Goal: Task Accomplishment & Management: Manage account settings

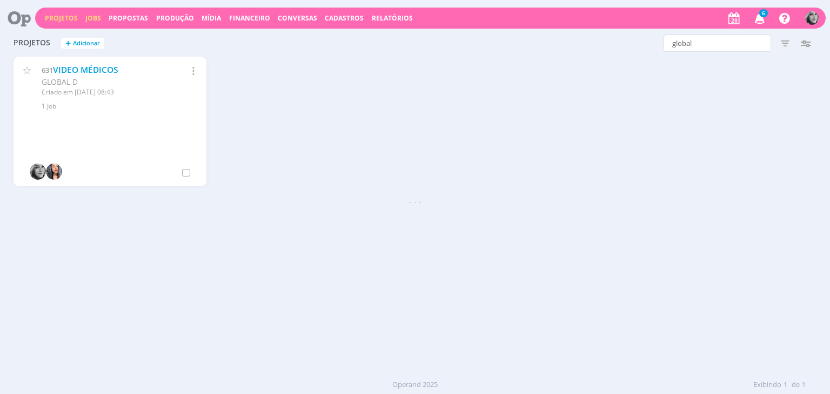
click at [92, 18] on link "Jobs" at bounding box center [93, 18] width 16 height 9
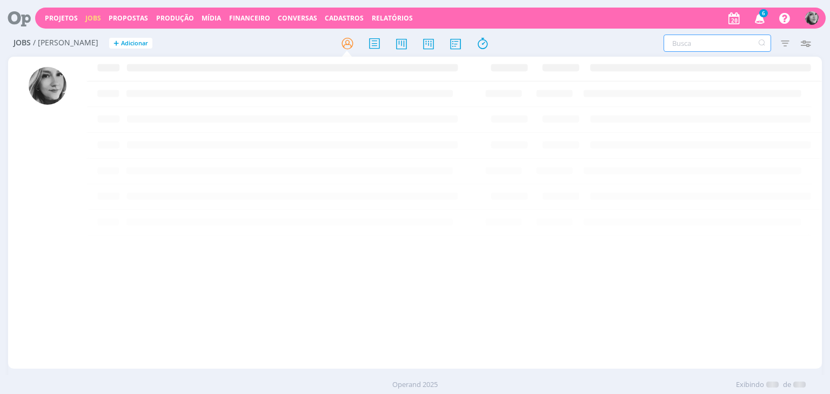
click at [691, 43] on input "text" at bounding box center [717, 43] width 108 height 17
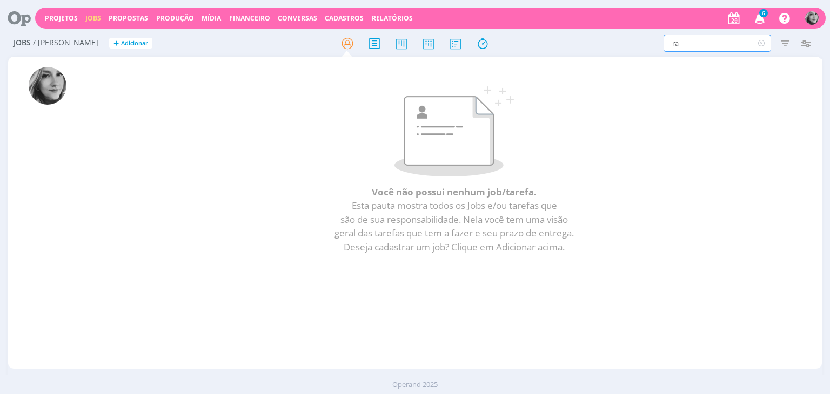
type input "r"
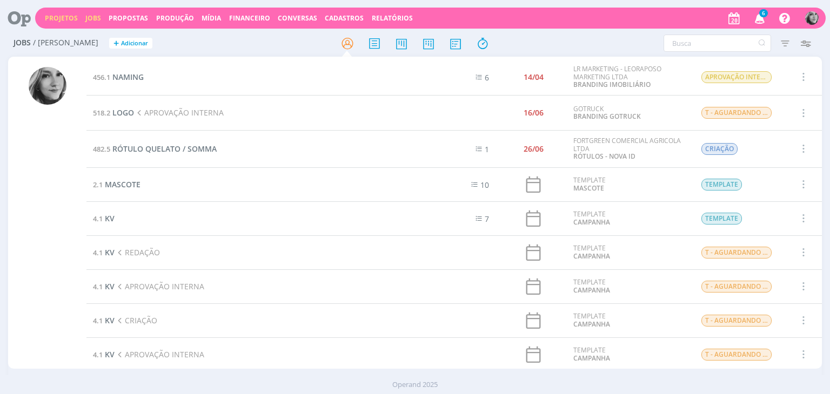
click at [55, 19] on link "Projetos" at bounding box center [61, 18] width 33 height 9
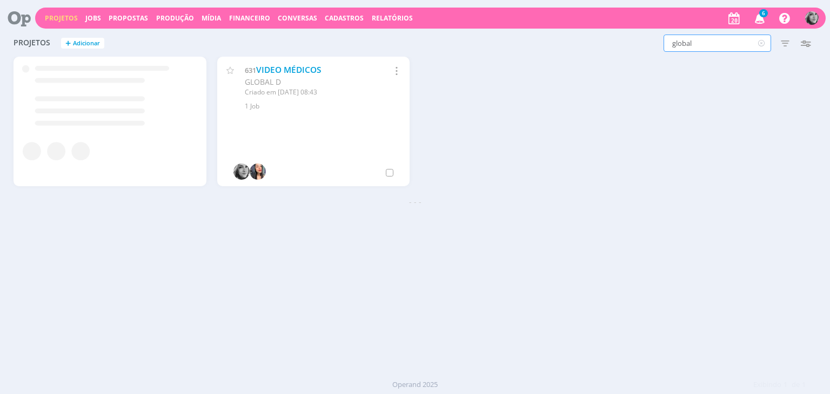
drag, startPoint x: 696, startPoint y: 44, endPoint x: 654, endPoint y: 44, distance: 42.1
click at [654, 44] on div "global Filtros Filtrar Limpar global Status Clientes Selecione Data de criação …" at bounding box center [669, 43] width 294 height 17
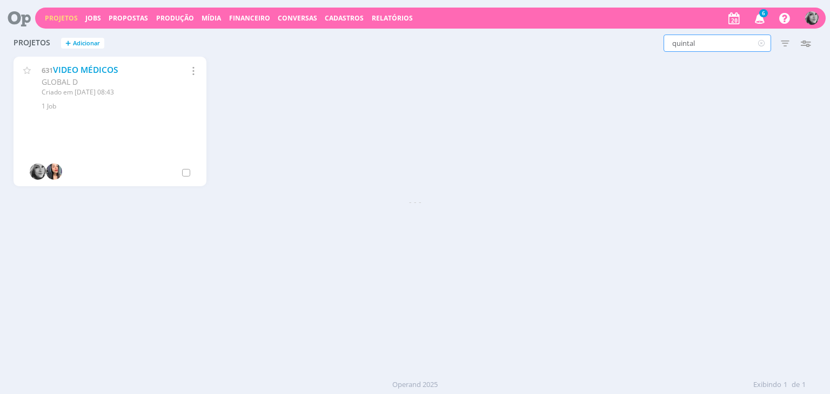
type input "quintal"
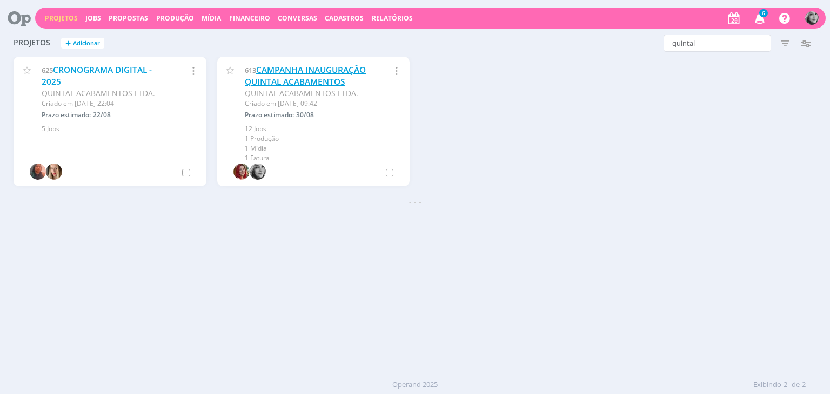
click at [303, 79] on link "CAMPANHA INAUGURAÇÃO QUINTAL ACABAMENTOS" at bounding box center [305, 75] width 121 height 23
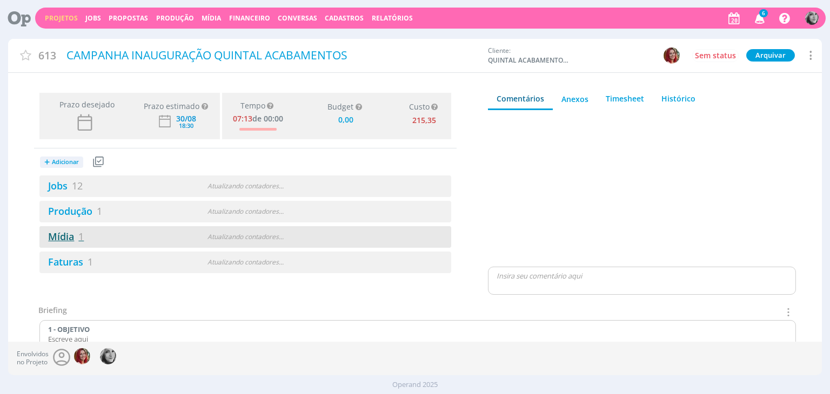
type input "0,00"
click at [59, 236] on link "Mídia 1" at bounding box center [61, 236] width 44 height 13
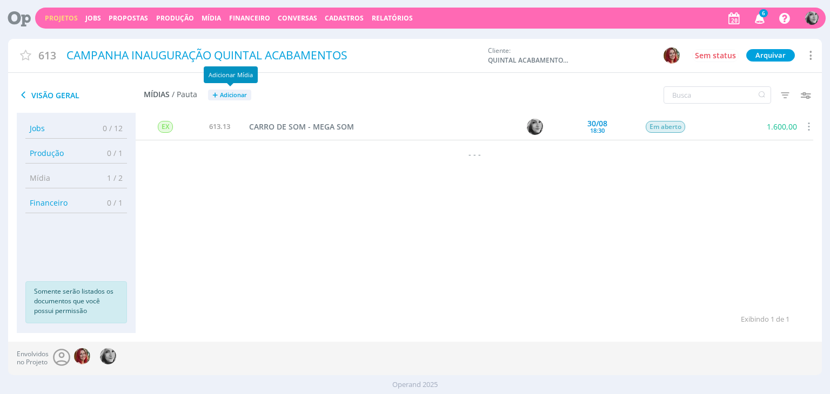
click at [239, 95] on span "Adicionar" at bounding box center [233, 95] width 27 height 7
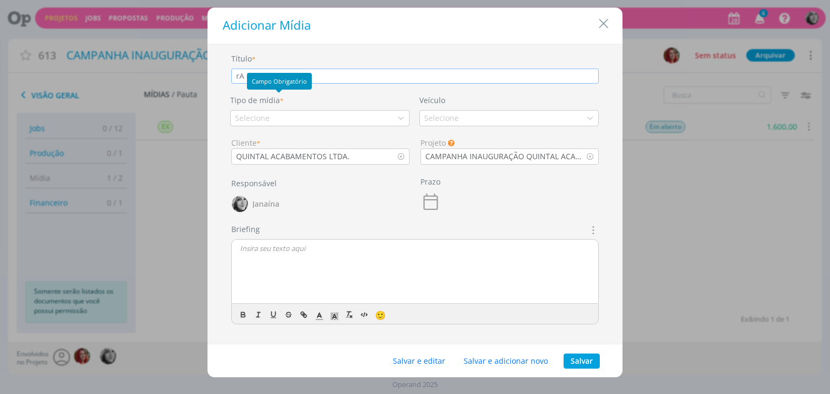
type input "r"
click at [273, 119] on div "Selecione" at bounding box center [319, 118] width 179 height 16
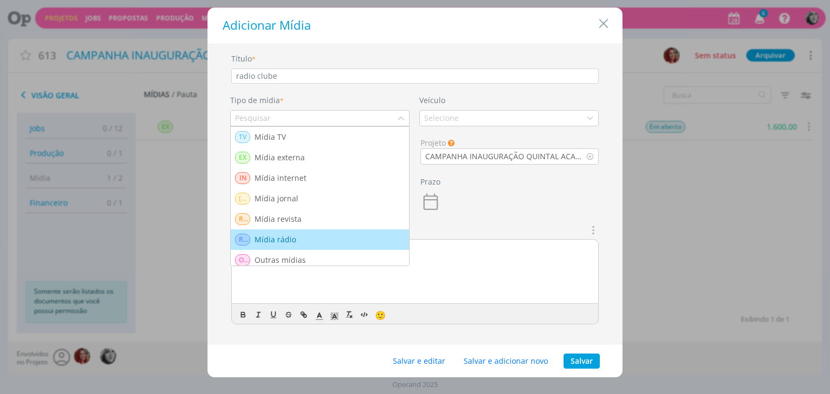
click at [294, 238] on div "Mídia rádio" at bounding box center [276, 240] width 44 height 12
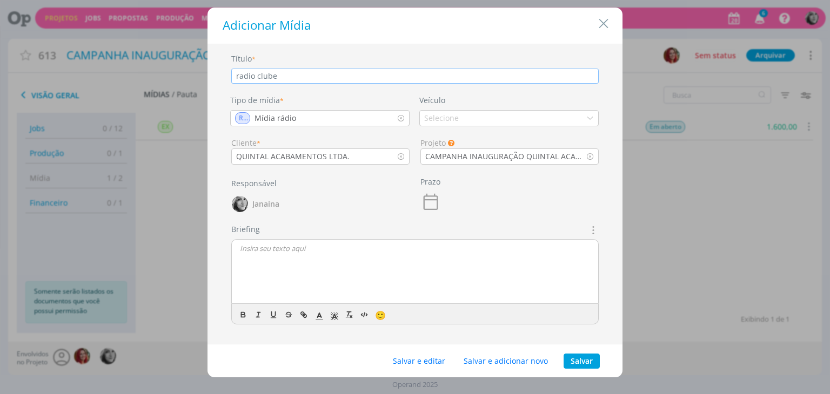
drag, startPoint x: 231, startPoint y: 73, endPoint x: 146, endPoint y: 63, distance: 86.0
click at [157, 70] on div "Adicionar Mídia Título * radio clube Tipo de mídia * RA Mídia rádio Veículo Sel…" at bounding box center [415, 197] width 830 height 394
type input "r"
type input "RADIO CLUBE"
click at [454, 120] on div "Selecione" at bounding box center [442, 117] width 37 height 11
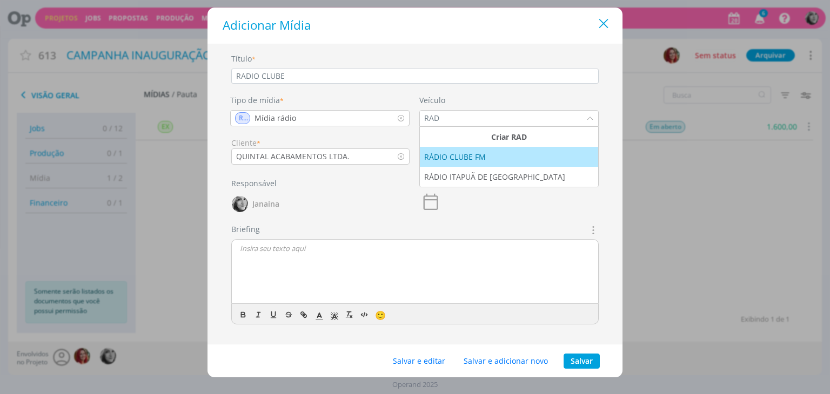
type input "RAD"
click at [606, 24] on icon "Close" at bounding box center [603, 24] width 16 height 16
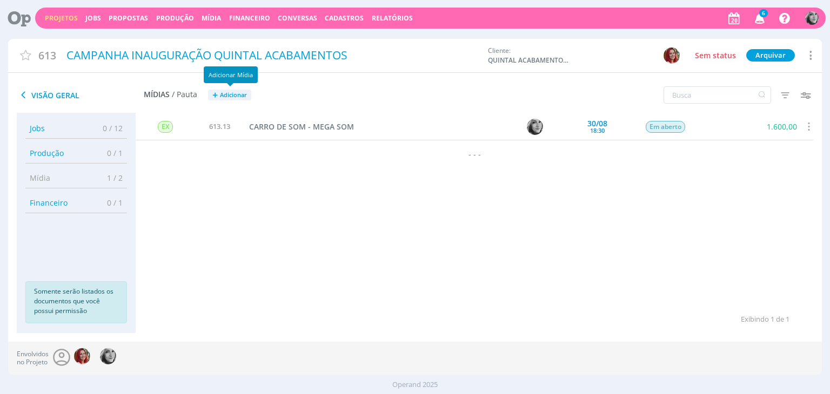
click at [227, 96] on span "Adicionar" at bounding box center [233, 95] width 27 height 7
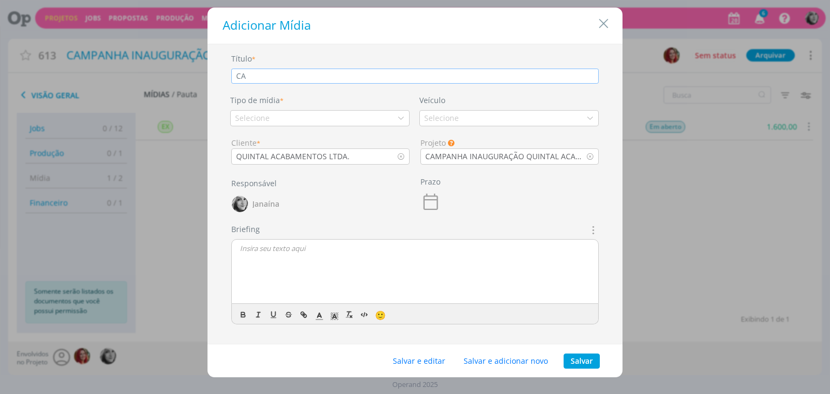
type input "C"
type input "R"
type input "r"
type input "RÁDIO CLUBE"
click at [296, 117] on div "Selecione" at bounding box center [319, 118] width 179 height 16
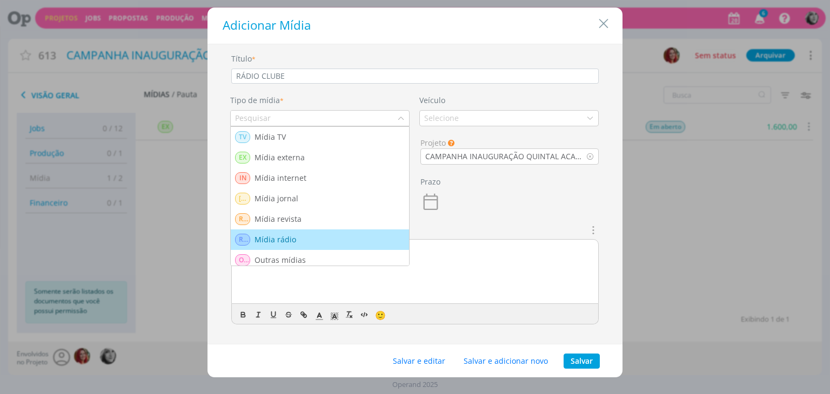
click at [287, 240] on div "Mídia rádio" at bounding box center [276, 240] width 44 height 12
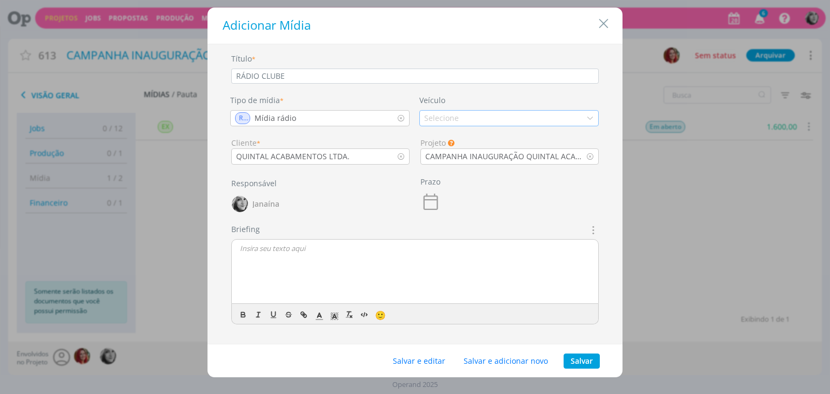
click at [471, 121] on div "Selecione" at bounding box center [508, 118] width 179 height 16
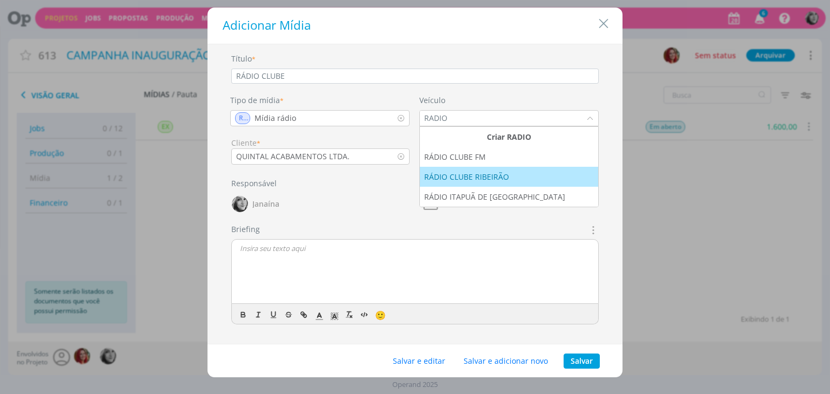
type input "RADIO"
click at [486, 177] on div "RÁDIO CLUBE RIBEIRÃO" at bounding box center [467, 176] width 87 height 11
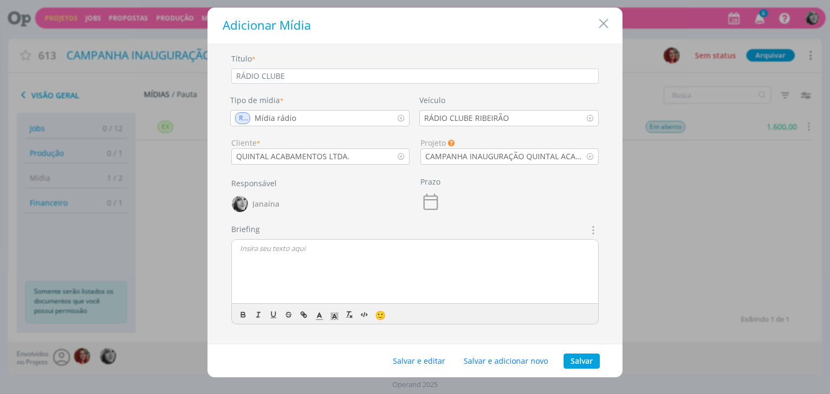
click at [294, 258] on div "dialog" at bounding box center [415, 272] width 366 height 65
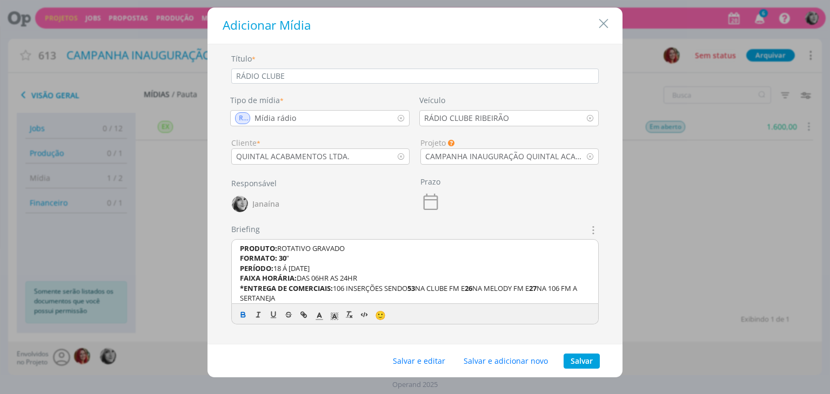
click at [344, 267] on p "PERÍODO: 18 Á 30 DE AGOSTO" at bounding box center [415, 269] width 350 height 10
drag, startPoint x: 281, startPoint y: 266, endPoint x: 275, endPoint y: 270, distance: 7.0
click at [275, 270] on span "18 Á 30 DE AGOSTO" at bounding box center [291, 269] width 36 height 10
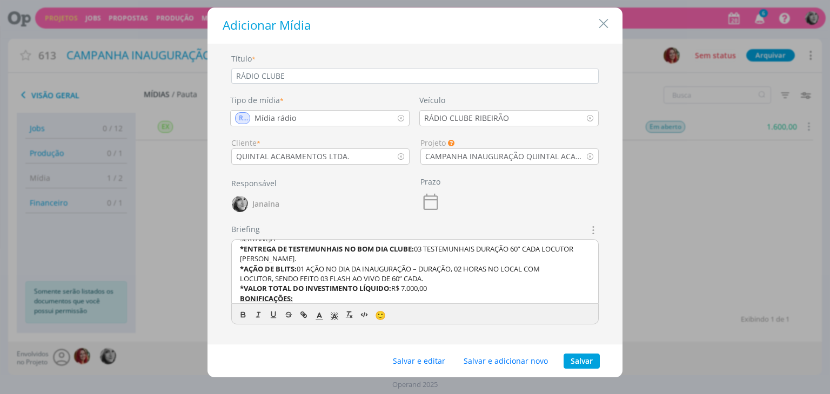
scroll to position [61, 0]
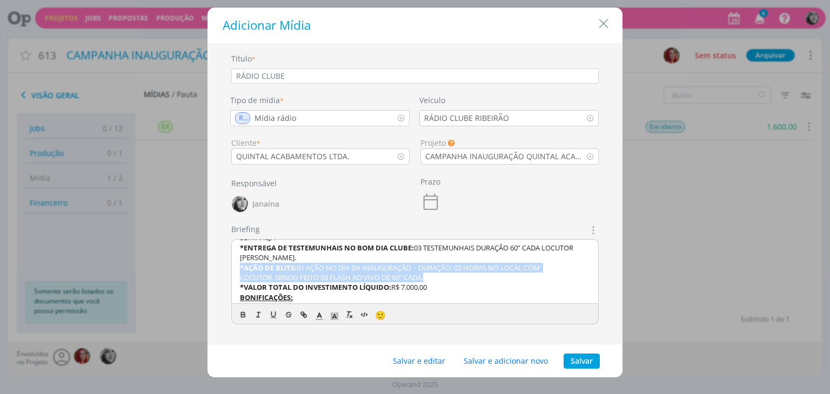
drag, startPoint x: 443, startPoint y: 278, endPoint x: 231, endPoint y: 264, distance: 212.2
click at [232, 267] on div "PRODUTO: ROTATIVO GRAVADO FORMATO: 30 ” PERÍODO: 21 Á 30 DE AGOSTO FAIXA HORÁRI…" at bounding box center [415, 272] width 366 height 65
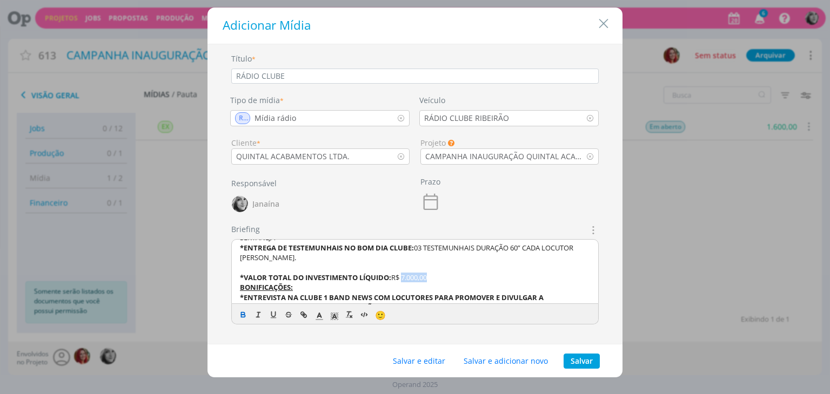
drag, startPoint x: 434, startPoint y: 276, endPoint x: 405, endPoint y: 276, distance: 29.7
click at [405, 276] on p "﻿ *VALOR TOTAL DO INVESTIMENTO LÍQUIDO: R$ 7.000,00" at bounding box center [415, 278] width 350 height 10
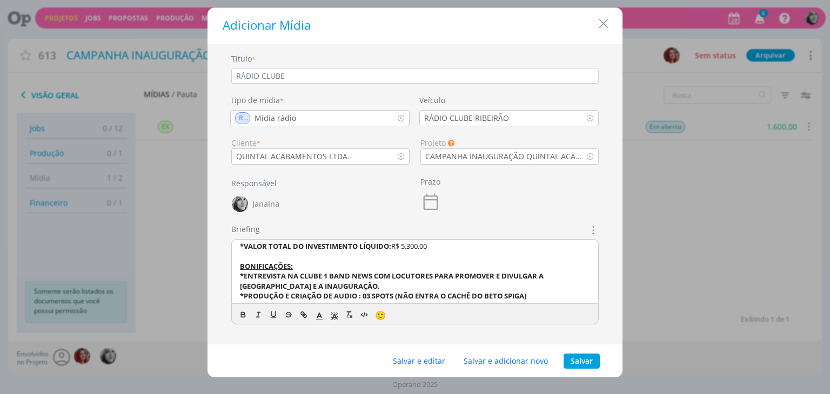
scroll to position [10, 0]
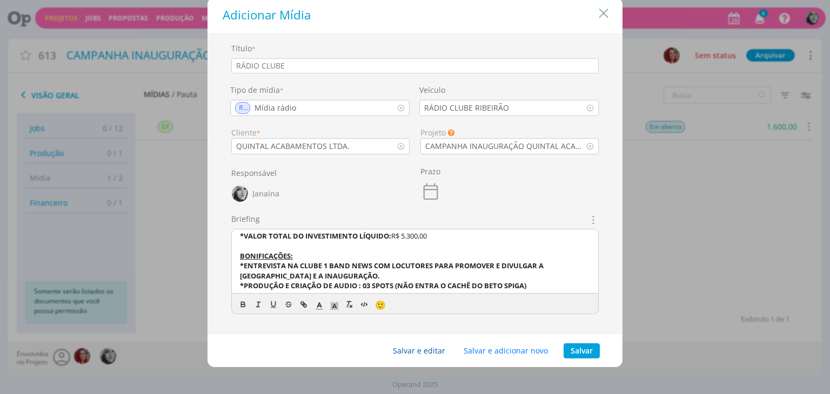
click at [419, 350] on button "Salvar e editar" at bounding box center [419, 351] width 66 height 15
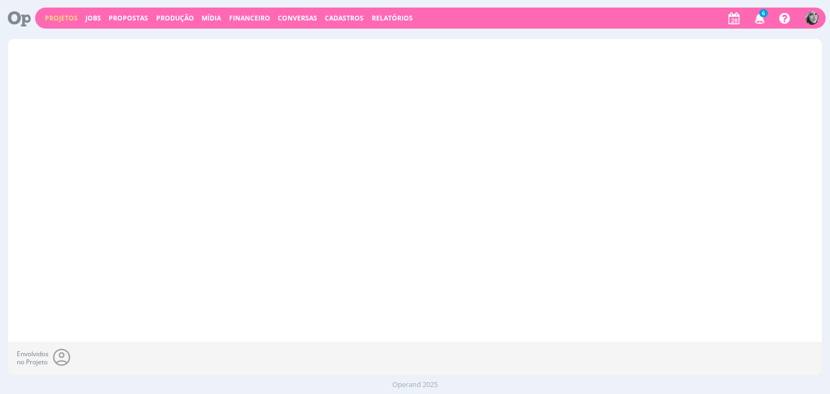
click at [338, 16] on span "Cadastros" at bounding box center [344, 18] width 39 height 9
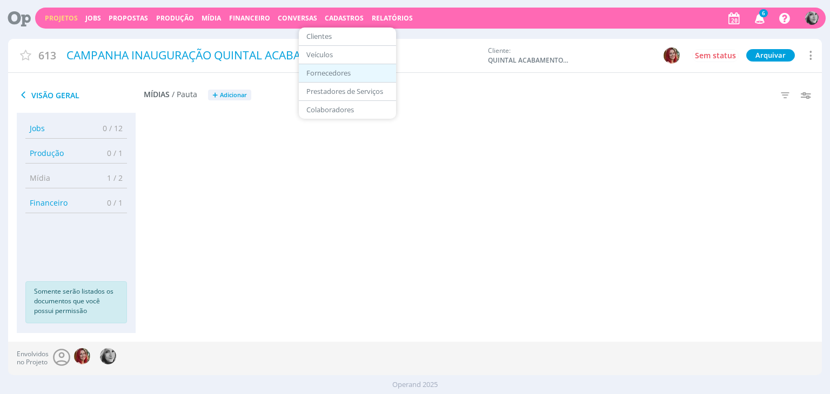
click at [337, 73] on link "Fornecedores" at bounding box center [347, 73] width 91 height 17
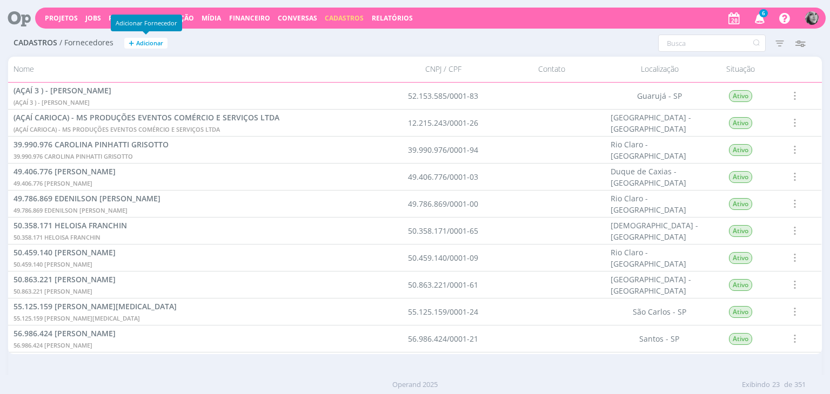
click at [156, 43] on span "Adicionar" at bounding box center [149, 43] width 27 height 7
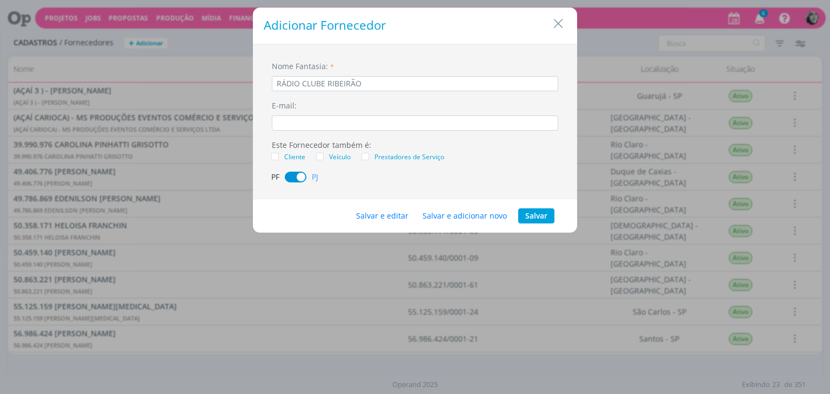
type input "RÁDIO CLUBE RIBEIRÃO"
click at [330, 157] on span "Veículo" at bounding box center [340, 156] width 22 height 9
click at [324, 153] on input "Veículo" at bounding box center [324, 153] width 0 height 0
click at [392, 218] on button "Salvar e editar" at bounding box center [382, 216] width 66 height 15
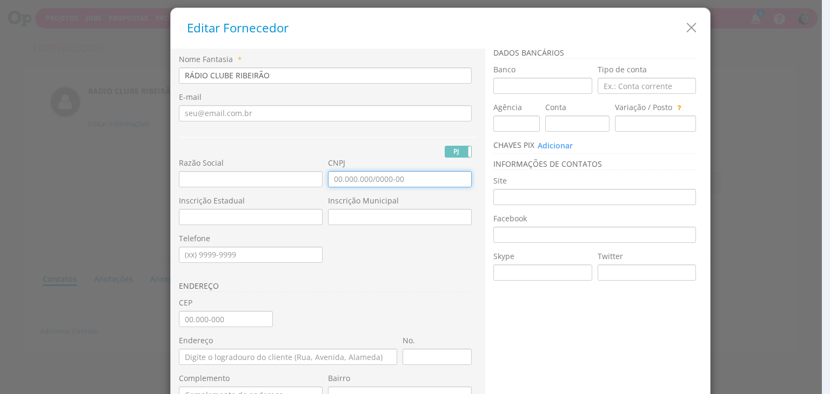
click at [343, 180] on input "CNPJ" at bounding box center [400, 179] width 144 height 16
type input "46.665.188/0001-98"
click at [192, 178] on input "text" at bounding box center [251, 179] width 144 height 16
paste input "Sistema Clube de Comunicacao Ltda"
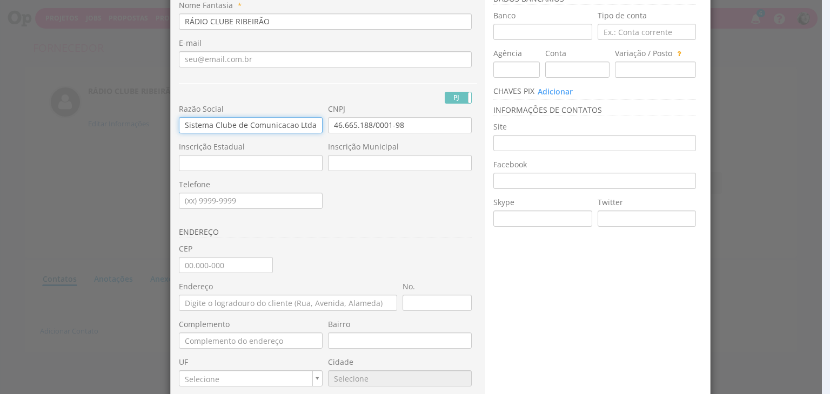
scroll to position [54, 0]
type input "Sistema Clube de Comunicacao Ltda"
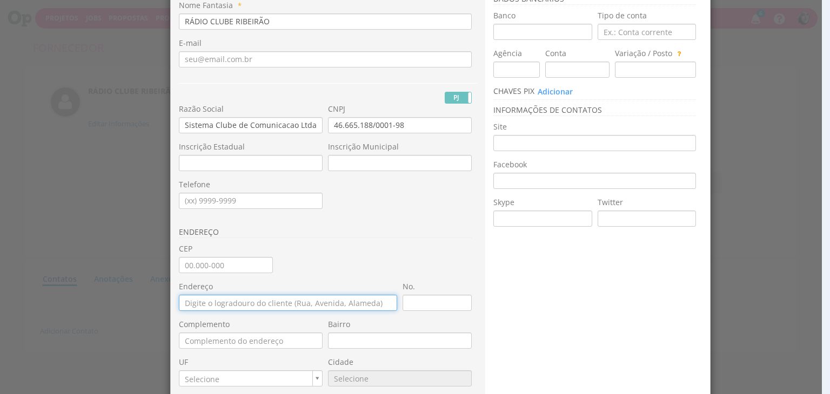
click at [192, 305] on input "Endereço" at bounding box center [288, 303] width 218 height 16
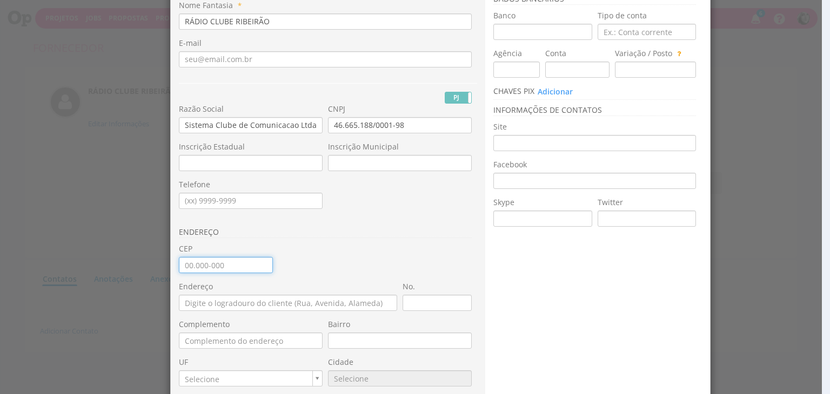
click at [200, 263] on input "CEP" at bounding box center [226, 265] width 94 height 16
type input "14.025-000"
type input "[GEOGRAPHIC_DATA]"
type input "Jardim Sumaré"
type input "SP"
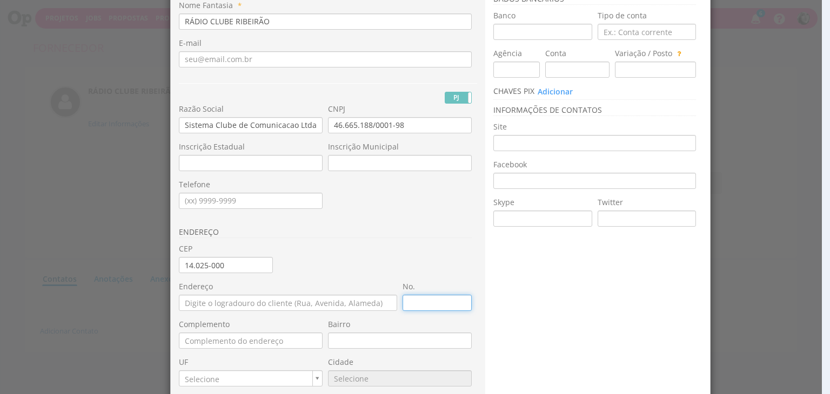
type input "9560"
type input "600"
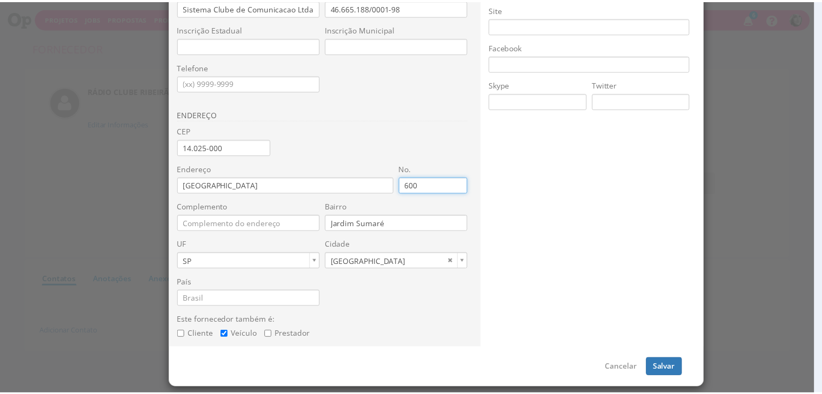
scroll to position [173, 0]
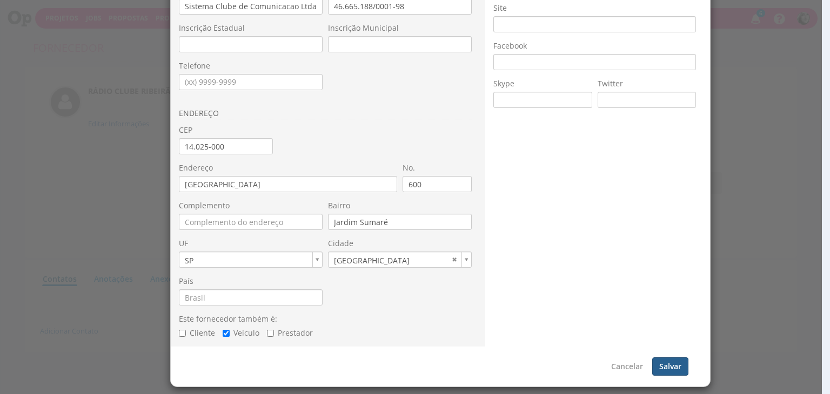
click at [670, 366] on button "Salvar" at bounding box center [670, 367] width 36 height 18
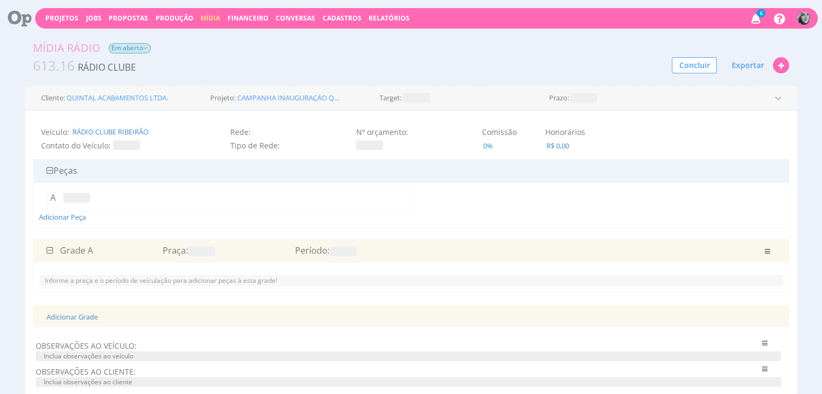
click at [121, 146] on span at bounding box center [126, 145] width 27 height 10
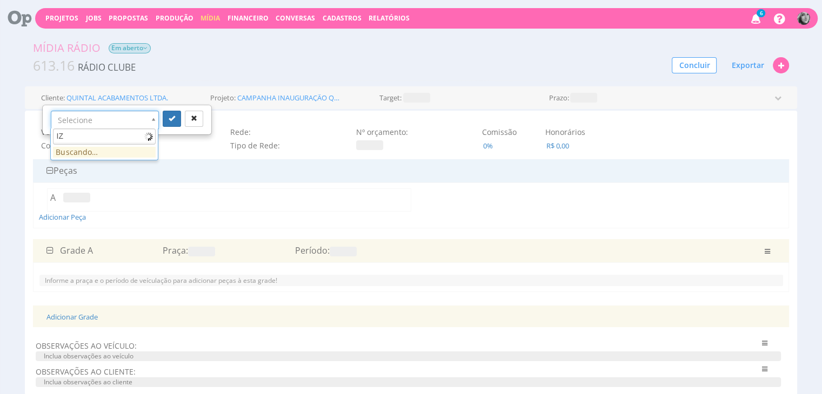
type input "I"
click at [193, 118] on icon "button" at bounding box center [194, 118] width 6 height 6
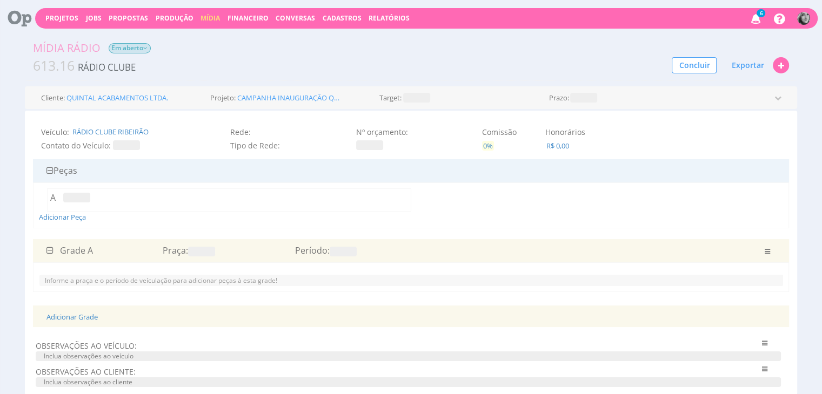
click at [488, 147] on span "0%" at bounding box center [488, 146] width 12 height 10
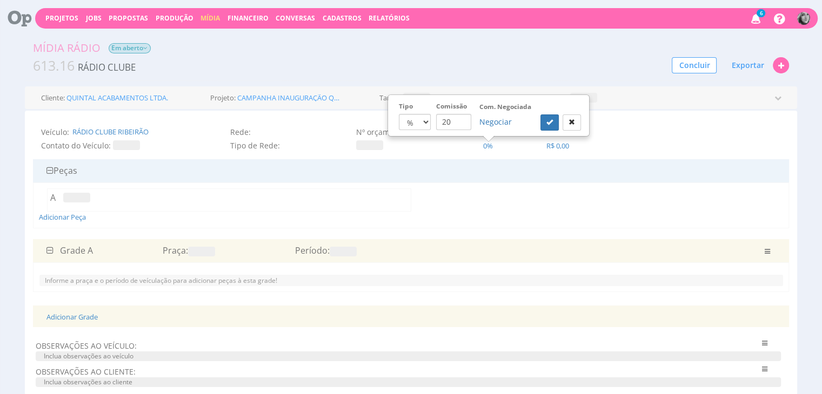
type input "20"
click at [466, 152] on div "Veículo: RÁDIO CLUBE RIBEIRÃO Contato do Veículo: Rede: Tipo de Rede: Canal: Nº…" at bounding box center [411, 143] width 756 height 32
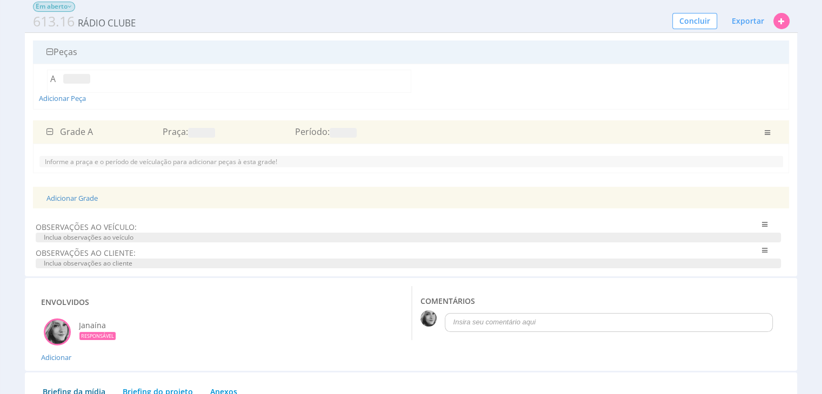
scroll to position [54, 0]
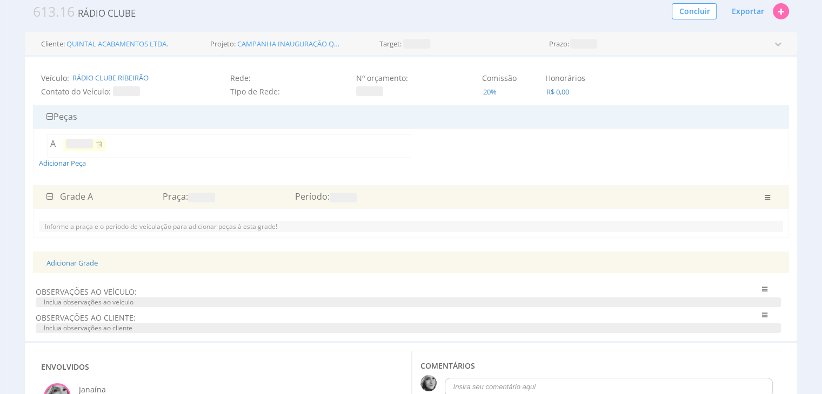
click at [83, 145] on span at bounding box center [79, 144] width 27 height 10
type input "Rádio Clube"
click at [184, 167] on div "Adicionar Peça" at bounding box center [411, 152] width 744 height 34
click at [197, 200] on span at bounding box center [201, 198] width 27 height 10
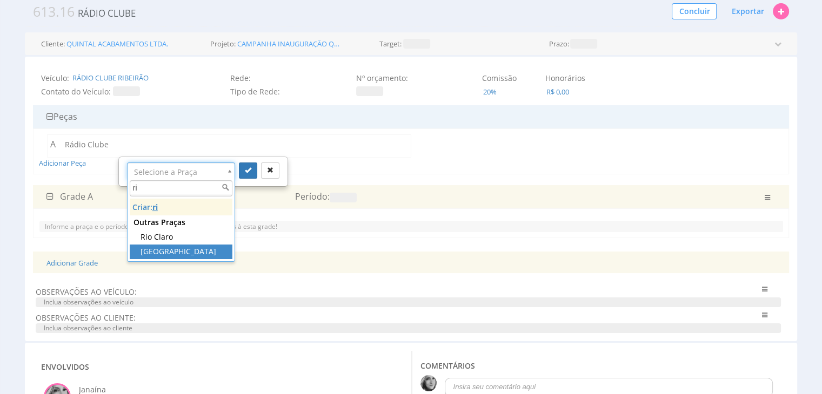
type input "ri"
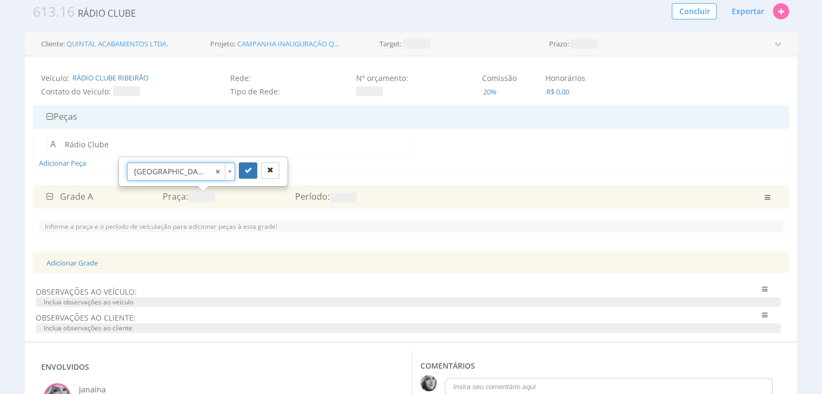
click at [339, 199] on span at bounding box center [343, 198] width 27 height 10
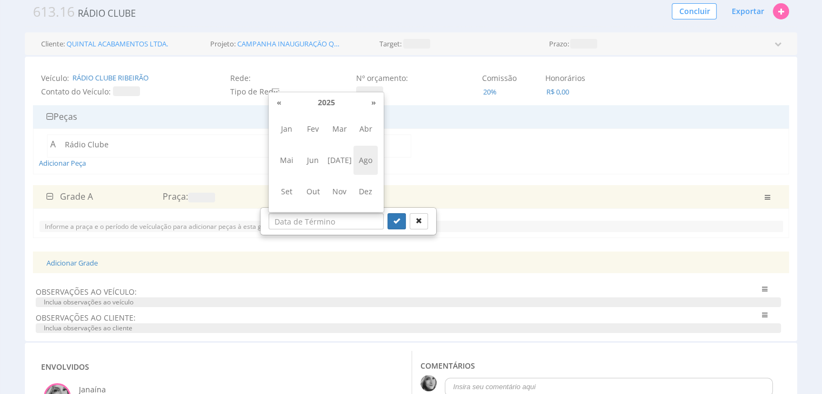
click at [371, 162] on span "Ago" at bounding box center [365, 160] width 24 height 29
type input "08/2025"
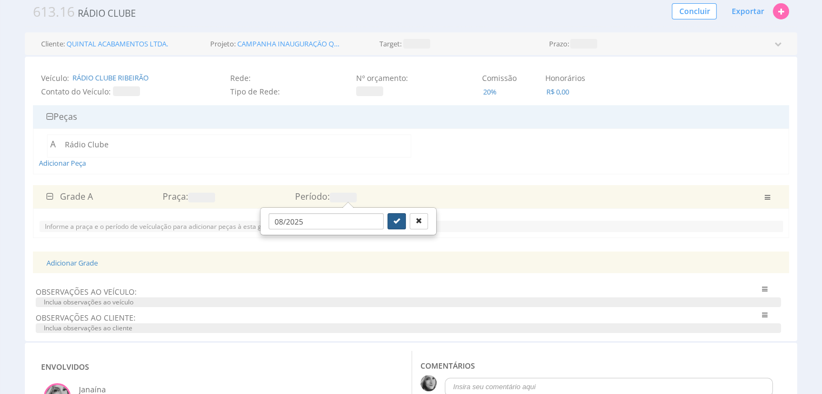
click at [393, 221] on icon "submit" at bounding box center [396, 221] width 6 height 6
click at [130, 226] on p "Informe a praça e o período de veículação para adicionar peças à esta grade!" at bounding box center [411, 226] width 733 height 9
click at [199, 194] on span at bounding box center [201, 198] width 27 height 10
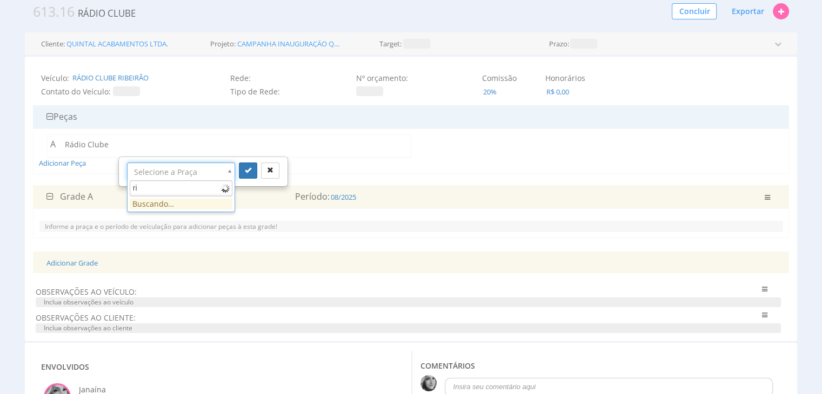
type input "r"
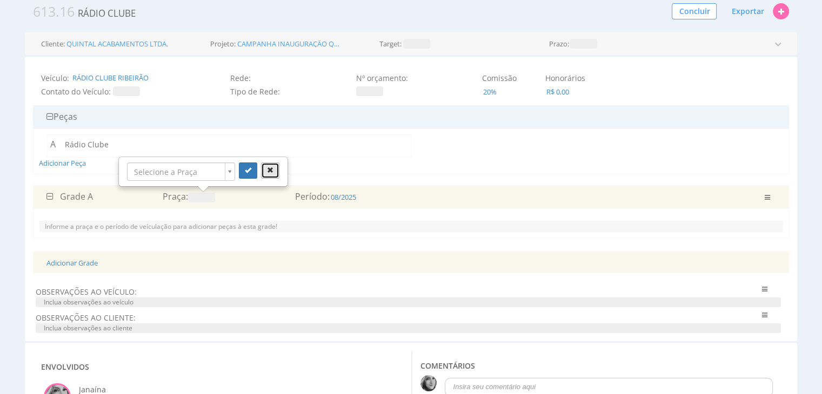
click at [267, 173] on icon "button" at bounding box center [270, 170] width 6 height 6
click at [211, 197] on span at bounding box center [201, 198] width 27 height 10
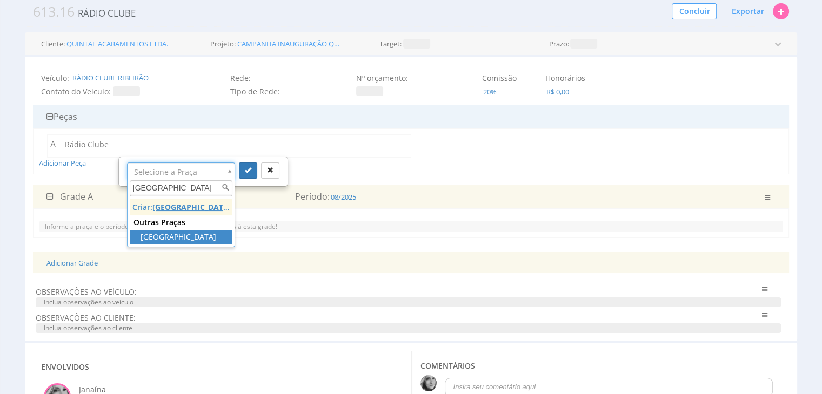
type input "[GEOGRAPHIC_DATA]"
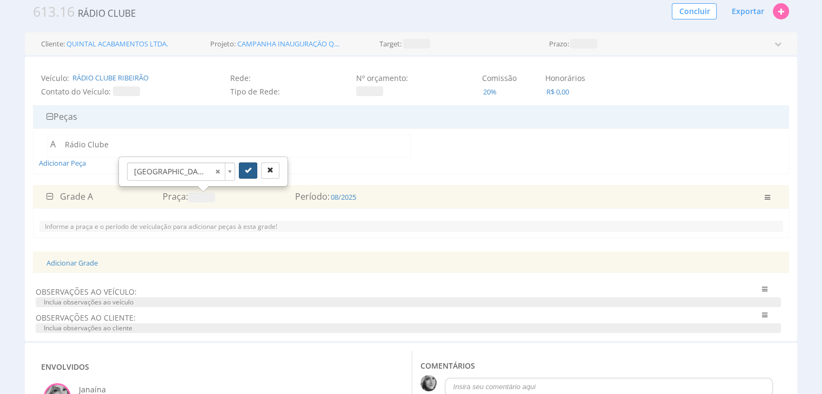
click at [246, 171] on icon "submit" at bounding box center [248, 170] width 6 height 6
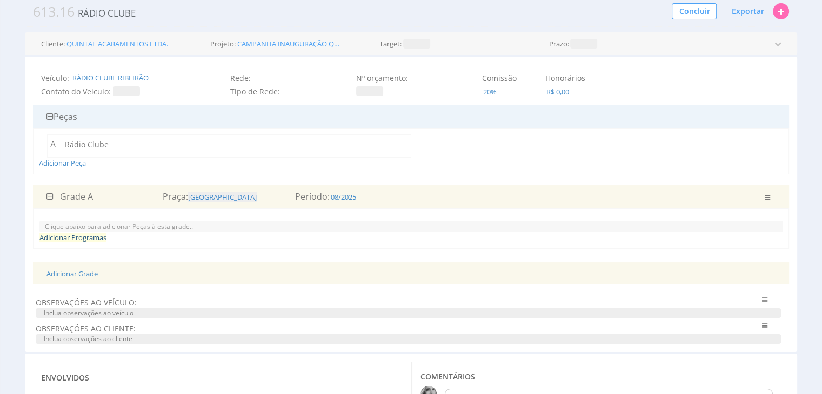
click at [83, 238] on link "Adicionar Programas" at bounding box center [72, 238] width 67 height 10
click at [53, 237] on link "Adicionar Programas" at bounding box center [72, 238] width 67 height 10
click at [82, 236] on link "Adicionar Programas" at bounding box center [72, 238] width 67 height 10
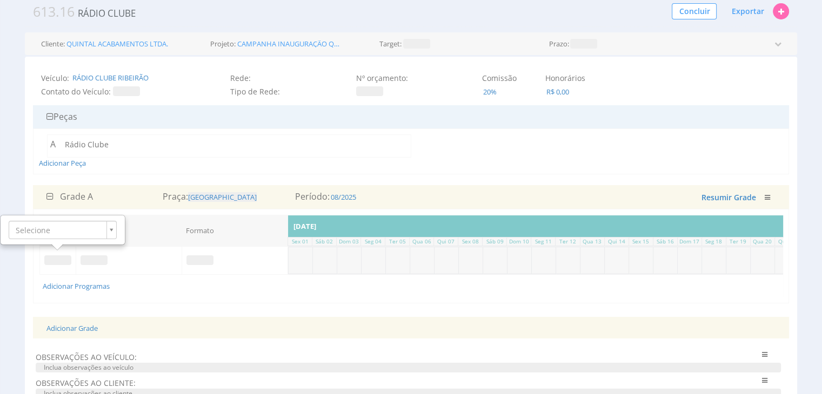
click at [188, 329] on div "Adicionar Grade" at bounding box center [411, 328] width 746 height 22
click at [54, 260] on span at bounding box center [57, 261] width 27 height 10
click at [202, 260] on span at bounding box center [199, 261] width 27 height 10
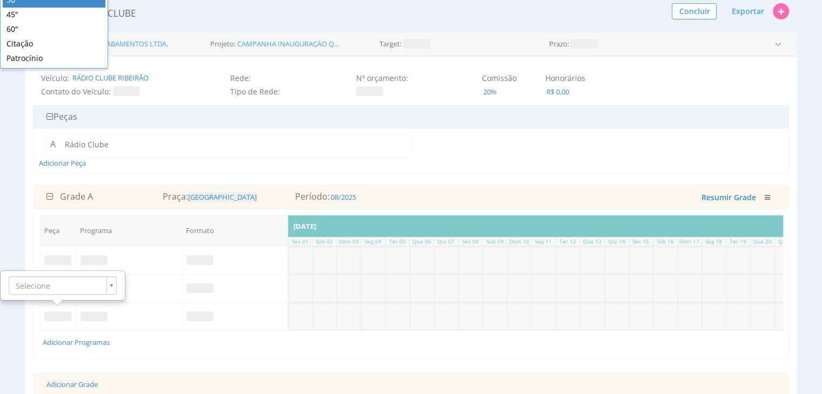
scroll to position [0, 0]
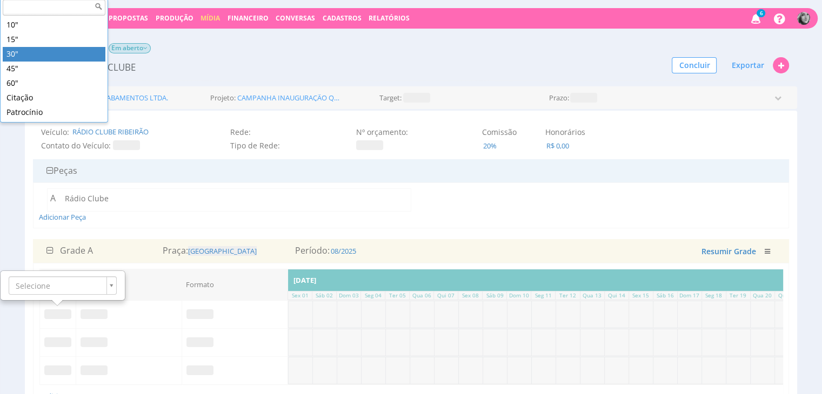
click at [32, 5] on div "10" 15" 30" 45" 60" Citação Patrocínio" at bounding box center [54, 60] width 108 height 123
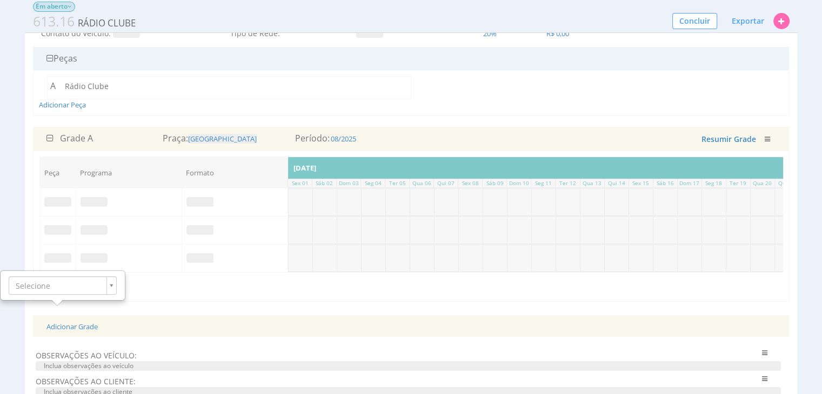
scroll to position [108, 0]
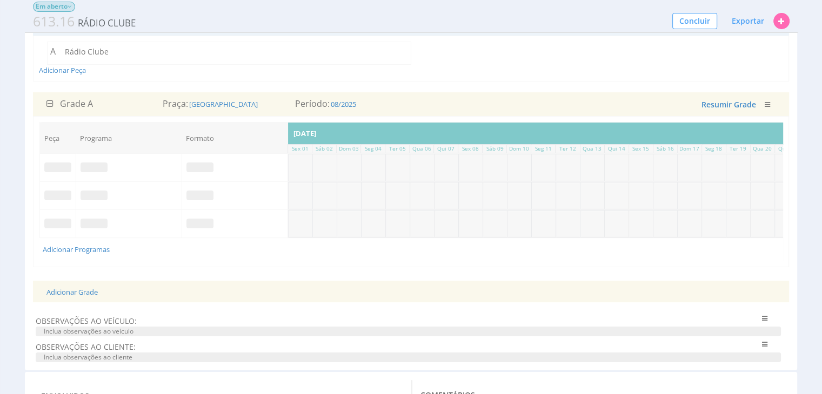
scroll to position [162, 0]
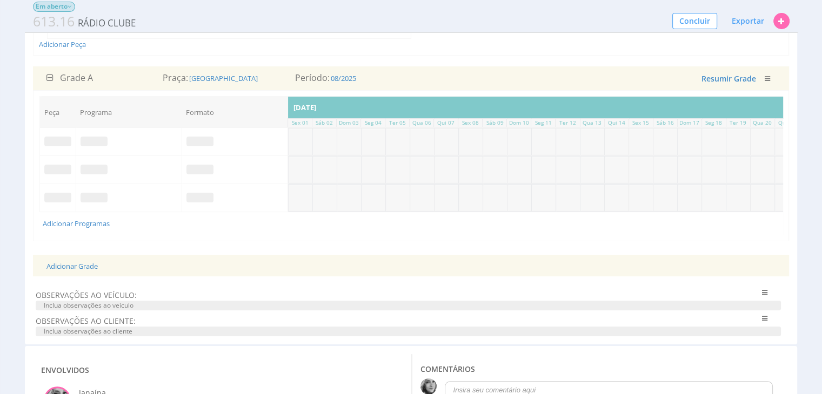
click at [55, 143] on span at bounding box center [57, 142] width 27 height 10
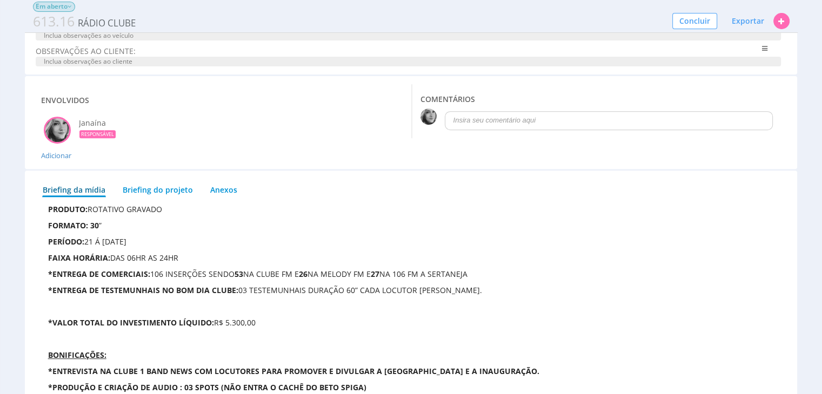
scroll to position [486, 0]
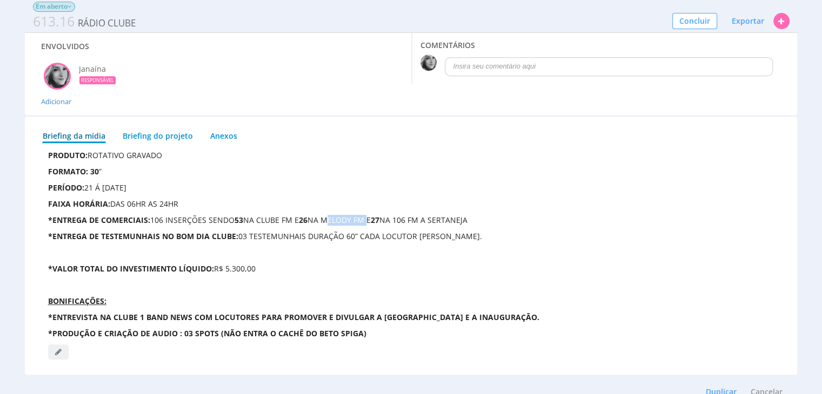
drag, startPoint x: 325, startPoint y: 226, endPoint x: 370, endPoint y: 224, distance: 44.4
click at [370, 224] on span "NA MELODY FM E" at bounding box center [338, 220] width 63 height 10
copy span "MELODY FM"
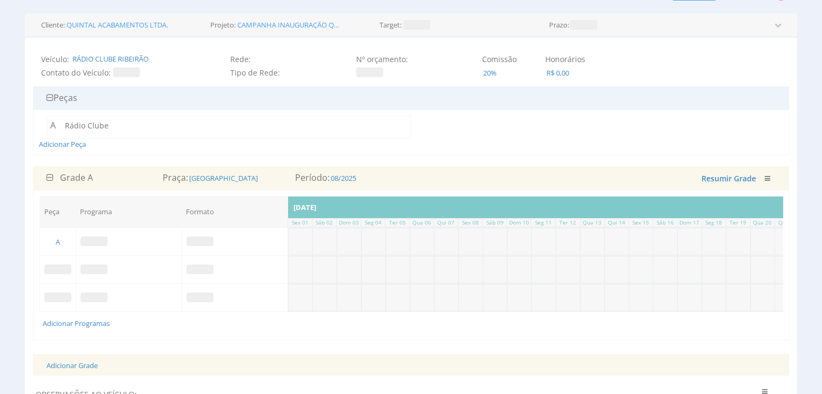
scroll to position [54, 0]
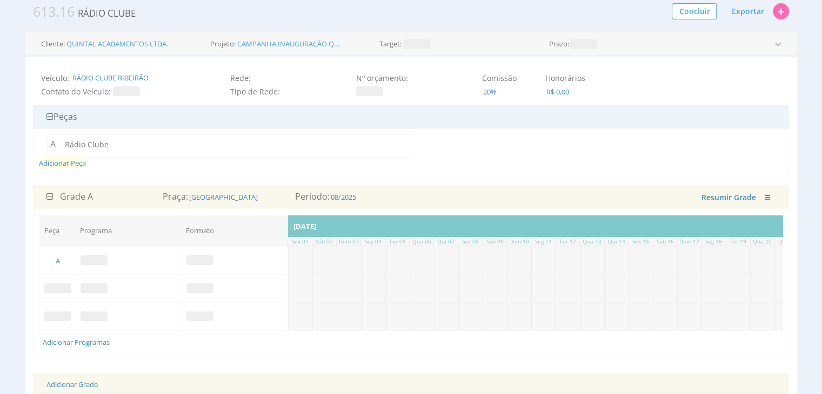
click at [70, 164] on span "Adicionar Peça" at bounding box center [62, 163] width 47 height 10
click at [440, 141] on span at bounding box center [443, 144] width 27 height 10
type input "MELODY FM"
click at [583, 162] on div "Adicionar Peça" at bounding box center [411, 152] width 744 height 34
click at [54, 163] on span "Adicionar Peça" at bounding box center [62, 163] width 47 height 10
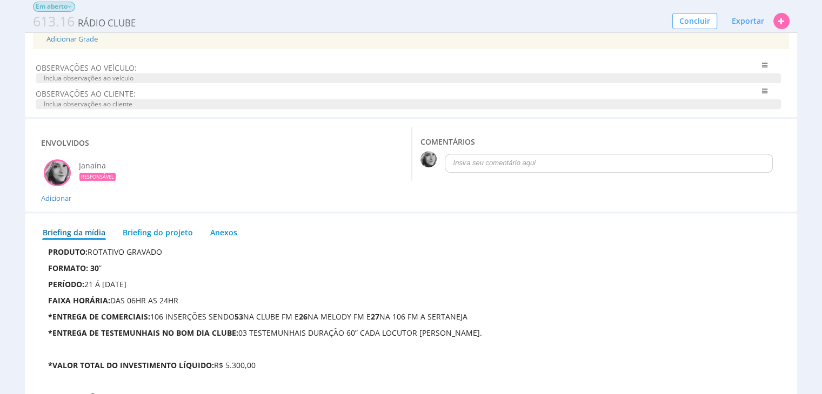
scroll to position [432, 0]
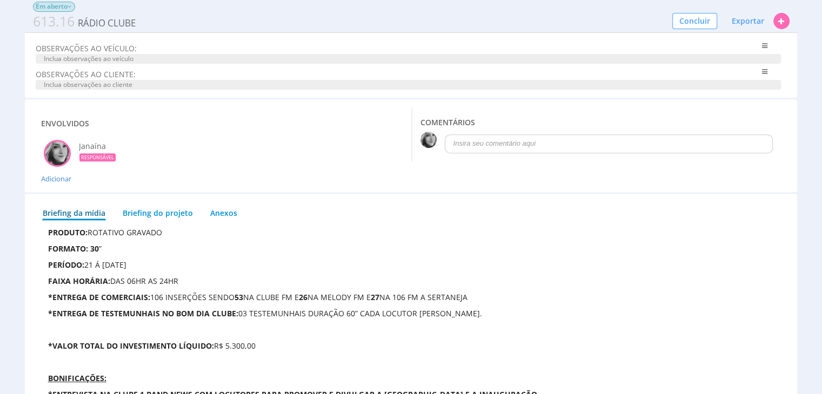
drag, startPoint x: 401, startPoint y: 301, endPoint x: 473, endPoint y: 300, distance: 71.9
click at [473, 300] on p "*ENTREGA DE COMERCIAIS: 106 INSERÇÕES SENDO 53 NA CLUBE FM E 26 NA MELODY FM E …" at bounding box center [411, 297] width 726 height 11
copy span "106 FM A SERTANEJA"
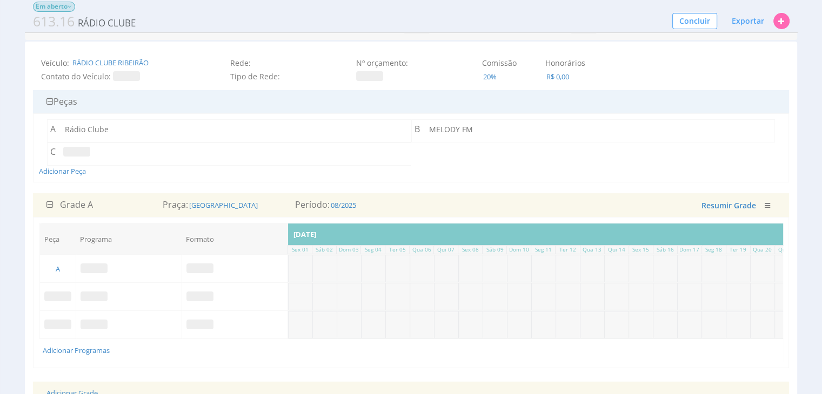
scroll to position [0, 0]
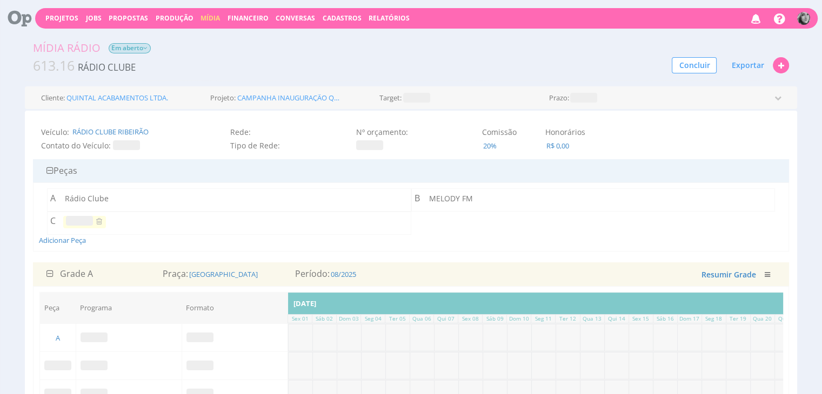
click at [79, 220] on span at bounding box center [79, 221] width 27 height 10
type input "106 FM A SERTANEJA"
click at [233, 240] on div "Adicionar Peça" at bounding box center [411, 217] width 744 height 57
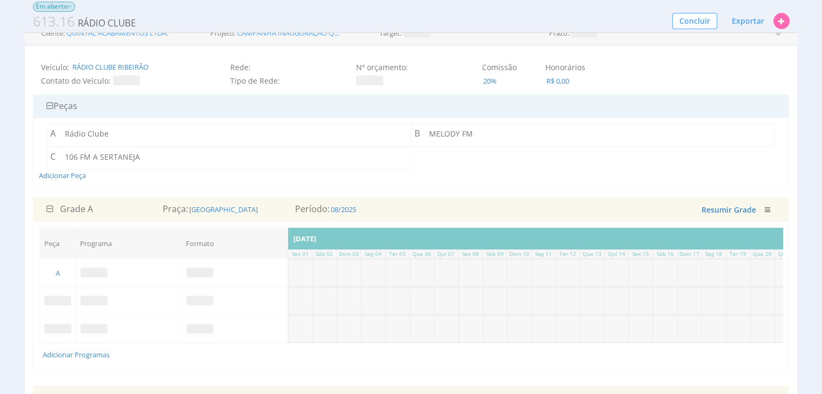
scroll to position [108, 0]
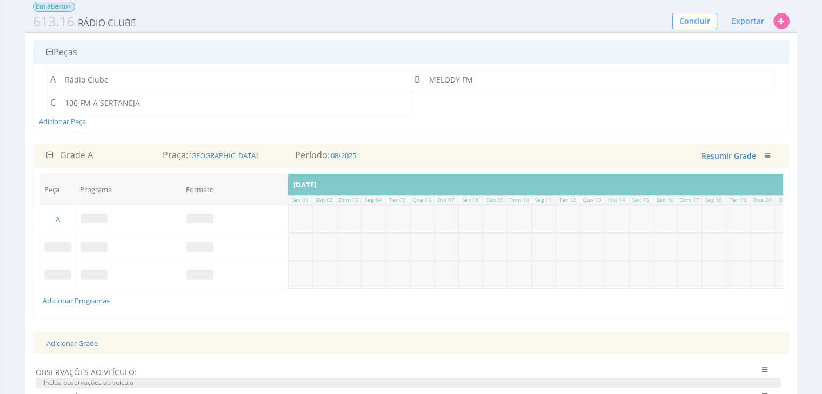
click at [59, 246] on span at bounding box center [57, 247] width 27 height 10
click at [55, 273] on span at bounding box center [57, 275] width 27 height 10
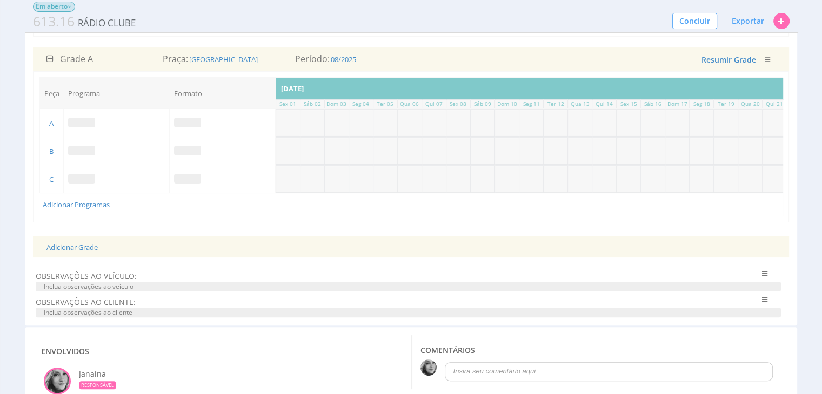
scroll to position [162, 0]
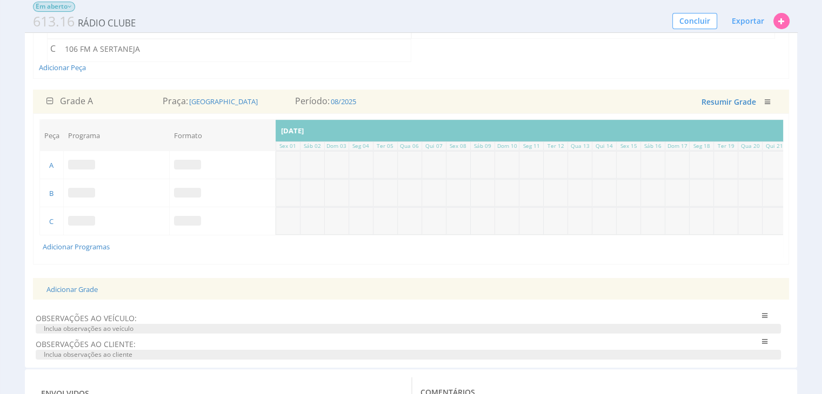
click at [188, 164] on span at bounding box center [187, 165] width 27 height 10
click at [187, 191] on span at bounding box center [187, 193] width 27 height 10
click at [186, 219] on span at bounding box center [187, 221] width 27 height 10
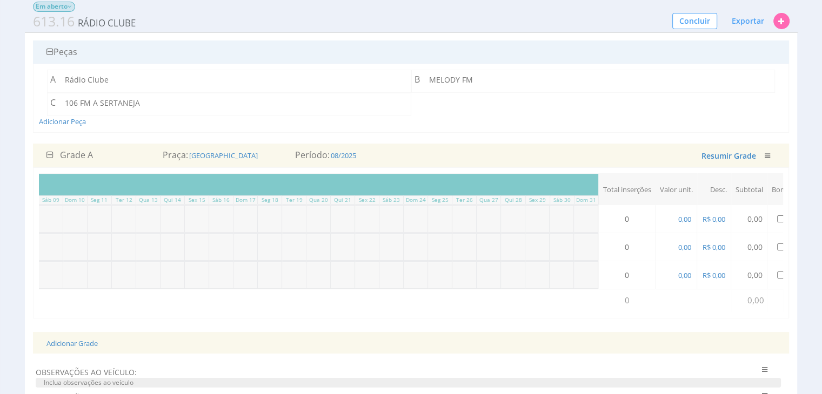
scroll to position [0, 461]
click at [603, 219] on td "0" at bounding box center [600, 219] width 57 height 28
click at [594, 218] on td "0" at bounding box center [600, 219] width 57 height 28
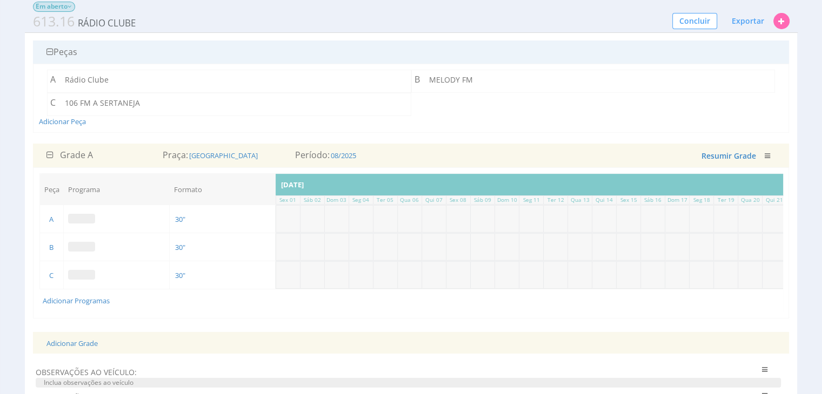
click at [85, 219] on span at bounding box center [81, 219] width 27 height 10
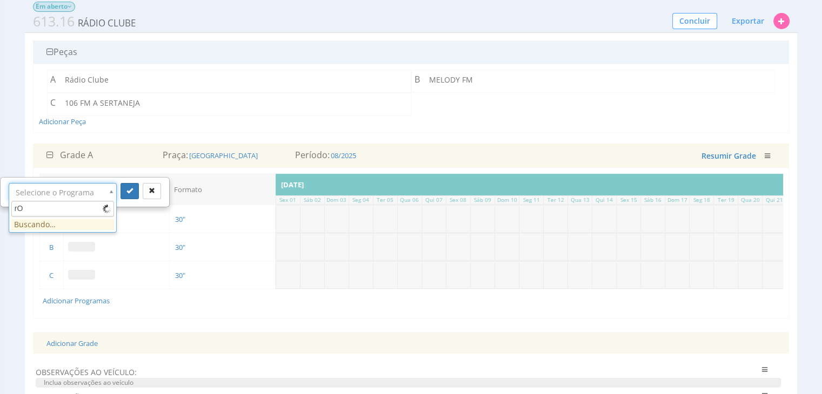
type input "r"
type input "ROTATIVO"
click at [58, 227] on u "ROTATIVO" at bounding box center [53, 228] width 38 height 10
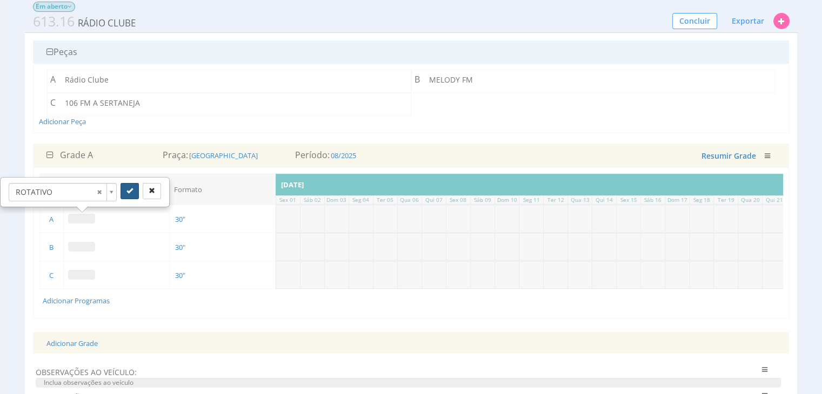
click at [122, 189] on button "submit" at bounding box center [129, 191] width 18 height 16
click at [83, 247] on span at bounding box center [81, 247] width 27 height 10
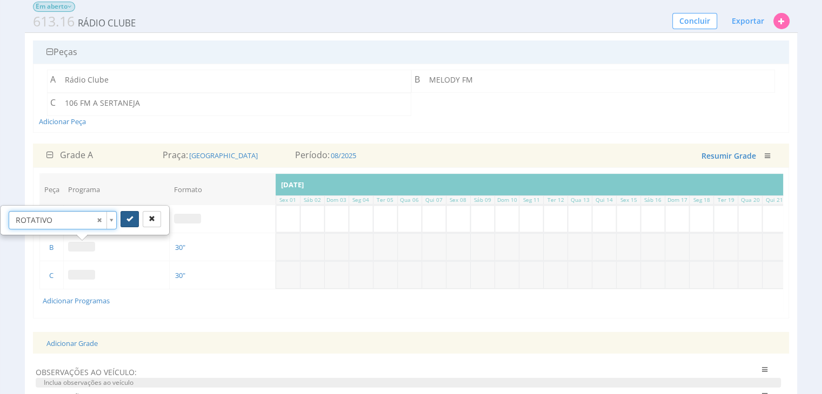
click at [125, 214] on button "submit" at bounding box center [129, 219] width 18 height 16
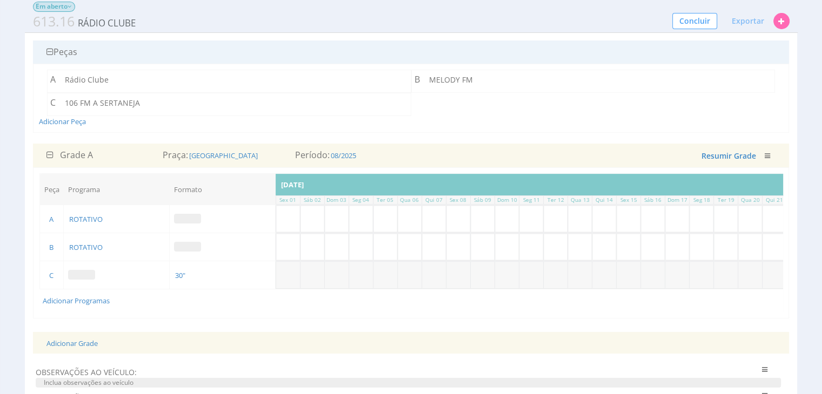
click at [80, 275] on span at bounding box center [81, 275] width 27 height 10
click at [130, 246] on icon "submit" at bounding box center [129, 246] width 6 height 6
click at [190, 217] on span at bounding box center [187, 219] width 27 height 10
click at [186, 245] on span at bounding box center [187, 247] width 27 height 10
click at [184, 273] on span at bounding box center [187, 275] width 27 height 10
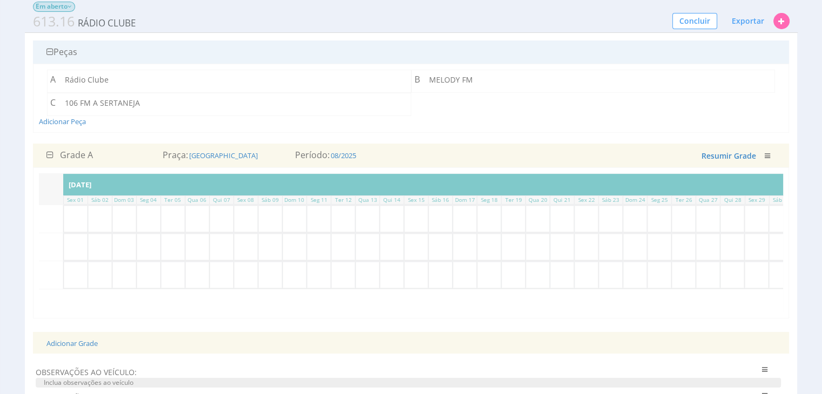
scroll to position [0, 219]
click at [556, 223] on input "text" at bounding box center [556, 219] width 24 height 26
type input "4"
click at [586, 215] on input "text" at bounding box center [580, 219] width 24 height 26
type input "4"
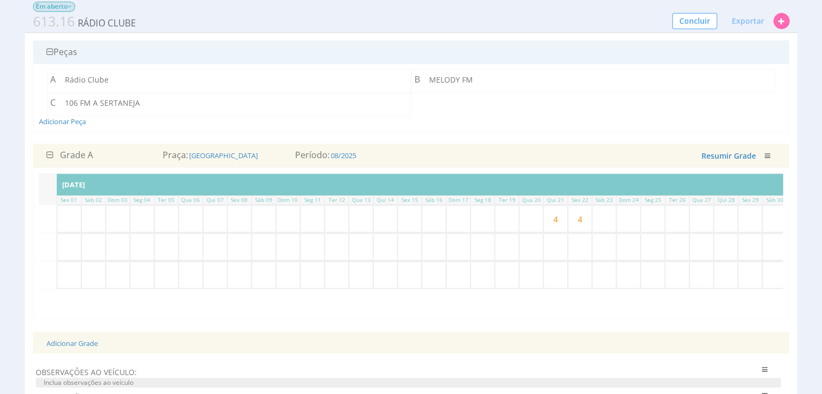
click at [608, 219] on input "text" at bounding box center [604, 219] width 24 height 26
type input "4"
click at [647, 220] on input "text" at bounding box center [653, 219] width 24 height 26
type input "4"
click at [676, 219] on input "text" at bounding box center [677, 219] width 24 height 26
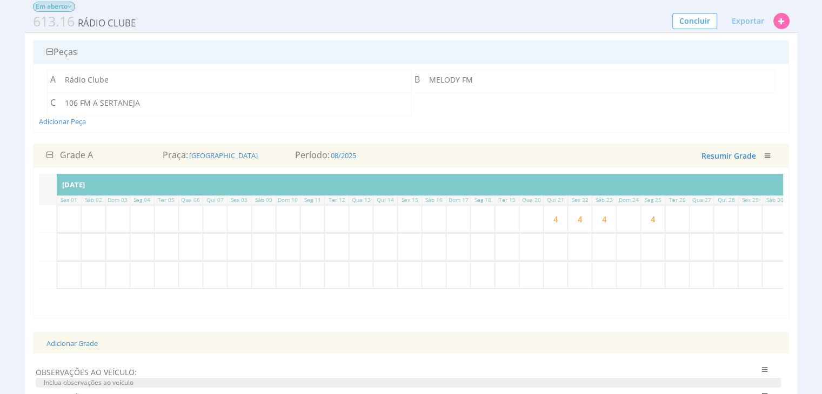
type input "4"
click at [697, 218] on input "text" at bounding box center [701, 219] width 24 height 26
type input "4"
click at [726, 217] on input "text" at bounding box center [726, 219] width 24 height 26
type input "4"
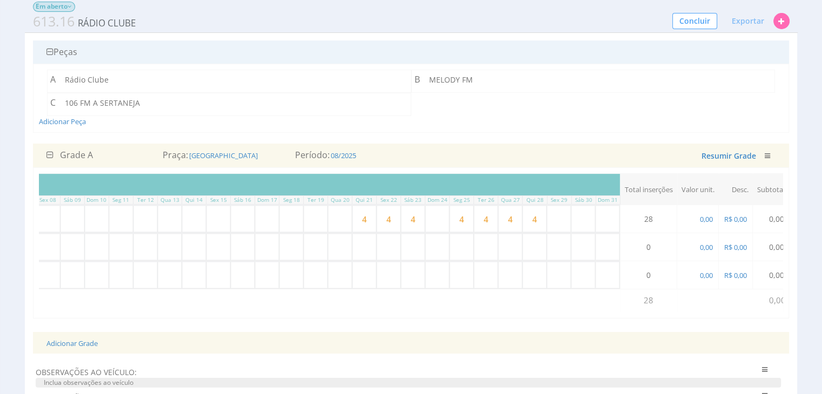
scroll to position [0, 419]
click at [548, 216] on input "text" at bounding box center [550, 219] width 24 height 26
type input "4"
click at [575, 218] on input "text" at bounding box center [574, 219] width 24 height 26
type input "4"
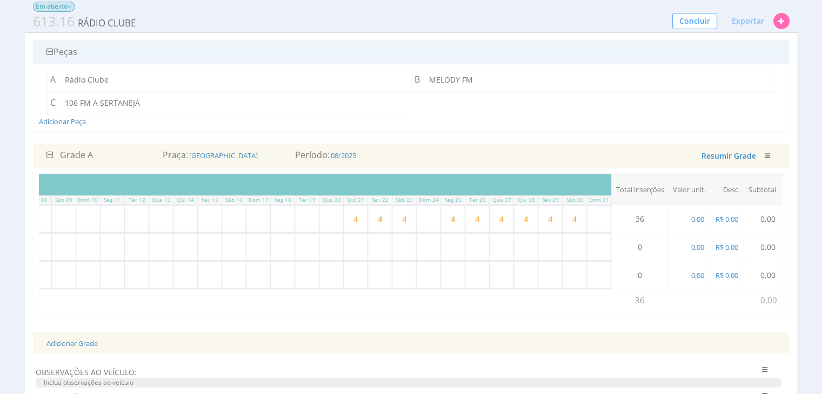
click at [601, 216] on input "text" at bounding box center [599, 219] width 24 height 26
click at [355, 222] on input "4" at bounding box center [356, 219] width 24 height 26
type input "5"
click at [350, 219] on input "5" at bounding box center [356, 219] width 24 height 26
type input "6"
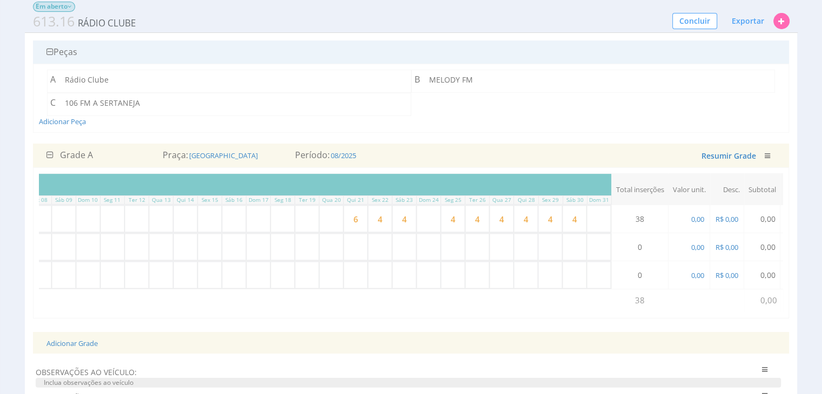
drag, startPoint x: 383, startPoint y: 219, endPoint x: 374, endPoint y: 217, distance: 8.4
click at [374, 218] on input "4" at bounding box center [380, 219] width 24 height 26
type input "6"
drag, startPoint x: 407, startPoint y: 219, endPoint x: 398, endPoint y: 218, distance: 9.2
click at [398, 218] on input "4" at bounding box center [404, 219] width 24 height 26
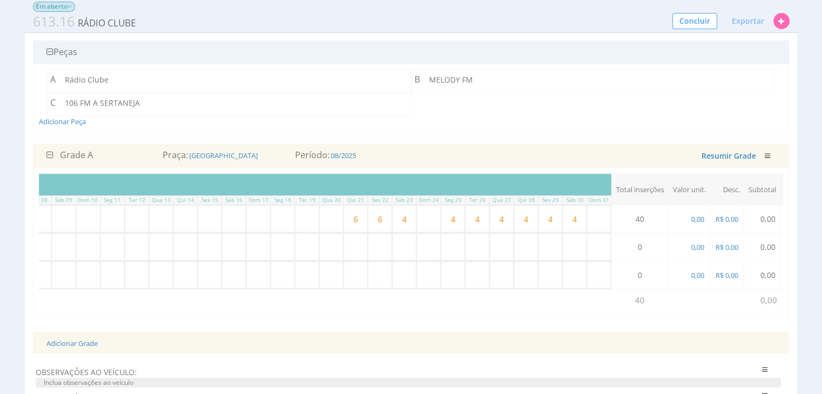
type input "6"
drag, startPoint x: 454, startPoint y: 216, endPoint x: 447, endPoint y: 217, distance: 7.0
click at [447, 217] on input "4" at bounding box center [453, 219] width 24 height 26
type input "6"
drag, startPoint x: 479, startPoint y: 218, endPoint x: 472, endPoint y: 218, distance: 7.0
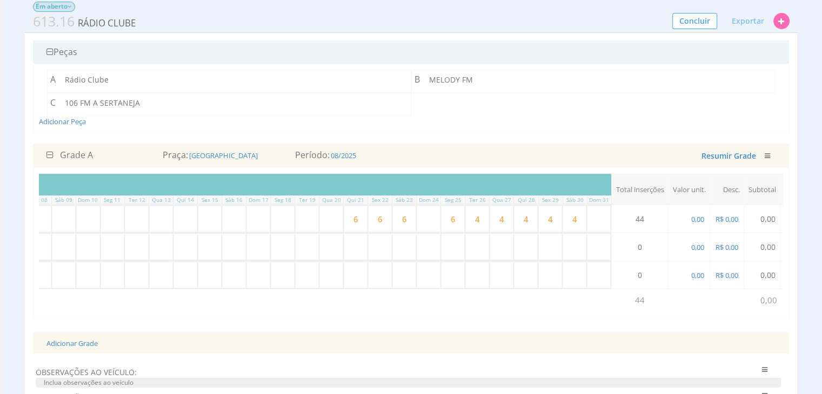
click at [472, 218] on input "4" at bounding box center [477, 219] width 24 height 26
type input "6"
drag, startPoint x: 505, startPoint y: 219, endPoint x: 499, endPoint y: 219, distance: 6.5
click at [499, 219] on input "4" at bounding box center [501, 219] width 24 height 26
type input "6"
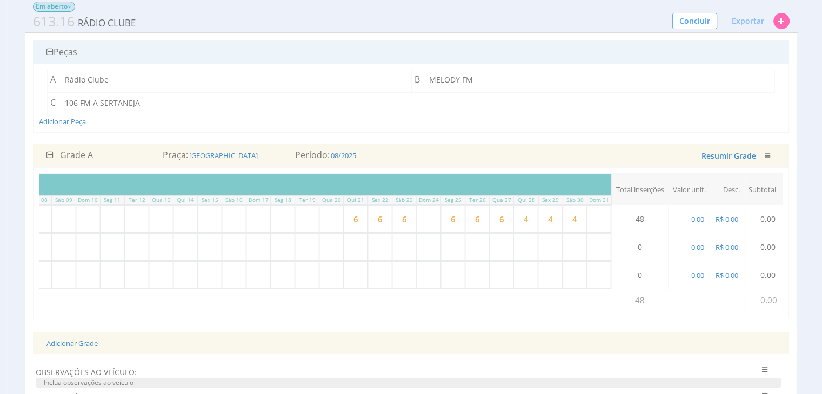
type input "4"
click at [522, 219] on input "4" at bounding box center [526, 219] width 24 height 26
drag, startPoint x: 552, startPoint y: 218, endPoint x: 546, endPoint y: 219, distance: 6.0
click at [546, 219] on input "4" at bounding box center [550, 219] width 24 height 26
type input "6"
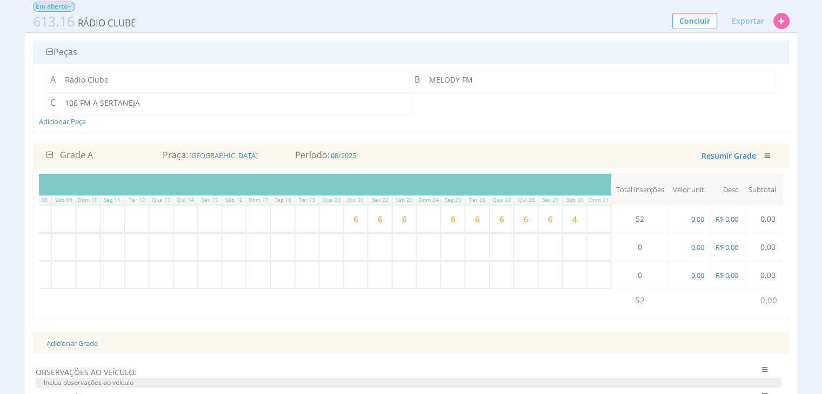
type input "4"
click at [575, 219] on input "4" at bounding box center [574, 219] width 24 height 26
type input "46"
drag, startPoint x: 361, startPoint y: 218, endPoint x: 354, endPoint y: 218, distance: 7.0
click at [354, 218] on input "6" at bounding box center [356, 219] width 24 height 26
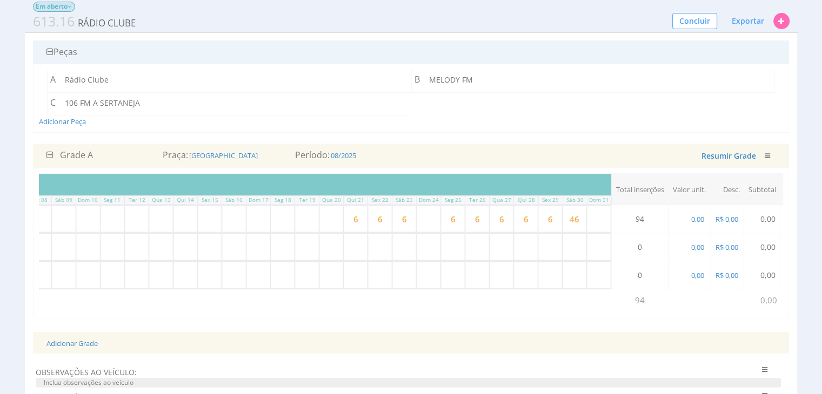
type input "4"
drag, startPoint x: 384, startPoint y: 217, endPoint x: 375, endPoint y: 217, distance: 9.2
click at [375, 217] on input "6" at bounding box center [380, 219] width 24 height 26
type input "4"
click at [405, 217] on input "6" at bounding box center [404, 219] width 24 height 26
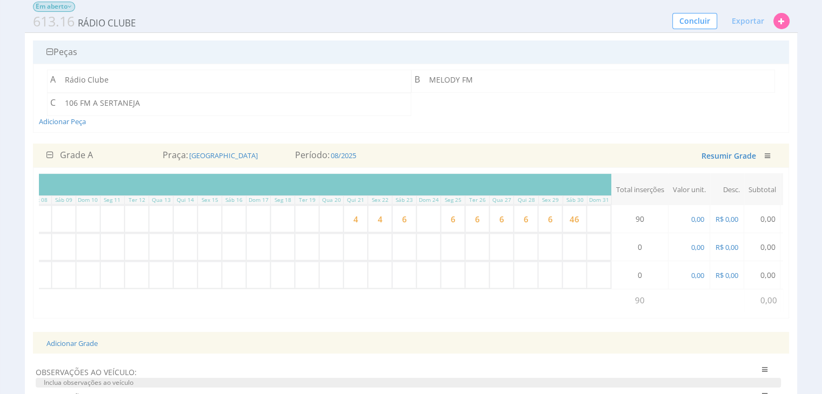
type input "4"
drag, startPoint x: 450, startPoint y: 216, endPoint x: 461, endPoint y: 216, distance: 11.4
click at [461, 216] on input "6" at bounding box center [453, 219] width 24 height 26
type input "4"
drag, startPoint x: 475, startPoint y: 217, endPoint x: 501, endPoint y: 221, distance: 25.8
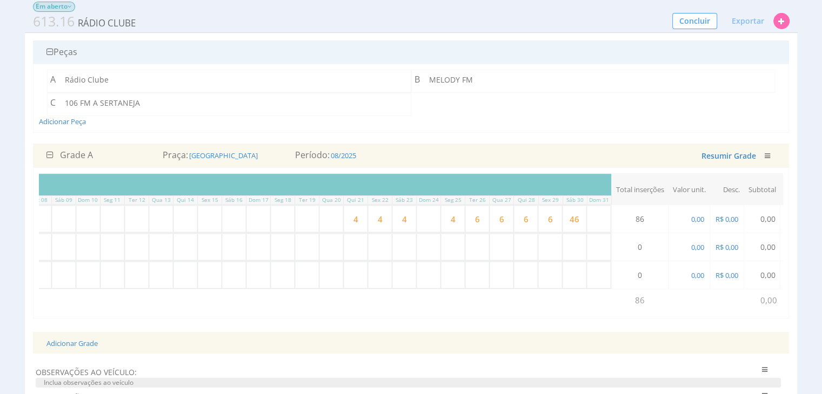
click at [487, 218] on input "6" at bounding box center [477, 219] width 24 height 26
type input "4"
drag, startPoint x: 500, startPoint y: 218, endPoint x: 521, endPoint y: 218, distance: 21.1
click at [512, 218] on input "6" at bounding box center [501, 219] width 24 height 26
type input "4"
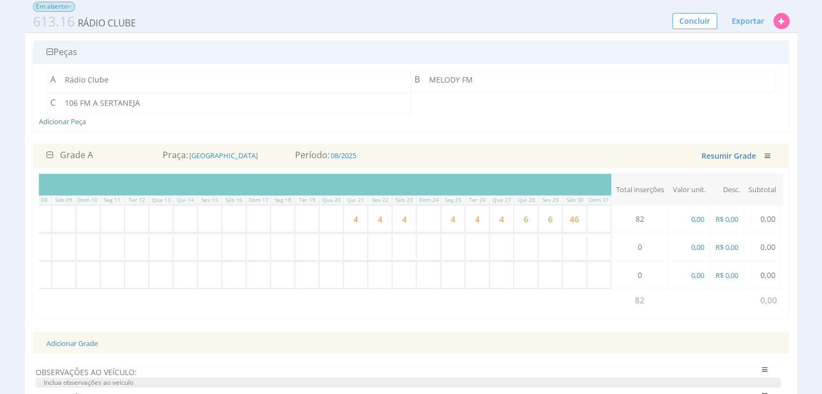
click at [535, 219] on input "6" at bounding box center [526, 219] width 24 height 26
type input "64"
click at [522, 218] on input "64" at bounding box center [526, 219] width 24 height 26
type input "4"
drag, startPoint x: 545, startPoint y: 218, endPoint x: 558, endPoint y: 218, distance: 12.4
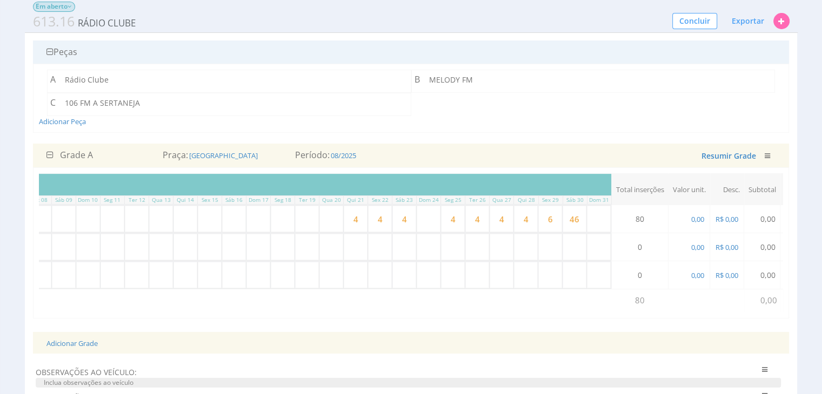
click at [558, 218] on input "6" at bounding box center [550, 219] width 24 height 26
type input "4"
type input "46"
click at [578, 219] on input "46" at bounding box center [574, 219] width 24 height 26
type input "4"
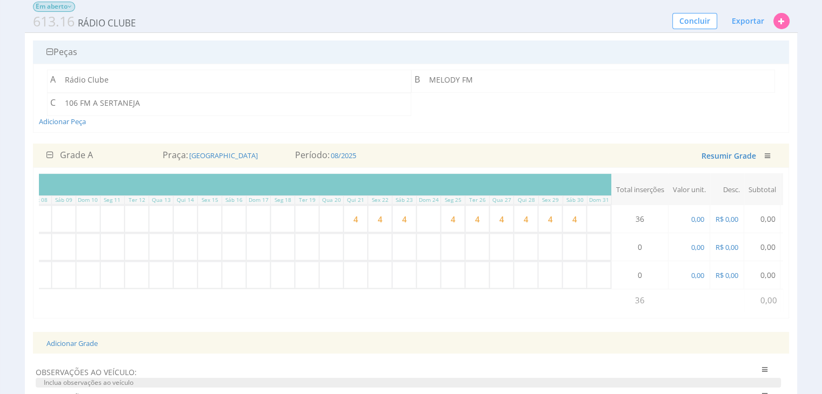
click at [352, 221] on input "4" at bounding box center [356, 219] width 24 height 26
type input "5"
click at [380, 219] on input "4" at bounding box center [380, 219] width 24 height 26
type input "45"
type input "4"
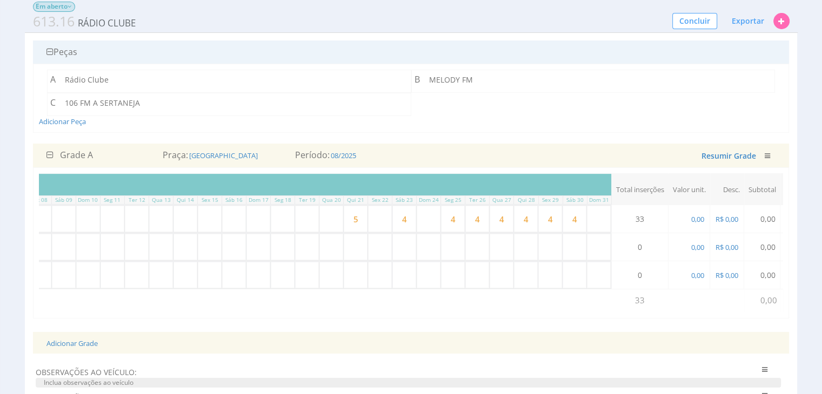
type input "5"
click at [404, 218] on input "4" at bounding box center [404, 219] width 24 height 26
click at [399, 217] on input "4" at bounding box center [404, 219] width 24 height 26
type input "5"
type input "4"
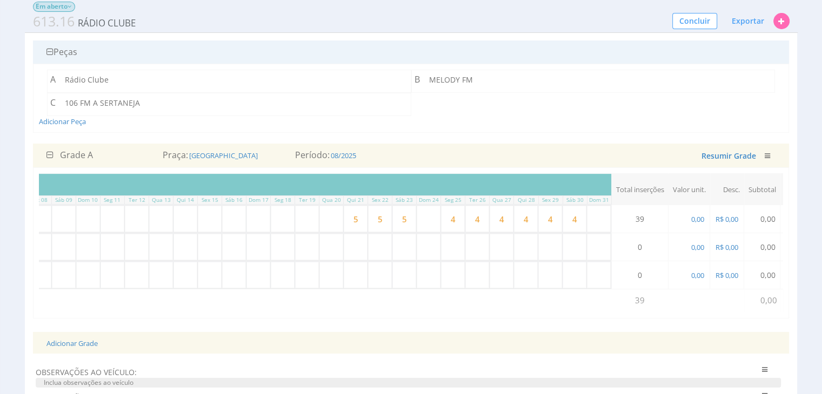
click at [460, 220] on input "4" at bounding box center [453, 219] width 24 height 26
drag, startPoint x: 456, startPoint y: 219, endPoint x: 449, endPoint y: 217, distance: 6.7
click at [449, 217] on input "4" at bounding box center [453, 219] width 24 height 26
click at [474, 219] on input "4" at bounding box center [477, 219] width 24 height 26
type input "5"
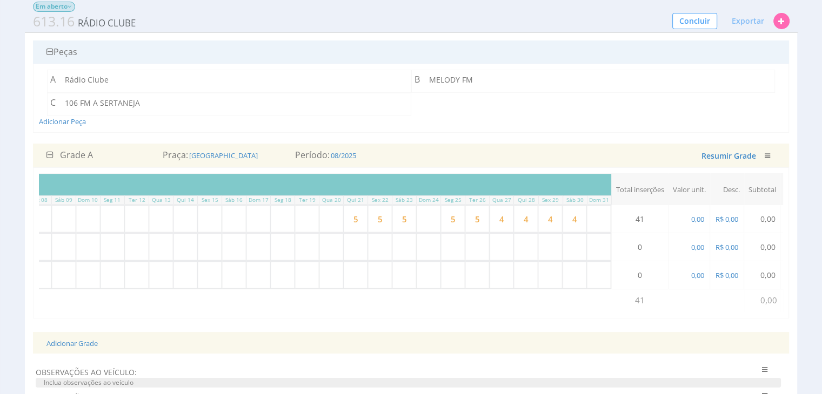
drag, startPoint x: 505, startPoint y: 219, endPoint x: 495, endPoint y: 219, distance: 9.2
click at [495, 219] on input "4" at bounding box center [501, 219] width 24 height 26
type input "5"
click at [525, 222] on input "4" at bounding box center [526, 219] width 24 height 26
type input "5"
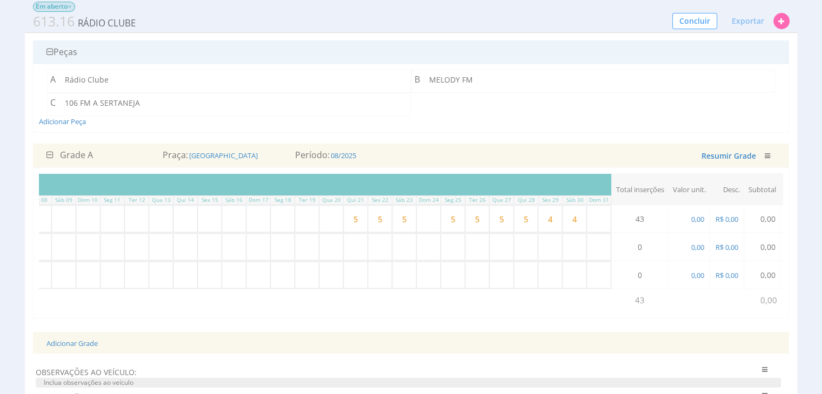
drag, startPoint x: 553, startPoint y: 217, endPoint x: 544, endPoint y: 217, distance: 9.7
click at [544, 217] on input "4" at bounding box center [550, 219] width 24 height 26
type input "5"
click at [573, 218] on input "4" at bounding box center [574, 219] width 24 height 26
type input "5"
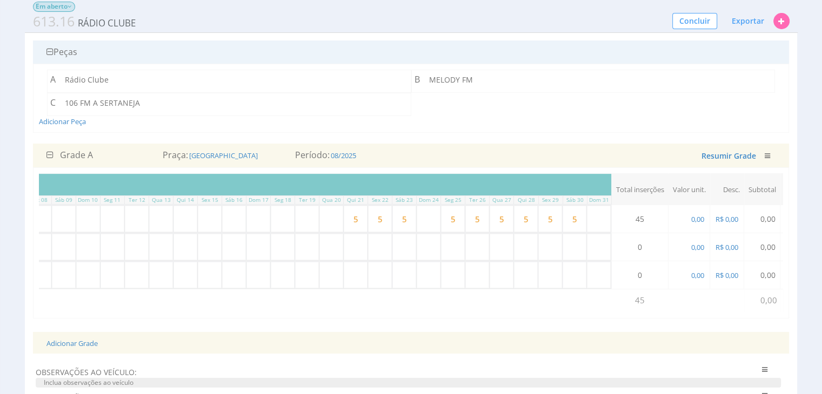
click at [354, 219] on input "5" at bounding box center [356, 219] width 24 height 26
type input "6"
click at [386, 229] on input "5" at bounding box center [380, 219] width 24 height 26
click at [374, 219] on input "5" at bounding box center [380, 219] width 24 height 26
type input "6"
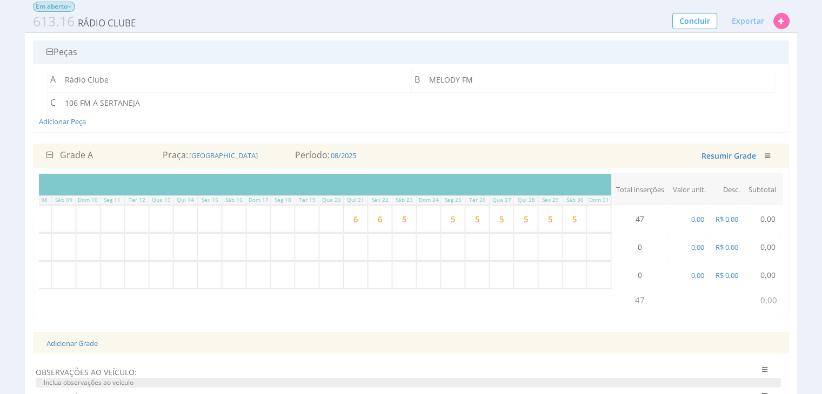
click at [413, 234] on input "text" at bounding box center [404, 247] width 24 height 26
drag, startPoint x: 402, startPoint y: 217, endPoint x: 408, endPoint y: 217, distance: 6.5
click at [407, 217] on input "5" at bounding box center [404, 219] width 24 height 26
type input "6"
click at [443, 235] on input "text" at bounding box center [453, 247] width 24 height 26
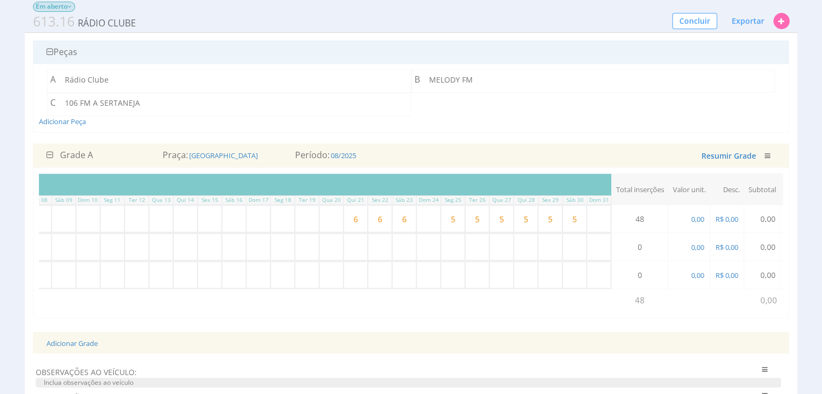
click at [449, 218] on input "5" at bounding box center [453, 219] width 24 height 26
type input "6"
drag, startPoint x: 480, startPoint y: 218, endPoint x: 474, endPoint y: 218, distance: 6.0
click at [474, 218] on input "5" at bounding box center [477, 219] width 24 height 26
type input "6"
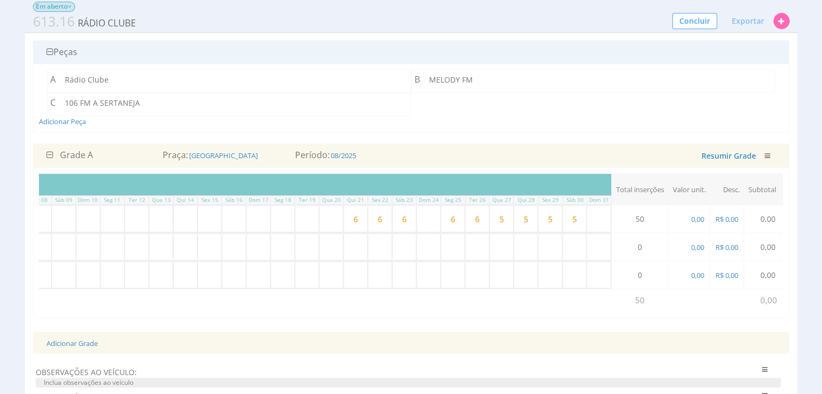
drag, startPoint x: 504, startPoint y: 219, endPoint x: 495, endPoint y: 219, distance: 8.6
click at [495, 219] on input "5" at bounding box center [501, 219] width 24 height 26
type input "6"
click at [522, 222] on input "5" at bounding box center [526, 219] width 24 height 26
type input "6"
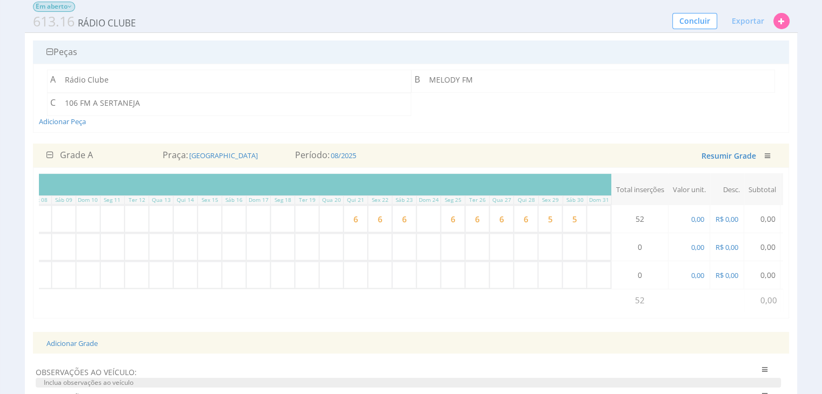
click at [548, 218] on input "5" at bounding box center [550, 219] width 24 height 26
type input "6"
click at [571, 219] on input "5" at bounding box center [574, 219] width 24 height 26
type input "6"
click at [565, 253] on input "text" at bounding box center [574, 247] width 24 height 26
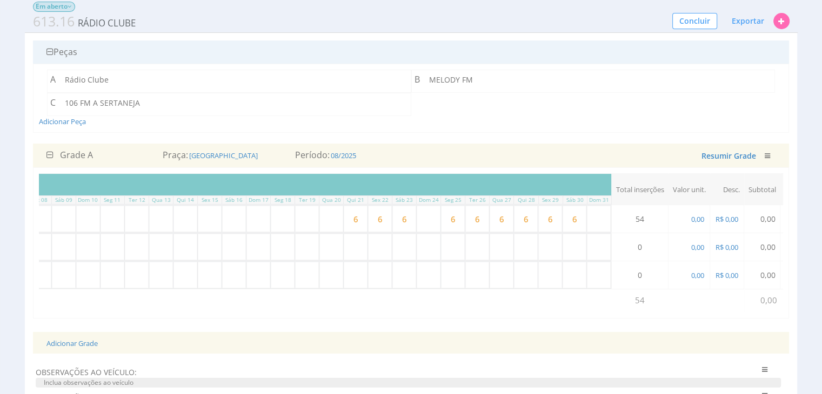
drag, startPoint x: 573, startPoint y: 217, endPoint x: 585, endPoint y: 221, distance: 12.5
click at [580, 219] on input "6" at bounding box center [574, 219] width 24 height 26
type input "5"
click at [607, 256] on input "text" at bounding box center [599, 247] width 24 height 26
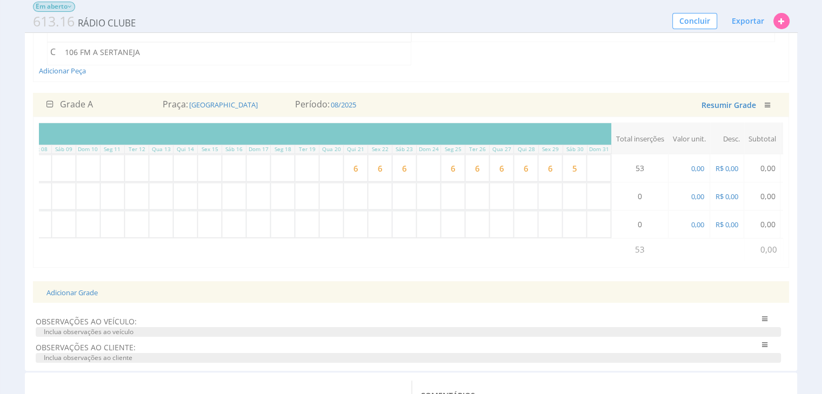
scroll to position [112, 0]
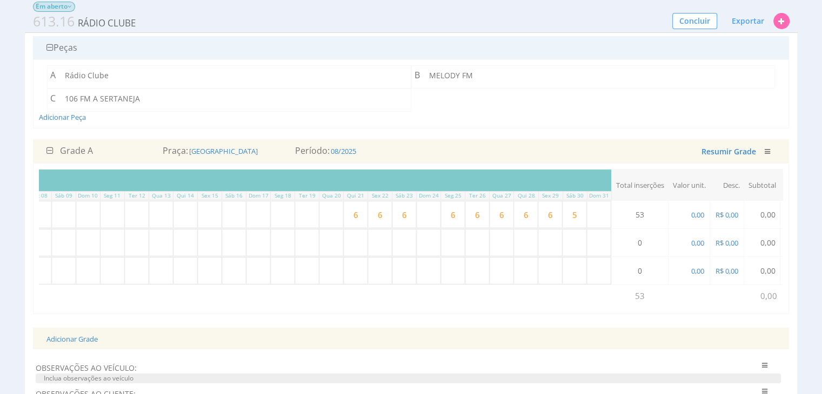
click at [379, 240] on input "text" at bounding box center [380, 243] width 24 height 26
click at [355, 244] on input "text" at bounding box center [356, 243] width 24 height 26
type input "4"
click at [376, 243] on input "text" at bounding box center [380, 243] width 24 height 26
type input "4"
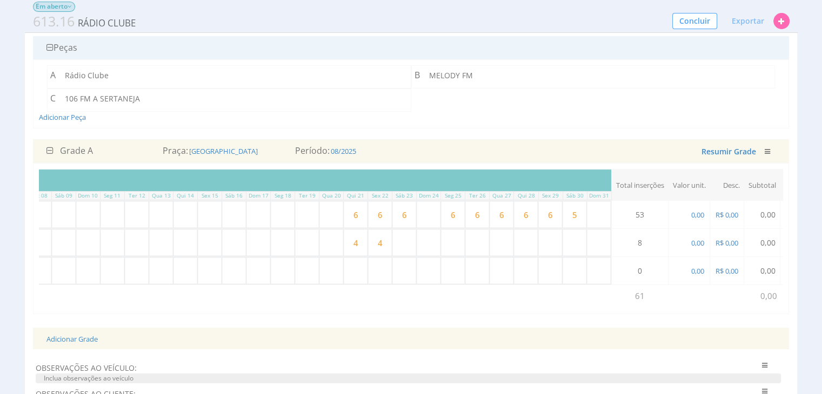
click at [408, 240] on input "text" at bounding box center [404, 243] width 24 height 26
type input "4"
click at [456, 245] on input "text" at bounding box center [453, 243] width 24 height 26
type input "4"
click at [481, 246] on input "text" at bounding box center [477, 243] width 24 height 26
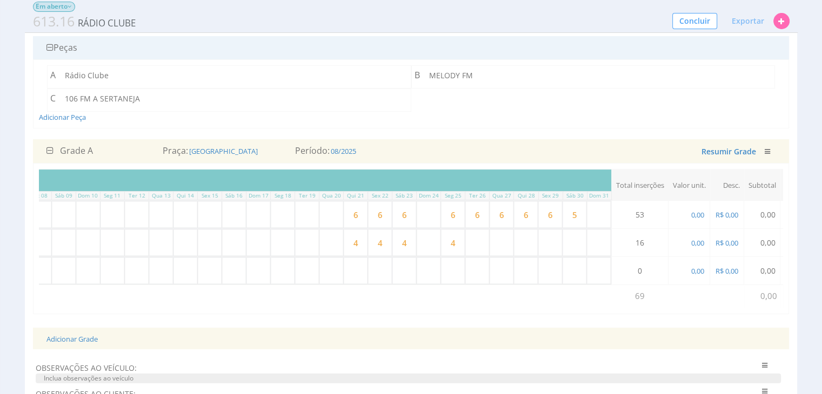
type input "4"
click at [504, 245] on input "text" at bounding box center [501, 243] width 24 height 26
type input "4"
click at [525, 244] on input "text" at bounding box center [526, 243] width 24 height 26
type input "4"
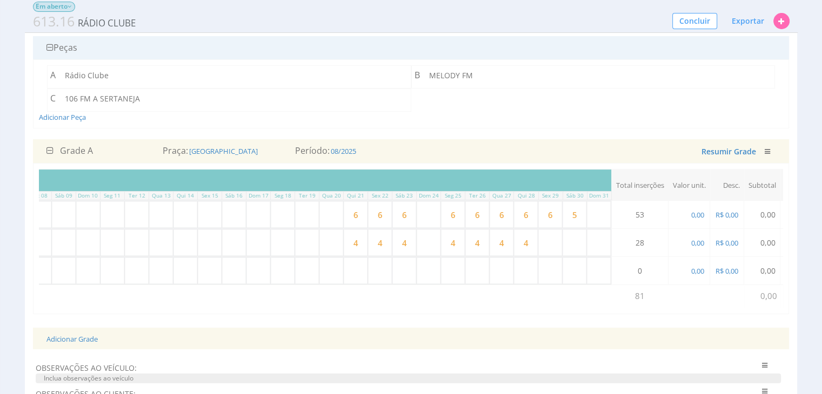
click at [547, 244] on input "text" at bounding box center [550, 243] width 24 height 26
type input "4"
click at [578, 239] on input "text" at bounding box center [574, 243] width 24 height 26
type input "4"
click at [519, 258] on input "text" at bounding box center [526, 271] width 24 height 26
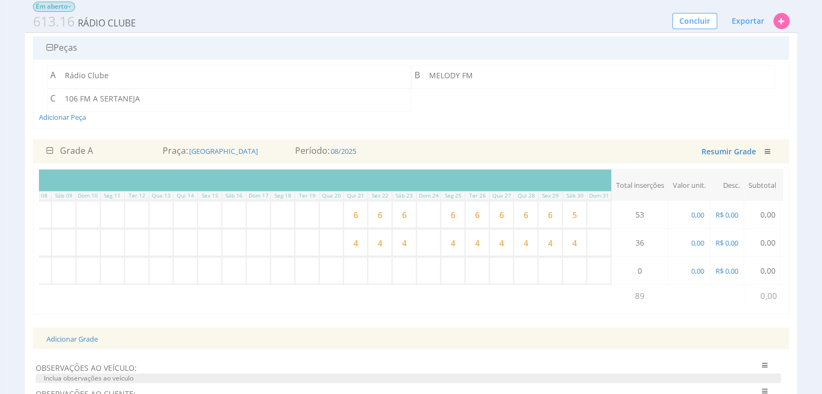
drag, startPoint x: 581, startPoint y: 241, endPoint x: 573, endPoint y: 242, distance: 8.2
click at [573, 242] on input "4" at bounding box center [574, 243] width 24 height 26
type input "3"
drag, startPoint x: 553, startPoint y: 245, endPoint x: 547, endPoint y: 245, distance: 5.9
click at [547, 245] on input "4" at bounding box center [550, 243] width 24 height 26
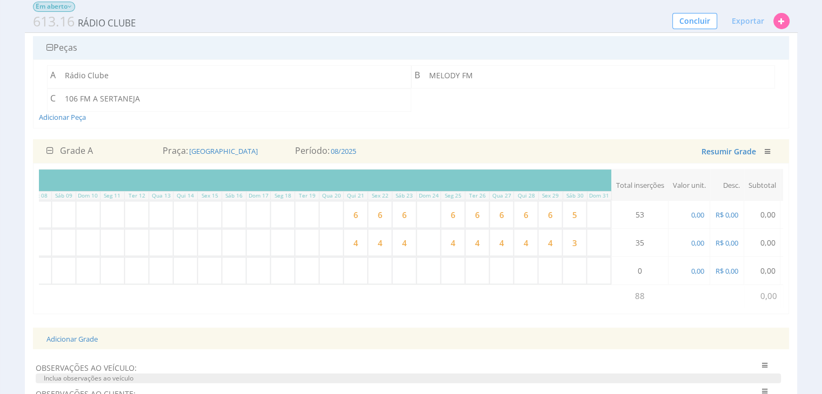
type input "3"
click at [540, 261] on input "text" at bounding box center [550, 271] width 24 height 26
drag, startPoint x: 527, startPoint y: 241, endPoint x: 519, endPoint y: 242, distance: 8.7
click at [519, 242] on input "4" at bounding box center [526, 243] width 24 height 26
type input "3"
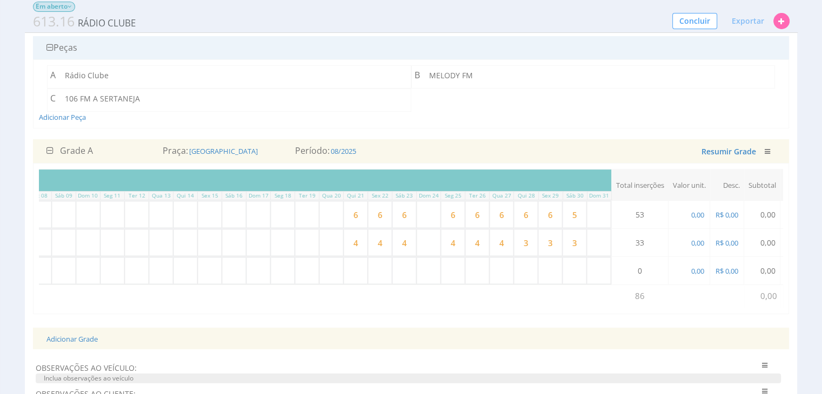
drag, startPoint x: 506, startPoint y: 241, endPoint x: 497, endPoint y: 243, distance: 8.8
click at [498, 243] on input "4" at bounding box center [501, 243] width 24 height 26
type input "3"
drag, startPoint x: 480, startPoint y: 243, endPoint x: 472, endPoint y: 243, distance: 8.7
click at [472, 243] on input "4" at bounding box center [477, 243] width 24 height 26
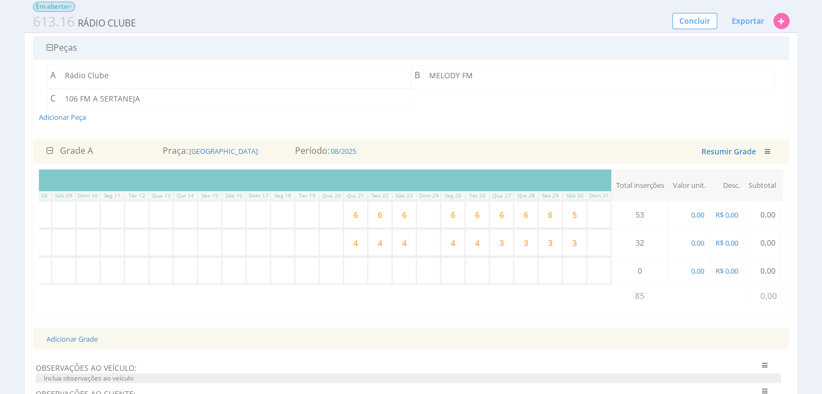
type input "3"
drag, startPoint x: 457, startPoint y: 244, endPoint x: 448, endPoint y: 244, distance: 8.1
click at [448, 244] on input "4" at bounding box center [453, 243] width 24 height 26
type input "3"
drag, startPoint x: 410, startPoint y: 241, endPoint x: 401, endPoint y: 241, distance: 8.6
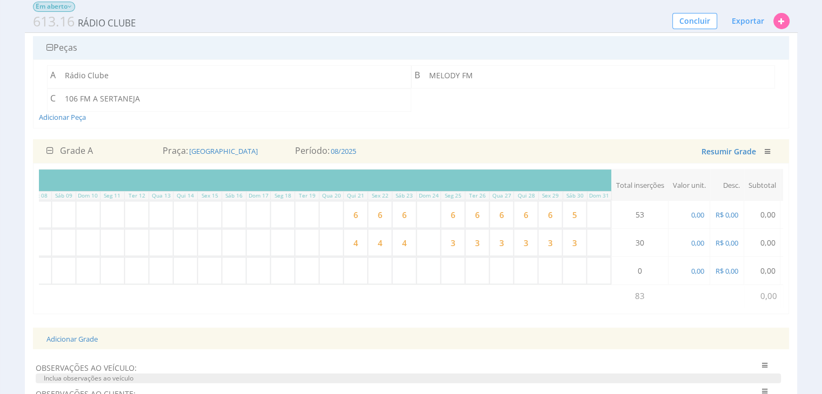
click at [401, 241] on input "4" at bounding box center [404, 243] width 24 height 26
type input "3"
drag, startPoint x: 380, startPoint y: 241, endPoint x: 373, endPoint y: 242, distance: 7.1
click at [373, 242] on input "4" at bounding box center [380, 243] width 24 height 26
type input "3"
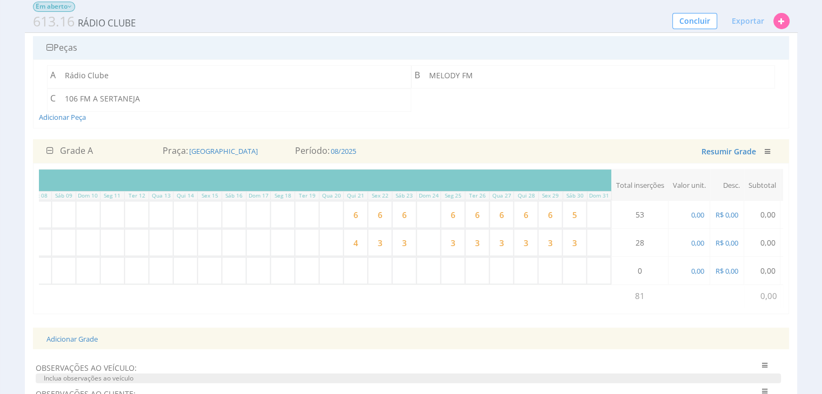
drag, startPoint x: 363, startPoint y: 243, endPoint x: 355, endPoint y: 244, distance: 8.2
click at [355, 244] on input "4" at bounding box center [356, 243] width 24 height 26
type input "3"
drag, startPoint x: 393, startPoint y: 267, endPoint x: 419, endPoint y: 271, distance: 25.7
click at [393, 267] on input "text" at bounding box center [404, 271] width 24 height 26
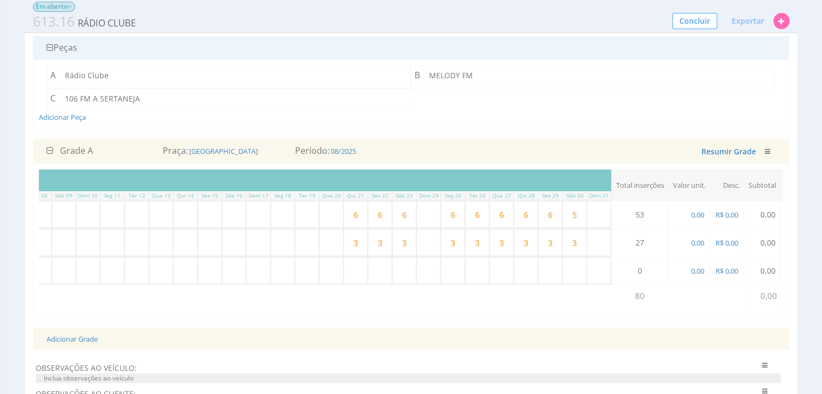
click at [579, 244] on input "3" at bounding box center [574, 243] width 24 height 26
type input "2"
click at [534, 294] on td "Adicionar Programas" at bounding box center [116, 296] width 991 height 23
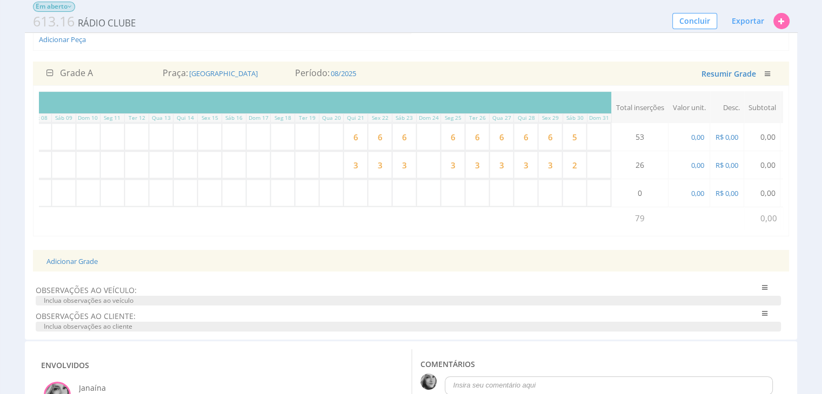
scroll to position [166, 0]
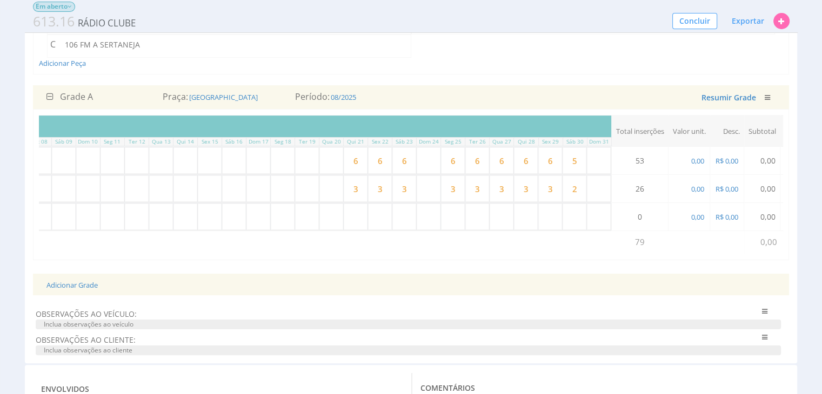
click at [355, 214] on input "text" at bounding box center [356, 217] width 24 height 26
type input "3"
click at [379, 217] on input "text" at bounding box center [380, 217] width 24 height 26
type input "3"
click at [404, 214] on input "text" at bounding box center [404, 217] width 24 height 26
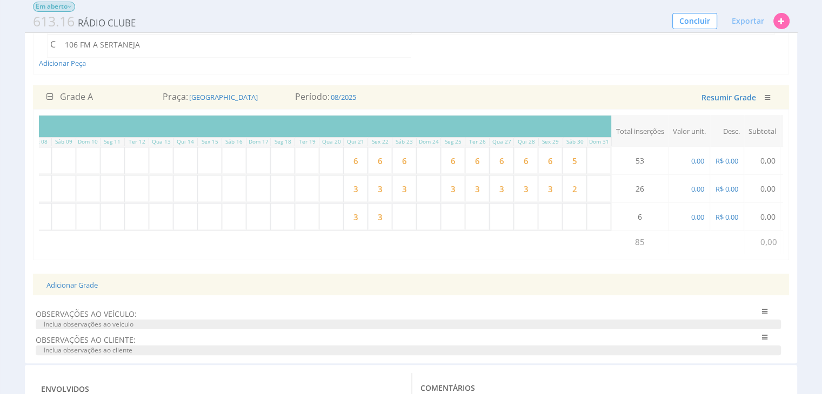
type input "3"
click at [454, 213] on input "text" at bounding box center [453, 217] width 24 height 26
type input "3"
click at [479, 217] on input "text" at bounding box center [477, 217] width 24 height 26
type input "3"
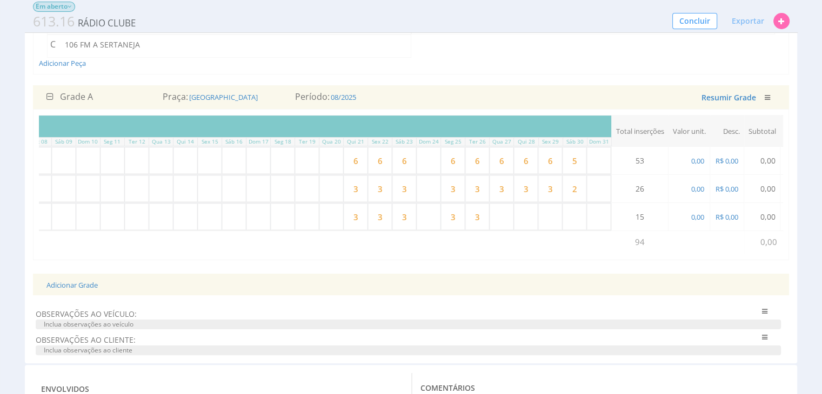
click at [499, 215] on input "text" at bounding box center [501, 217] width 24 height 26
type input "3"
click at [527, 213] on input "text" at bounding box center [526, 217] width 24 height 26
type input "3"
click at [557, 213] on input "text" at bounding box center [550, 217] width 24 height 26
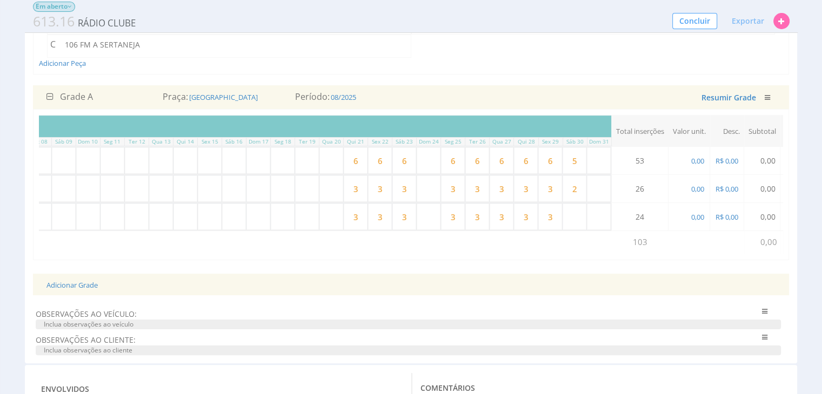
click at [575, 212] on input "text" at bounding box center [574, 217] width 24 height 26
type input "3"
click at [538, 237] on td "Adicionar Programas" at bounding box center [116, 242] width 991 height 23
click at [695, 160] on span "0,00" at bounding box center [697, 161] width 15 height 10
type input "60,00"
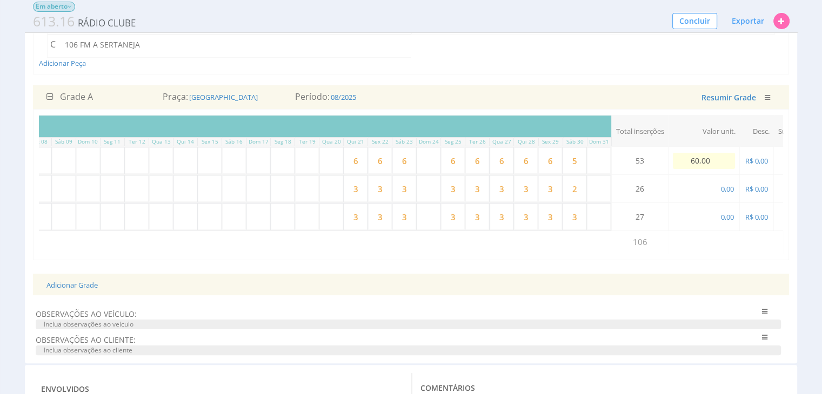
click at [707, 186] on td "0,00" at bounding box center [703, 189] width 71 height 28
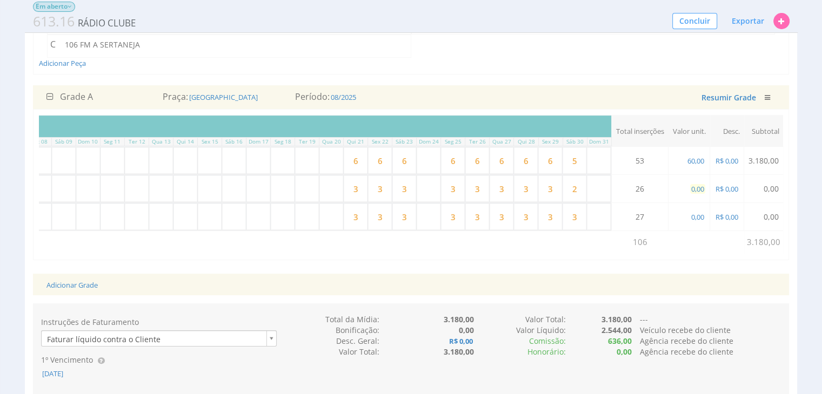
click at [700, 189] on span "0,00" at bounding box center [697, 189] width 15 height 10
type input "60,00"
click at [715, 212] on td "0,00" at bounding box center [703, 217] width 71 height 28
click at [699, 215] on span "0,00" at bounding box center [697, 217] width 15 height 10
type input "60,00"
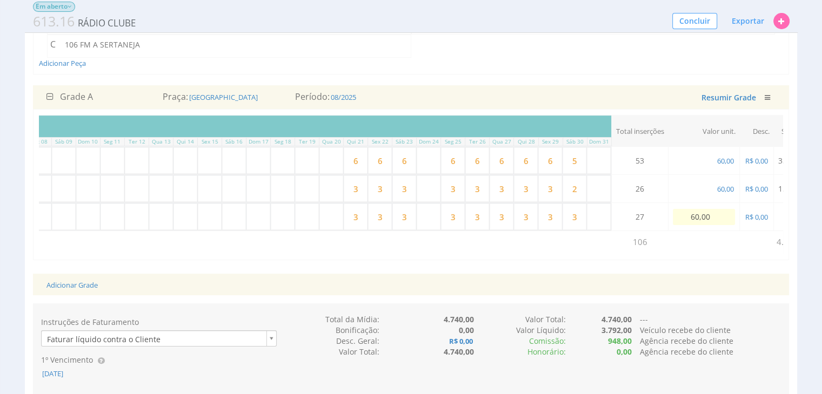
click at [733, 244] on td at bounding box center [720, 242] width 105 height 23
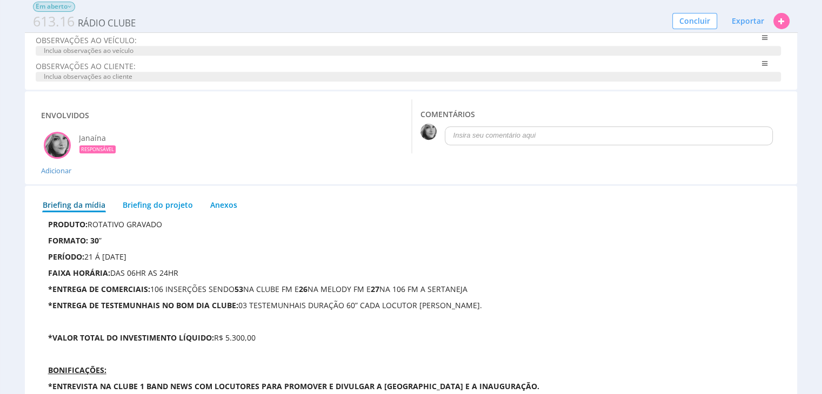
scroll to position [933, 0]
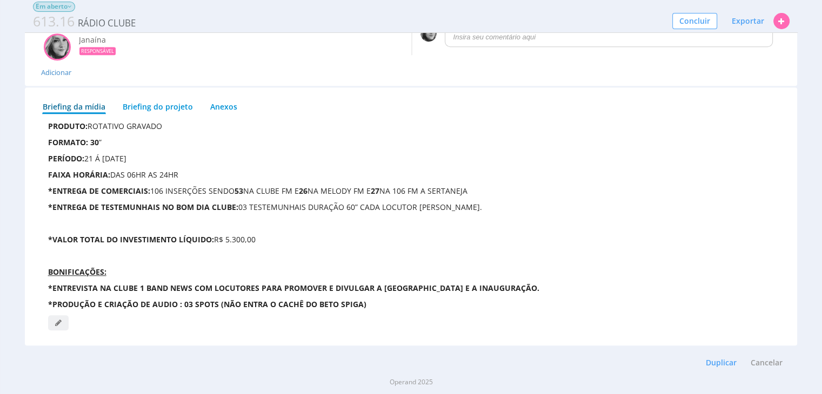
drag, startPoint x: 221, startPoint y: 238, endPoint x: 254, endPoint y: 240, distance: 33.0
click at [227, 238] on span "R$ 5.300,00" at bounding box center [235, 239] width 42 height 10
click at [266, 243] on p "*VALOR TOTAL DO INVESTIMENTO LÍQUIDO: R$ 5.300,00" at bounding box center [411, 239] width 726 height 11
click at [58, 323] on span at bounding box center [58, 323] width 21 height 15
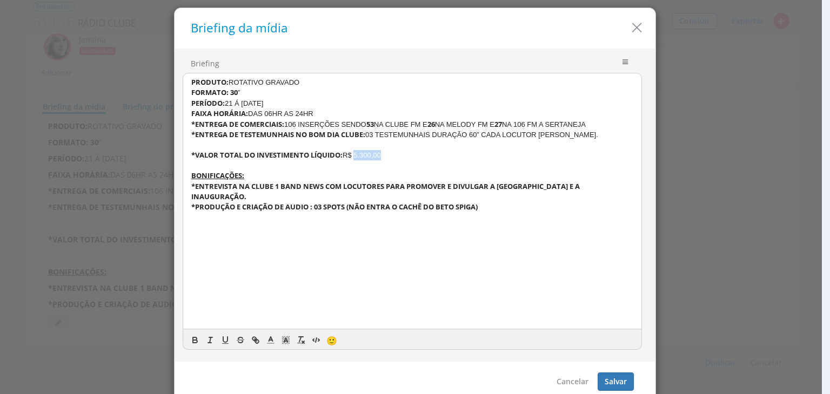
drag, startPoint x: 352, startPoint y: 151, endPoint x: 453, endPoint y: 149, distance: 101.6
click at [442, 151] on p "*VALOR TOTAL DO INVESTIMENTO LÍQUIDO: R$ 5.300,00" at bounding box center [412, 155] width 442 height 10
click at [607, 381] on button "Salvar" at bounding box center [616, 382] width 36 height 18
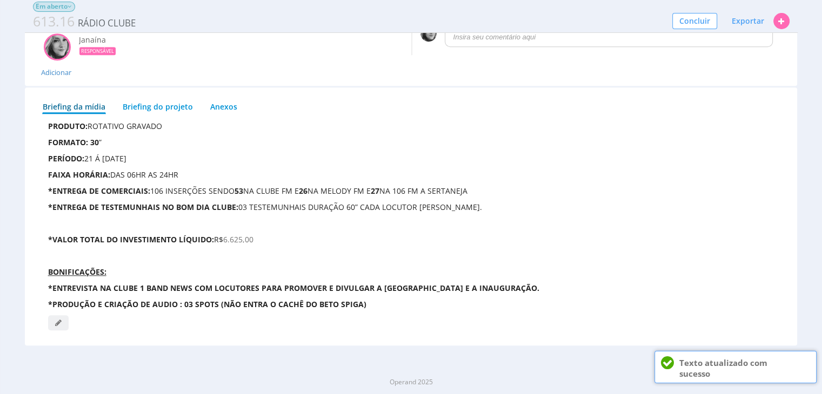
click at [602, 383] on div "Operand 2025" at bounding box center [411, 382] width 762 height 9
drag, startPoint x: 602, startPoint y: 383, endPoint x: 542, endPoint y: 353, distance: 67.2
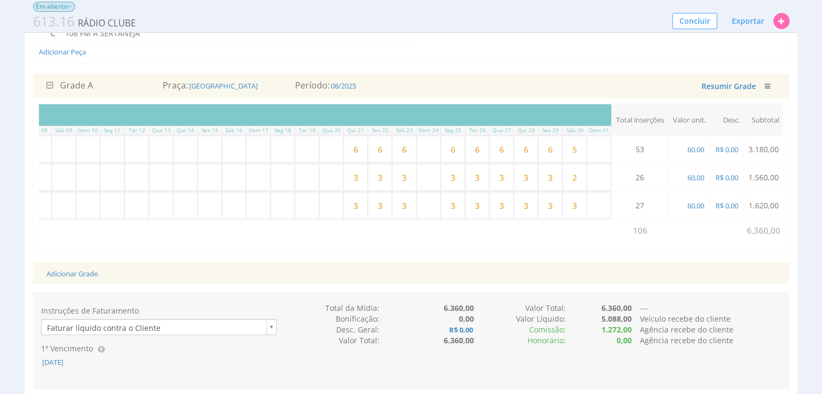
scroll to position [177, 0]
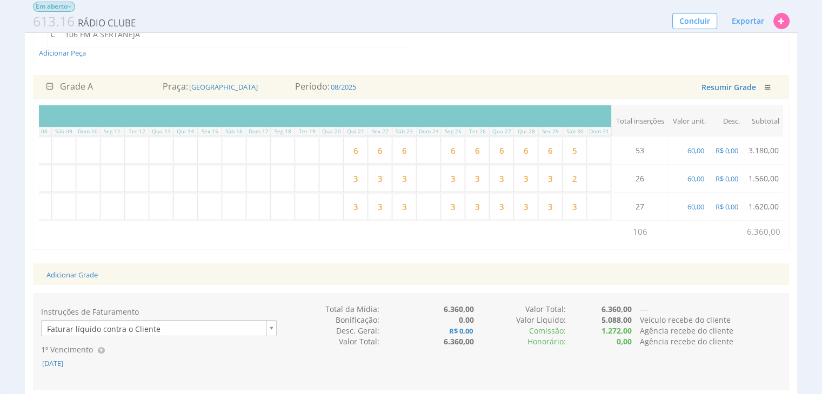
click at [654, 151] on td "53" at bounding box center [640, 151] width 57 height 28
click at [689, 150] on span "60,00" at bounding box center [695, 151] width 19 height 10
type input "62,50"
click at [726, 176] on span "60,00" at bounding box center [725, 179] width 19 height 10
drag, startPoint x: 713, startPoint y: 176, endPoint x: 688, endPoint y: 177, distance: 24.9
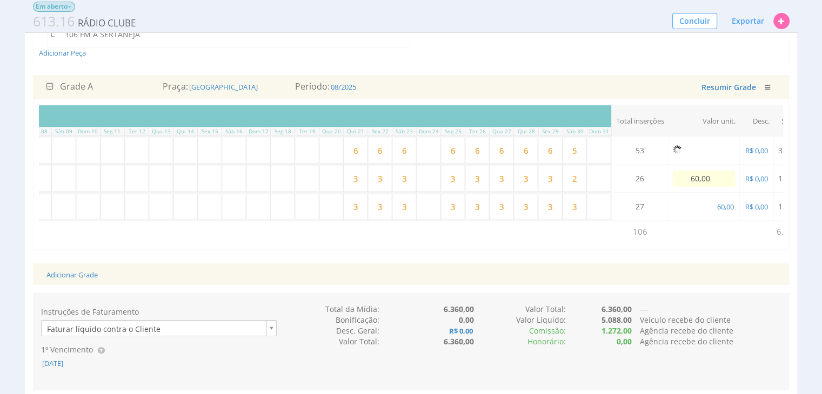
click at [688, 177] on input "60,00" at bounding box center [704, 179] width 62 height 16
type input "62,50"
click at [721, 203] on span "60,00" at bounding box center [725, 207] width 19 height 10
drag, startPoint x: 721, startPoint y: 204, endPoint x: 685, endPoint y: 207, distance: 35.9
click at [685, 207] on input "60,00" at bounding box center [704, 207] width 62 height 16
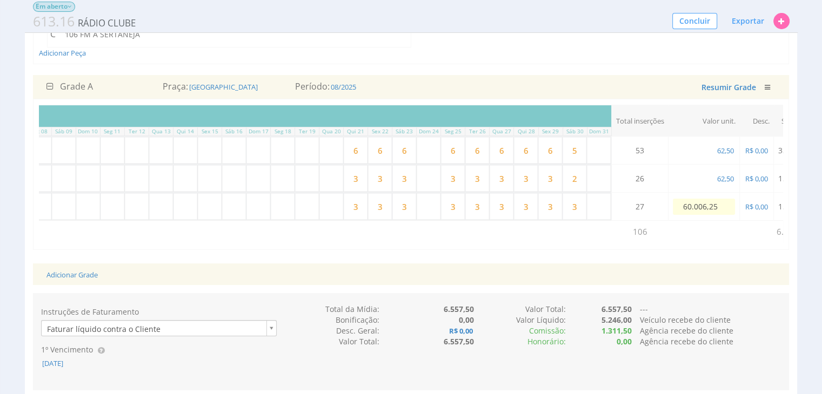
type input "600.062,50"
drag, startPoint x: 720, startPoint y: 203, endPoint x: 670, endPoint y: 211, distance: 50.4
click at [672, 211] on td "60,00 600.062,50" at bounding box center [703, 207] width 71 height 28
click at [703, 204] on span "600.062,50" at bounding box center [691, 207] width 36 height 10
drag, startPoint x: 720, startPoint y: 205, endPoint x: 661, endPoint y: 193, distance: 59.5
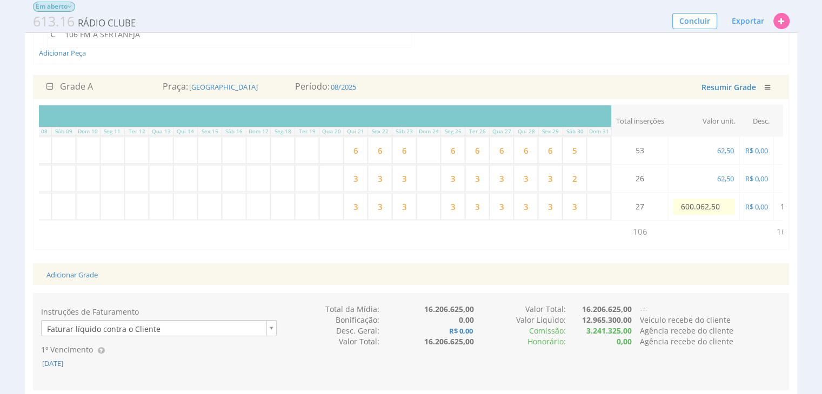
click at [661, 196] on tr "C ROTATIVO 30" 27 3 3 3 3 3 3 3 3 3 27" at bounding box center [249, 207] width 1256 height 28
click at [708, 209] on span "600.062,50" at bounding box center [691, 207] width 36 height 10
drag, startPoint x: 726, startPoint y: 204, endPoint x: 683, endPoint y: 196, distance: 43.4
click at [682, 200] on input "600.062,50" at bounding box center [704, 207] width 62 height 16
type input "600.062.506,25"
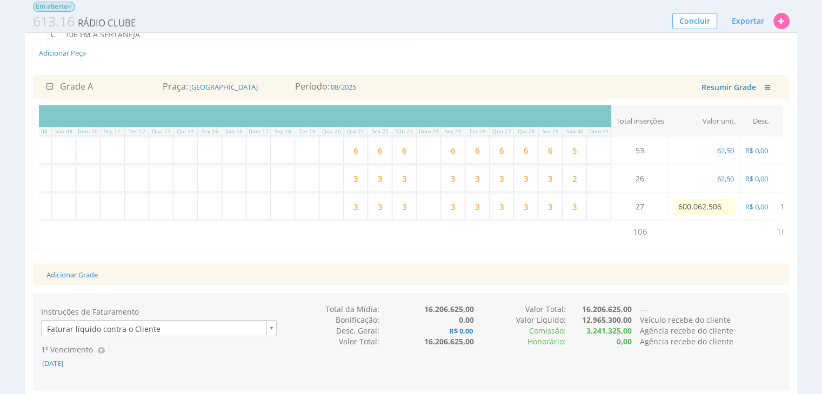
click at [722, 202] on input "600.062.506,25" at bounding box center [704, 207] width 62 height 16
drag, startPoint x: 723, startPoint y: 204, endPoint x: 662, endPoint y: 204, distance: 61.0
click at [662, 204] on tr "C ROTATIVO 30" 27 3 3 3 3 3 3 3 3 3 27" at bounding box center [249, 207] width 1256 height 28
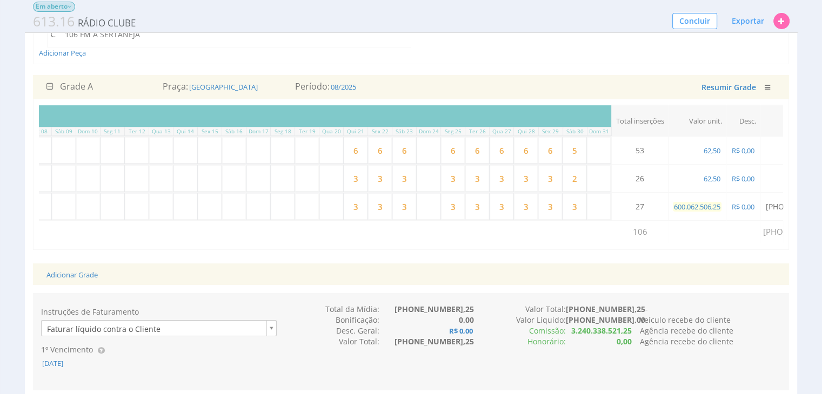
click at [719, 204] on span "600.062.506,25" at bounding box center [697, 207] width 49 height 10
type input "62,50"
click at [731, 230] on td at bounding box center [720, 232] width 105 height 23
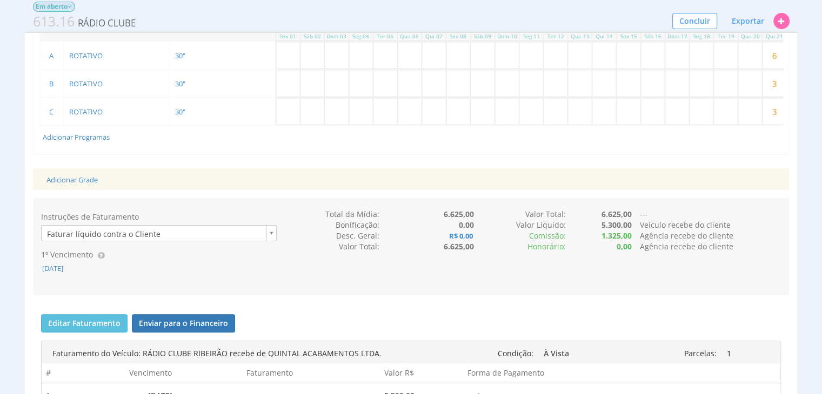
scroll to position [231, 0]
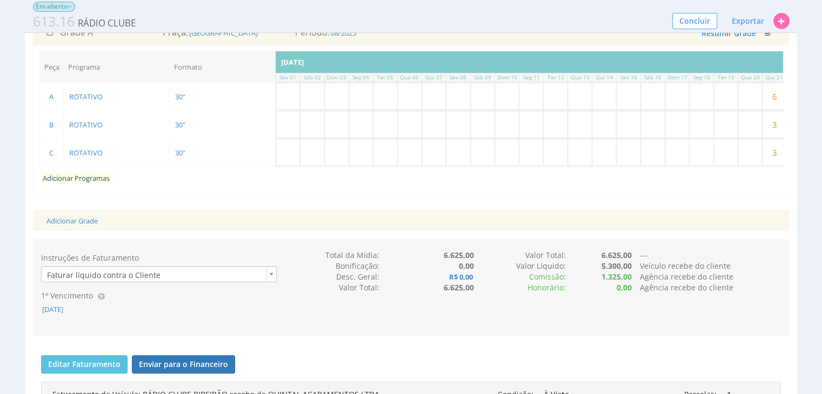
click at [84, 176] on link "Adicionar Programas" at bounding box center [76, 178] width 67 height 10
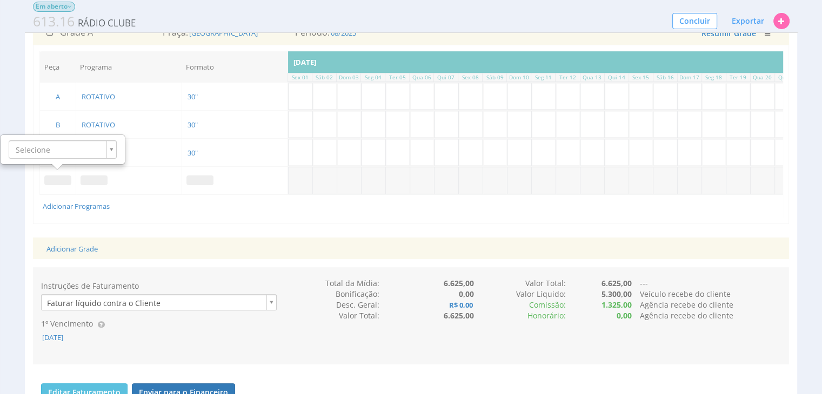
click at [93, 177] on span at bounding box center [93, 181] width 27 height 10
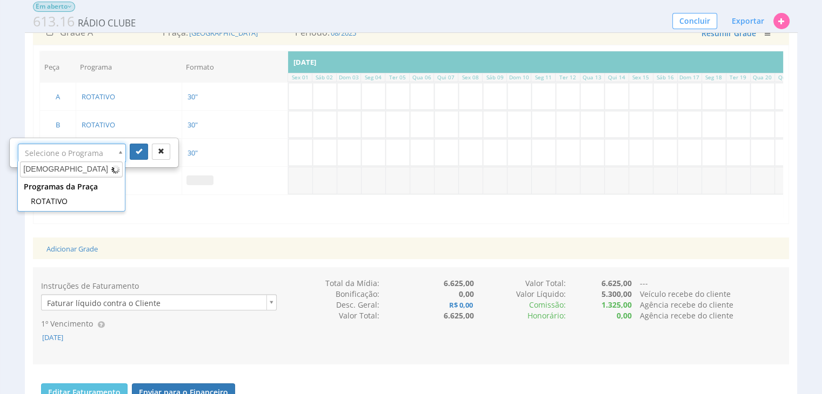
type input "TESTEMUNHAL"
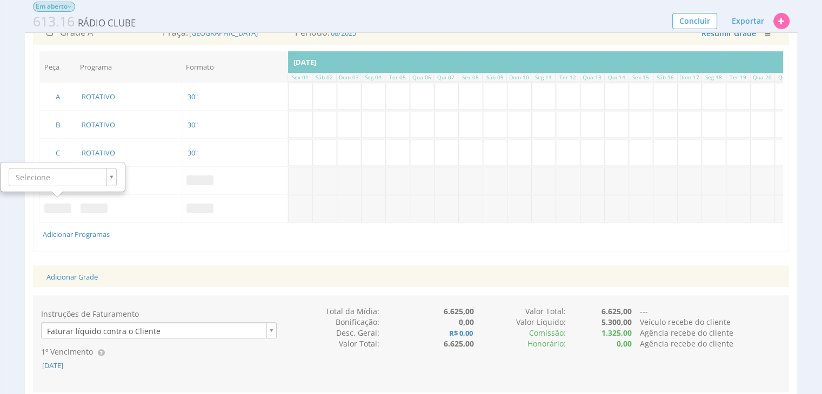
click at [104, 260] on div "Grade A Praça: RIBEIRÃO PRETO Período: 08/2025 Salvando ... Resumir Grade Exclu…" at bounding box center [411, 142] width 756 height 242
click at [86, 176] on span at bounding box center [93, 181] width 27 height 10
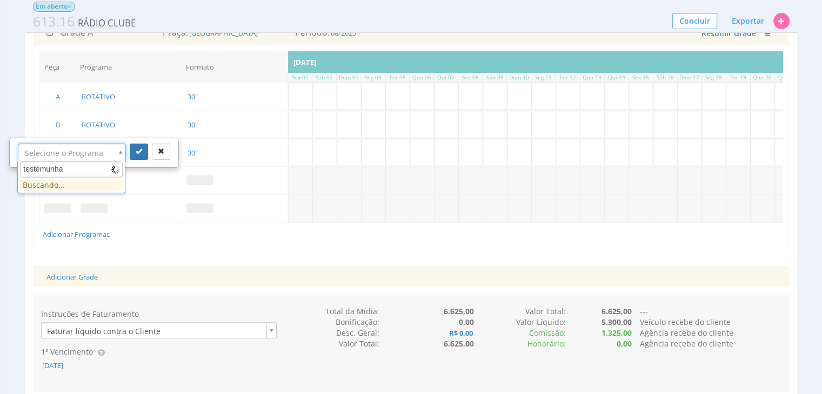
type input "testemunhal"
drag, startPoint x: 72, startPoint y: 167, endPoint x: 7, endPoint y: 171, distance: 64.9
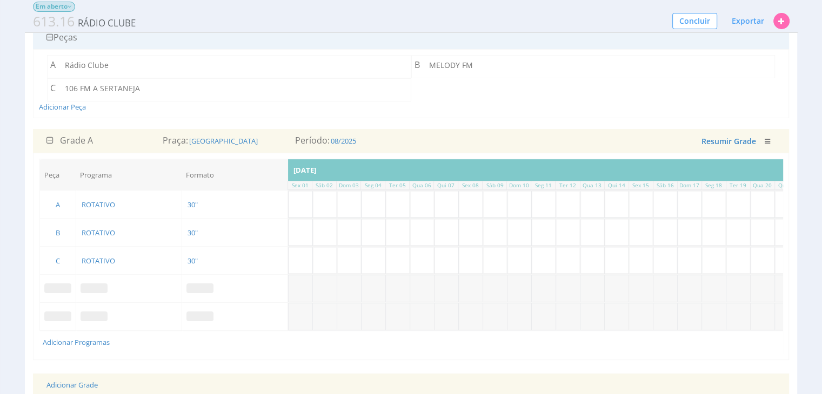
scroll to position [69, 0]
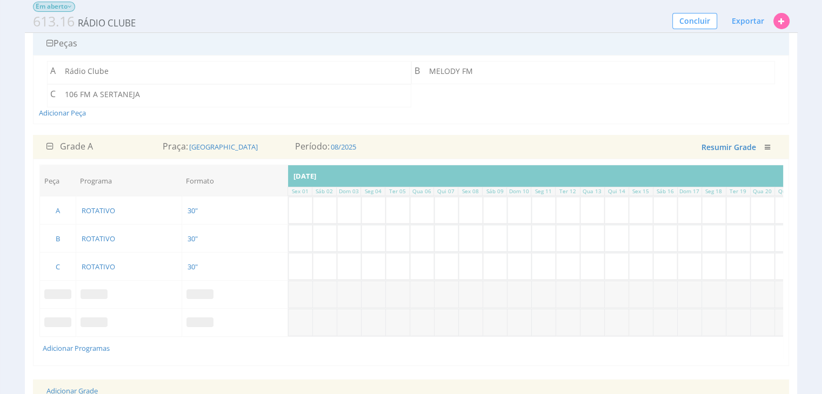
scroll to position [54, 0]
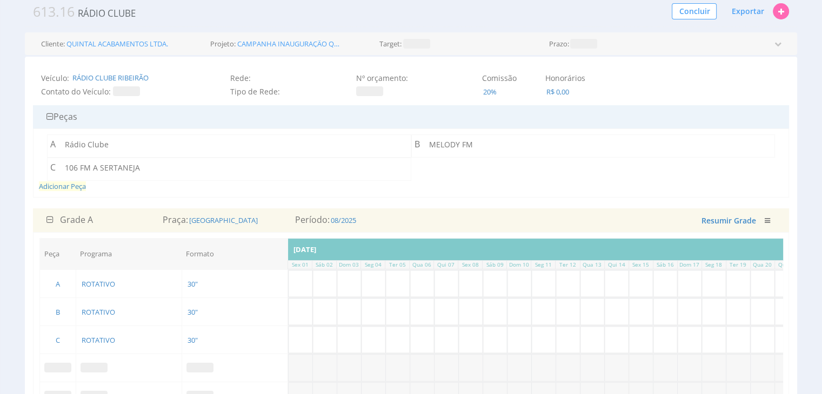
click at [70, 189] on span "Adicionar Peça" at bounding box center [62, 187] width 47 height 10
click at [438, 164] on span at bounding box center [444, 167] width 27 height 10
type input "t"
type input "TESTEMUNHAL"
click at [423, 197] on div "A Rádio Clube B MELODY FM C 106 FM A SERTANEJA D TESTEMUNHAL Clique abaixo para…" at bounding box center [411, 163] width 756 height 69
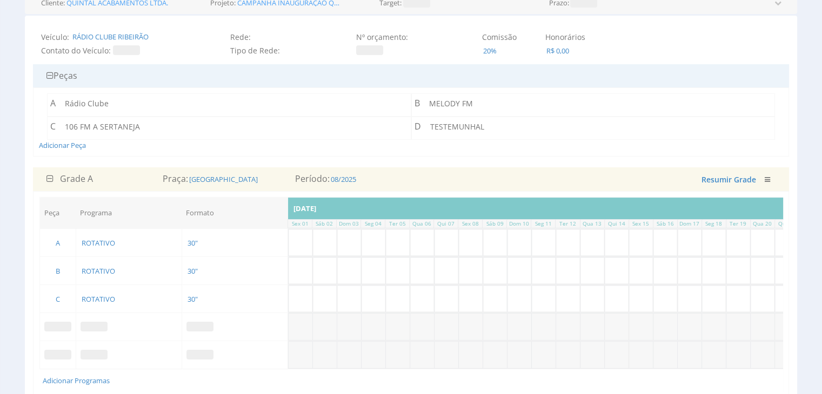
scroll to position [162, 0]
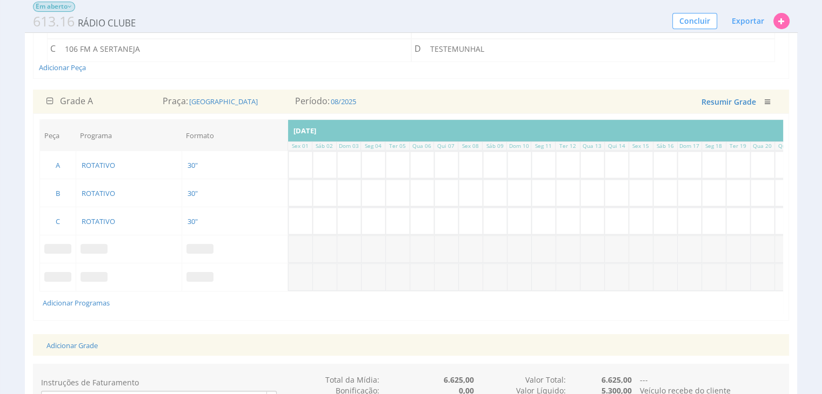
click at [55, 252] on td at bounding box center [57, 250] width 36 height 28
click at [55, 249] on span at bounding box center [57, 249] width 27 height 10
click at [91, 246] on span at bounding box center [93, 249] width 27 height 10
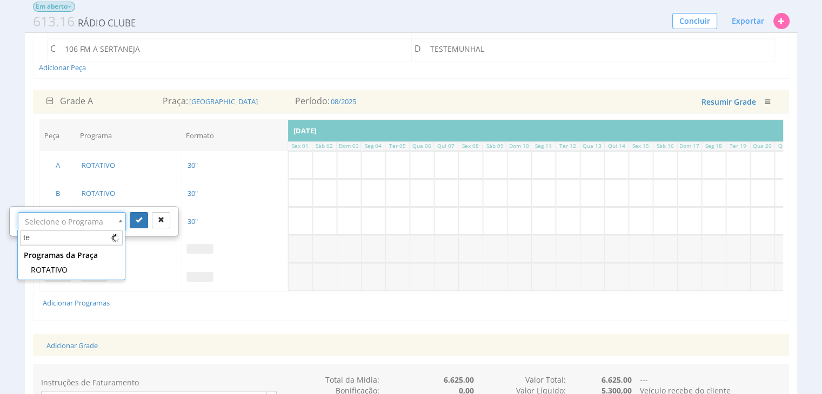
type input "t"
type input "TESTEMUNHAL"
click at [82, 256] on u "TESTEMUNHAL" at bounding box center [71, 257] width 56 height 10
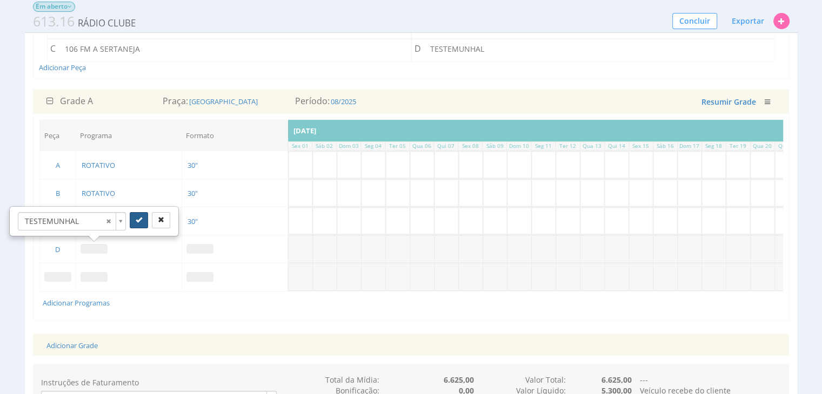
click at [136, 221] on icon "submit" at bounding box center [139, 220] width 6 height 6
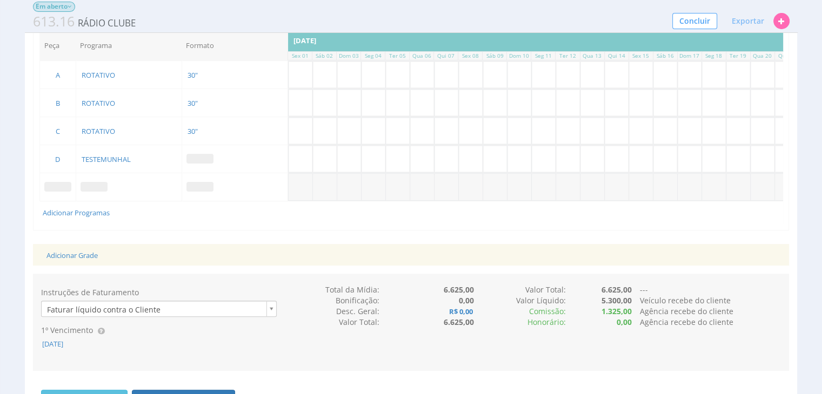
scroll to position [219, 0]
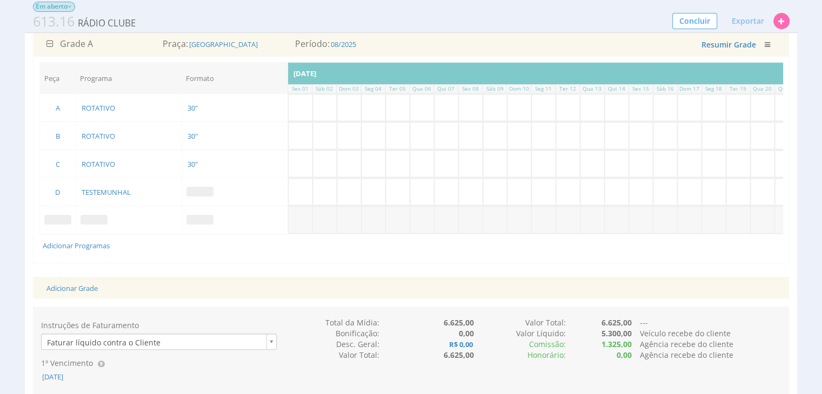
click at [204, 190] on span at bounding box center [199, 192] width 27 height 10
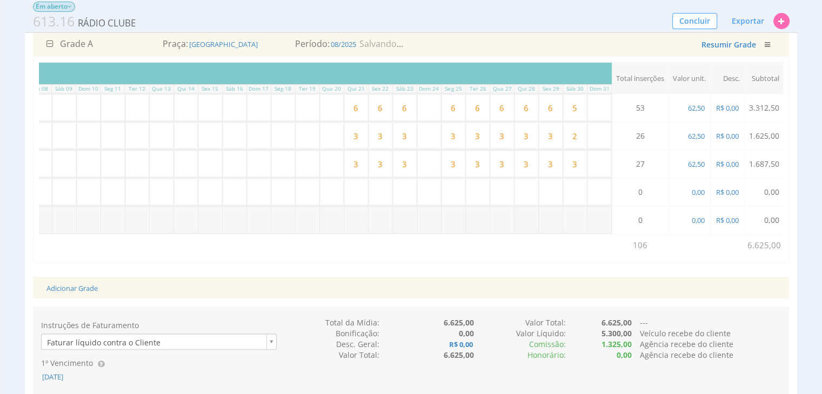
scroll to position [0, 475]
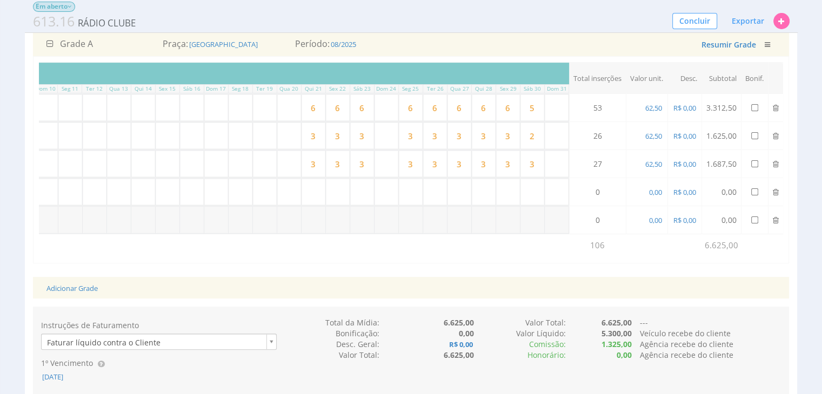
click at [410, 191] on input "text" at bounding box center [411, 192] width 24 height 26
type input "3"
click at [633, 247] on td at bounding box center [664, 245] width 76 height 23
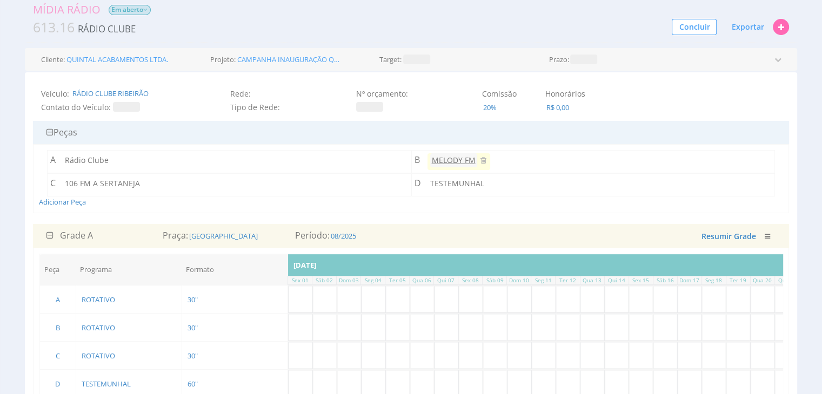
scroll to position [57, 0]
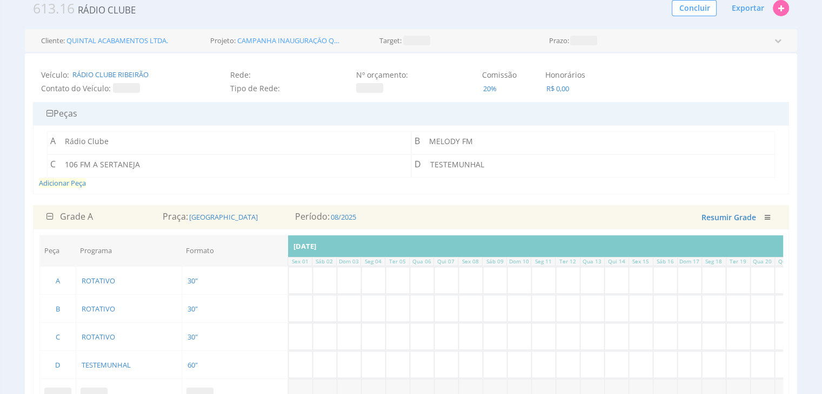
click at [54, 180] on span "Adicionar Peça" at bounding box center [62, 183] width 47 height 10
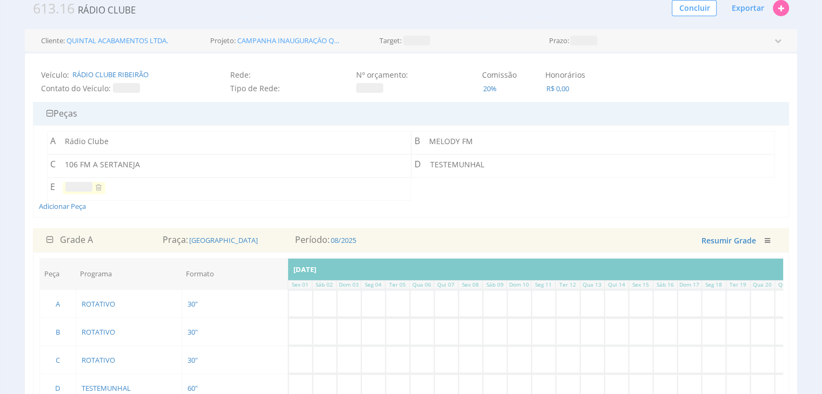
click at [73, 187] on span at bounding box center [78, 187] width 27 height 10
type input "g"
type input "GLOBO NEWS"
click at [143, 206] on div "Adicionar Peça" at bounding box center [411, 171] width 744 height 80
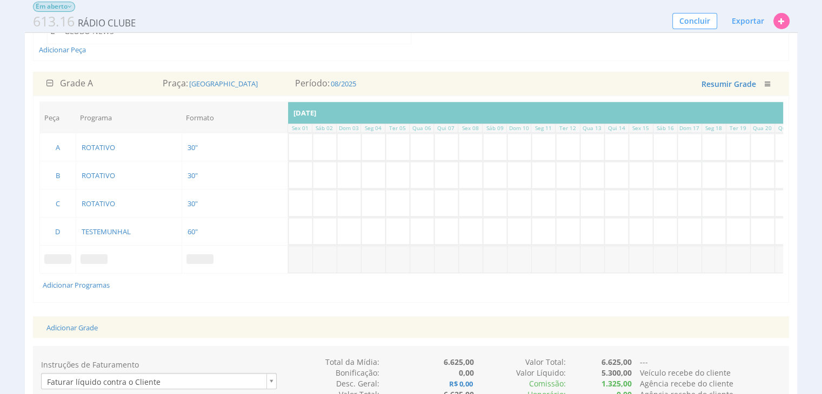
scroll to position [219, 0]
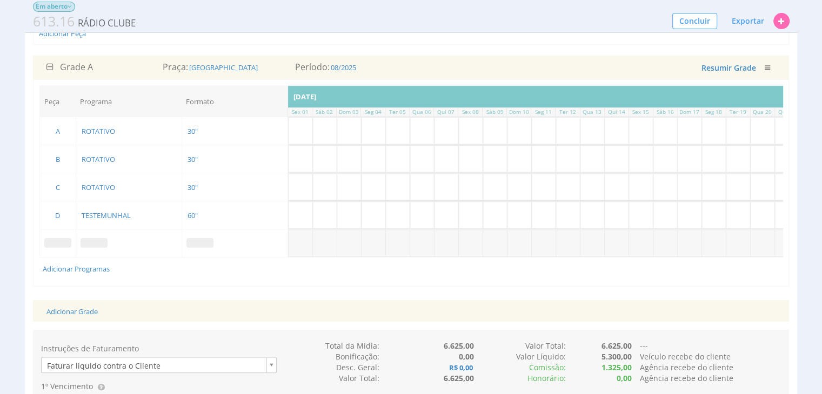
click at [61, 240] on span at bounding box center [57, 243] width 27 height 10
click at [84, 240] on span at bounding box center [81, 243] width 27 height 10
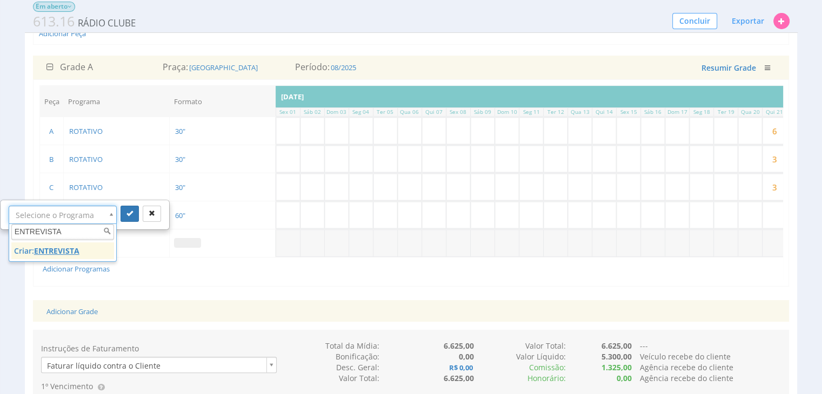
type input "ENTREVISTA"
click at [60, 250] on u "ENTREVISTA" at bounding box center [56, 251] width 45 height 10
click at [126, 212] on icon "submit" at bounding box center [129, 213] width 6 height 6
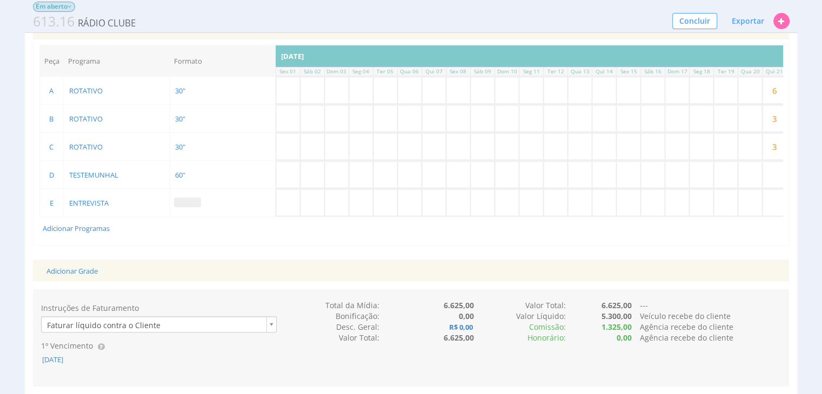
scroll to position [201, 0]
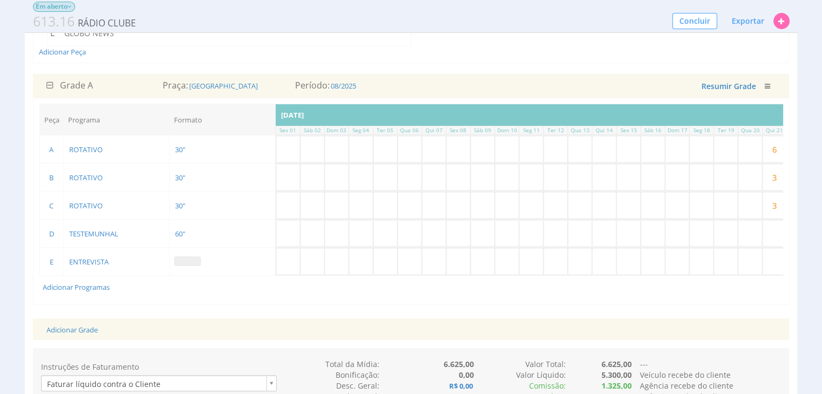
click at [185, 257] on span at bounding box center [187, 262] width 27 height 10
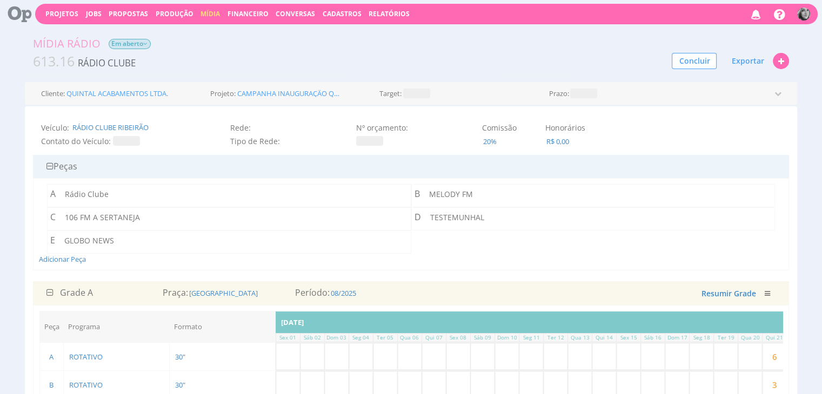
scroll to position [0, 0]
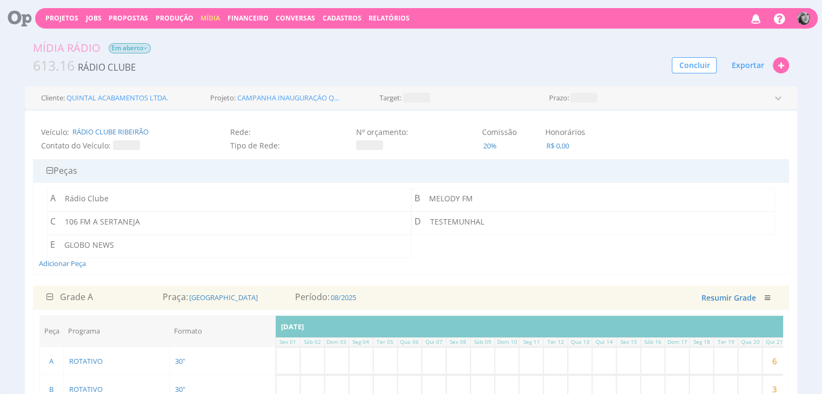
click at [585, 97] on span at bounding box center [583, 98] width 27 height 10
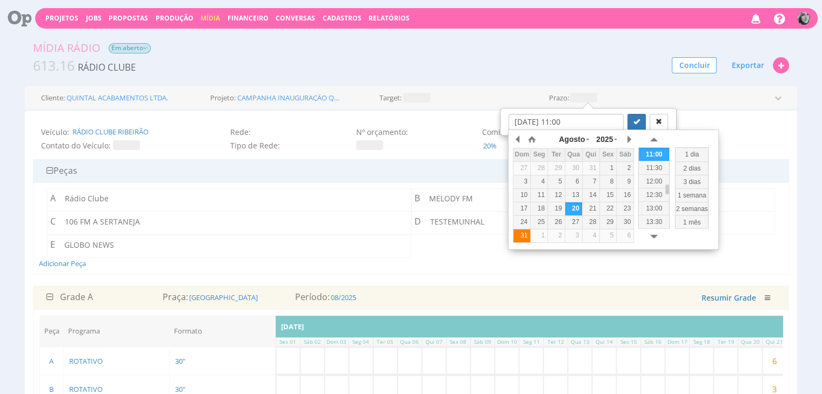
click at [526, 236] on div "31" at bounding box center [521, 235] width 17 height 9
type input "31/08/2025 11:00"
click at [633, 123] on icon "submit" at bounding box center [636, 121] width 6 height 6
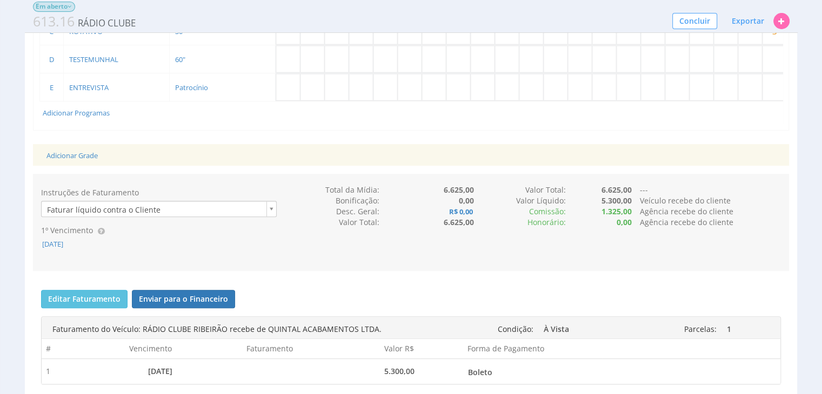
scroll to position [378, 0]
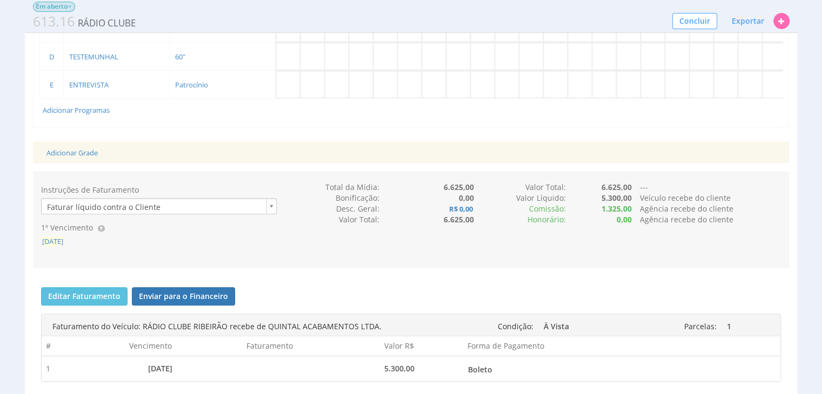
click at [64, 246] on span "[DATE]" at bounding box center [52, 242] width 23 height 10
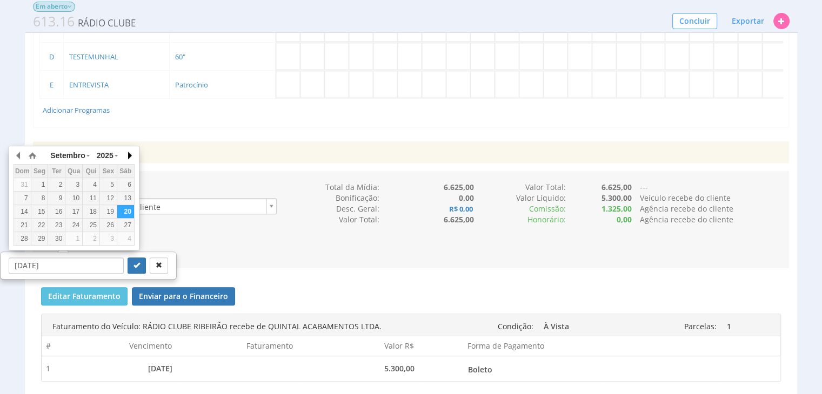
click at [128, 151] on button "button" at bounding box center [129, 155] width 11 height 16
click at [42, 224] on div "22" at bounding box center [39, 225] width 17 height 9
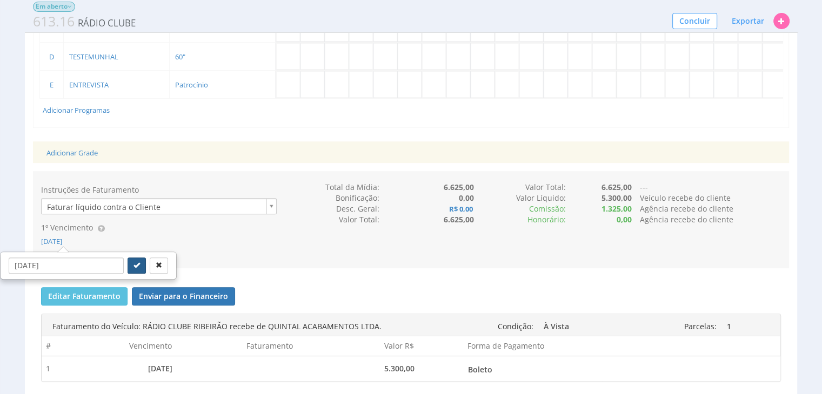
click at [128, 271] on button "submit" at bounding box center [137, 266] width 18 height 16
type input "22/09/2025"
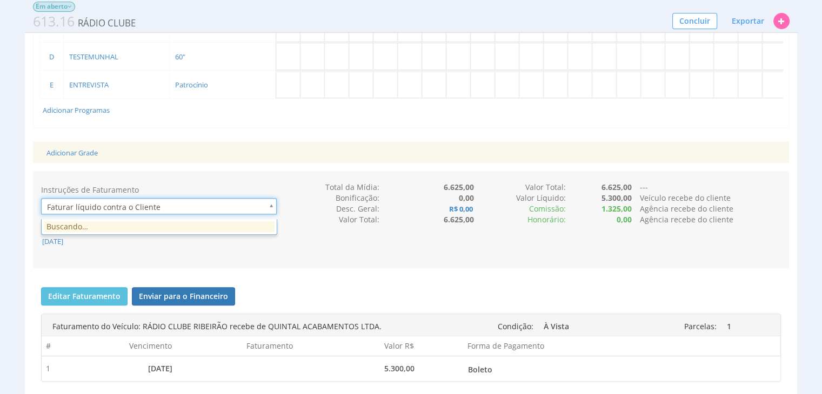
scroll to position [0, 3]
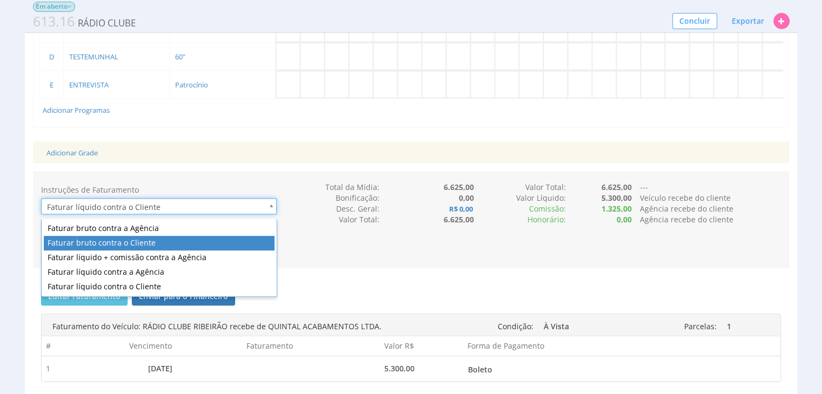
type input "2"
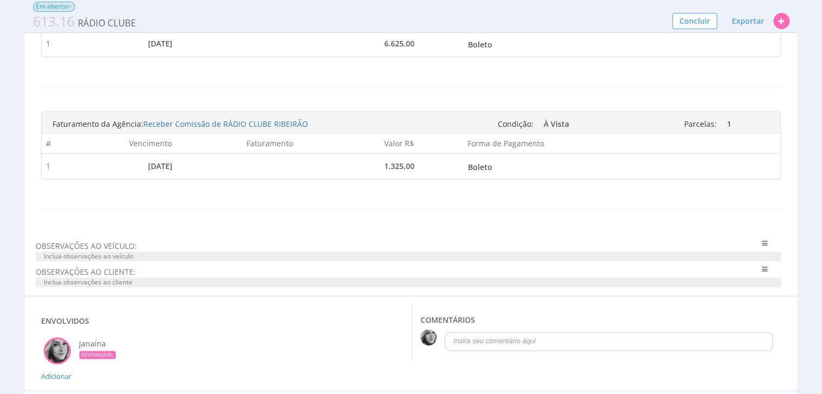
scroll to position [702, 0]
click at [112, 260] on span "Inclua observações ao veículo" at bounding box center [409, 258] width 746 height 10
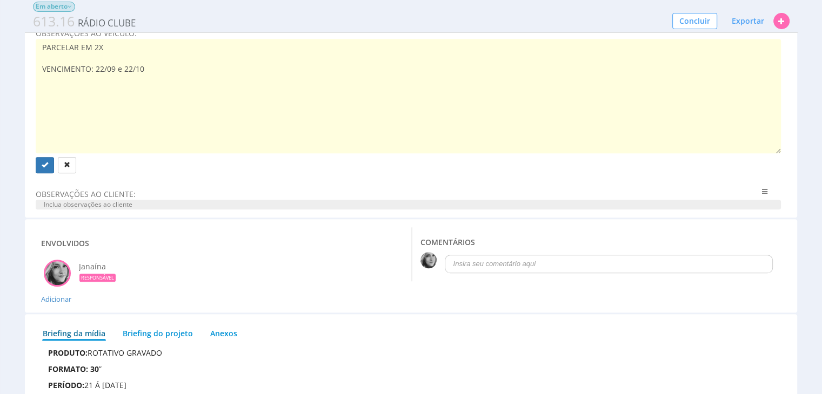
scroll to position [918, 0]
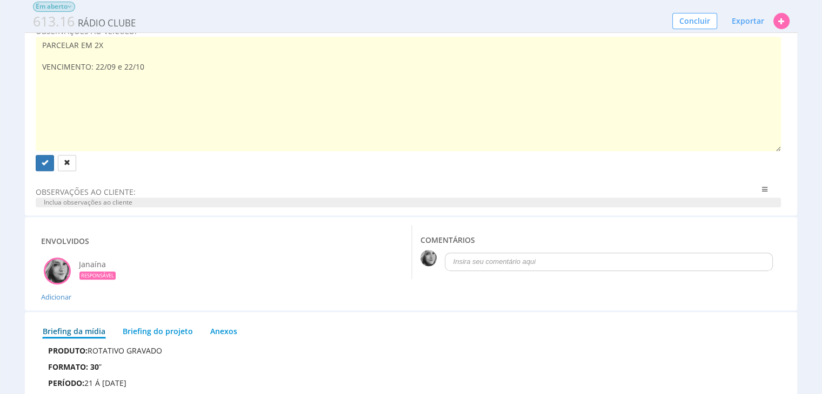
click at [113, 57] on textarea "PARCELAR EM 2X VENCIMENTO: 22/09 e 22/10" at bounding box center [409, 94] width 746 height 115
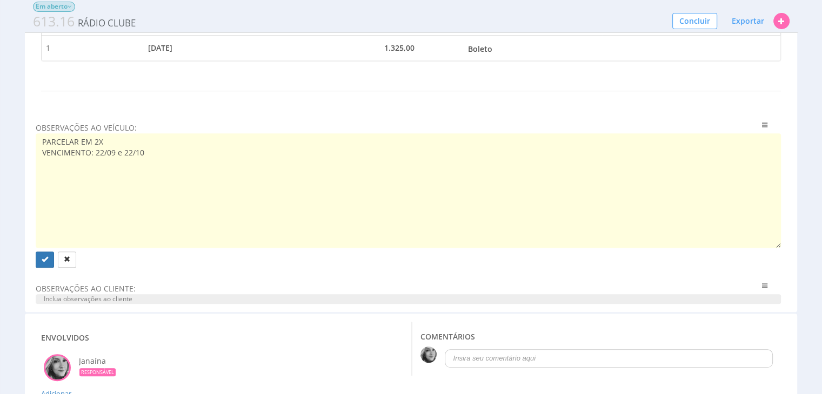
scroll to position [931, 0]
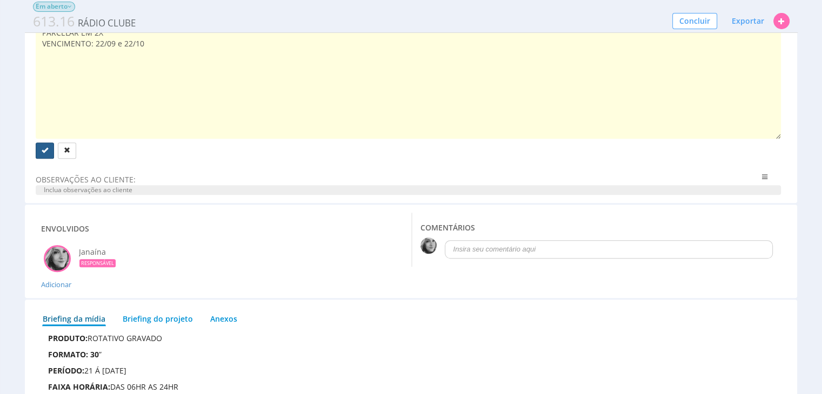
click at [43, 153] on icon "submit" at bounding box center [45, 150] width 6 height 6
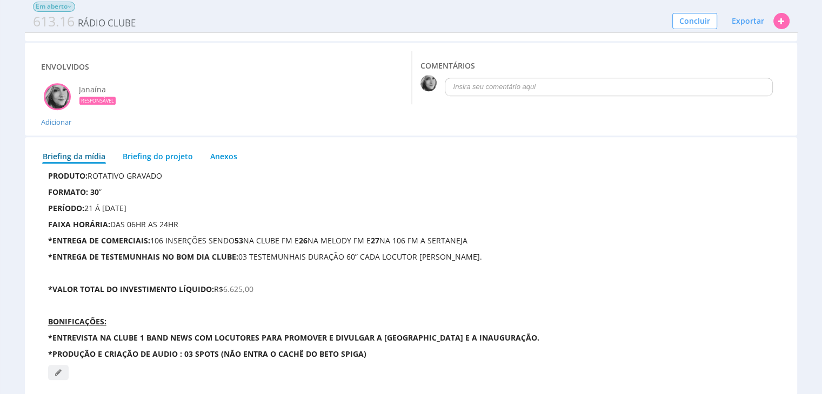
scroll to position [1146, 0]
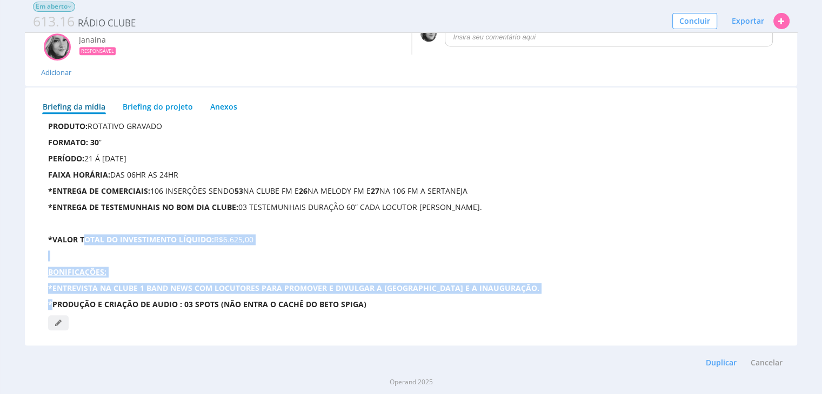
drag, startPoint x: 53, startPoint y: 303, endPoint x: 83, endPoint y: 243, distance: 67.2
click at [83, 243] on div "PRODUTO: ROTATIVO GRAVADO FORMATO: 30 ” PERÍODO: 21 Á 30 DE AGOSTO FAIXA HORÁRI…" at bounding box center [411, 215] width 726 height 189
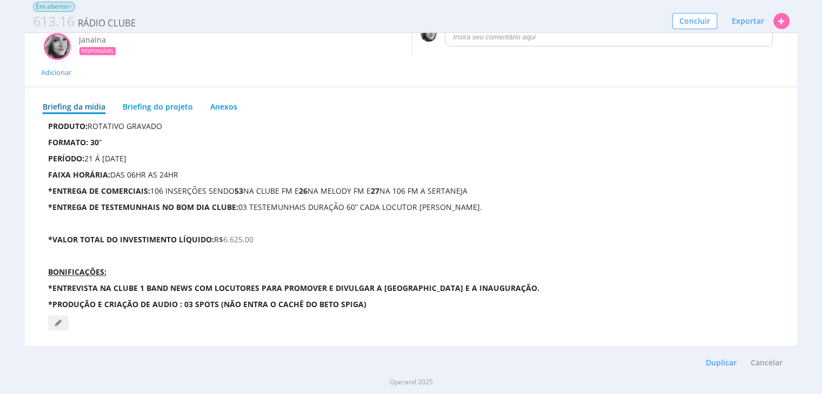
scroll to position [1150, 0]
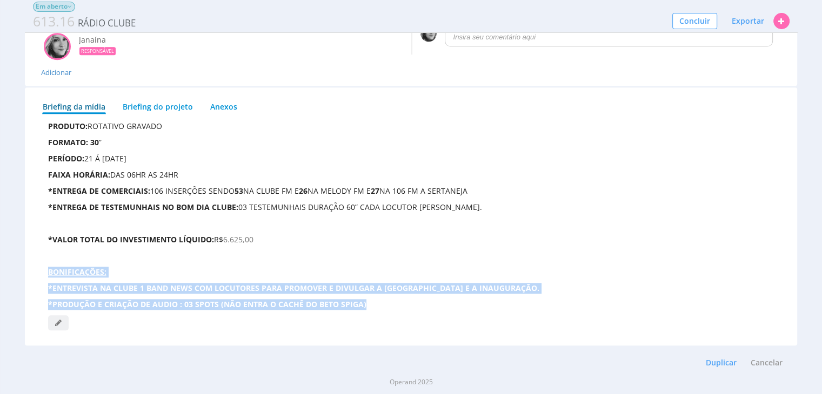
drag, startPoint x: 48, startPoint y: 270, endPoint x: 400, endPoint y: 294, distance: 353.7
click at [400, 294] on div "PRODUTO: ROTATIVO GRAVADO FORMATO: 30 ” PERÍODO: 21 Á 30 DE AGOSTO FAIXA HORÁRI…" at bounding box center [411, 215] width 726 height 189
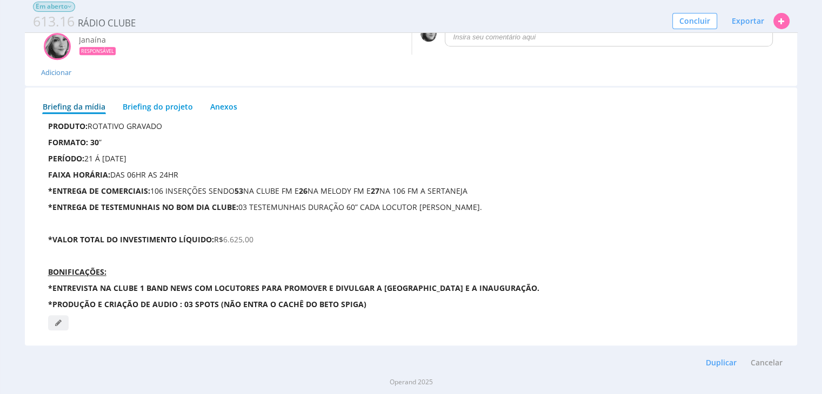
scroll to position [782, 0]
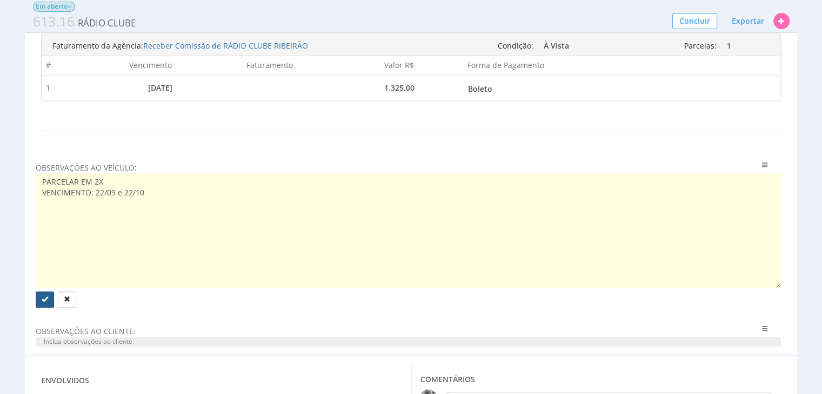
click at [42, 303] on icon "submit" at bounding box center [45, 299] width 6 height 6
click at [43, 303] on icon "submit" at bounding box center [45, 299] width 6 height 6
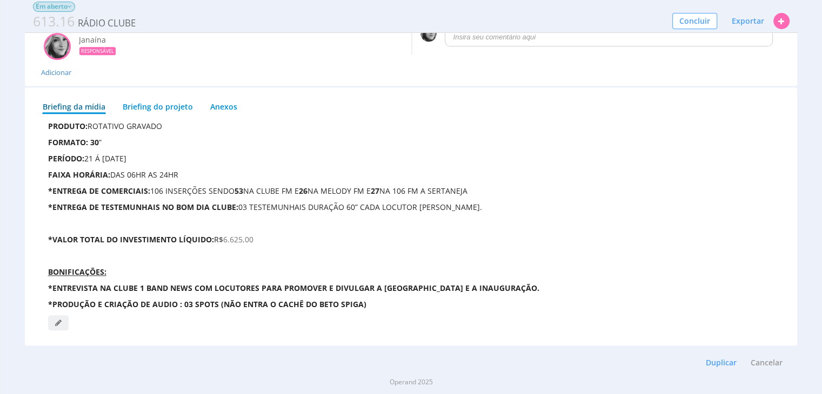
scroll to position [1150, 0]
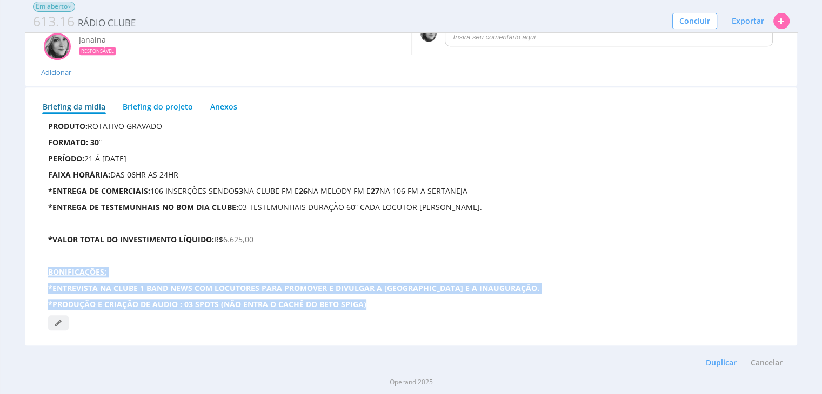
drag, startPoint x: 50, startPoint y: 272, endPoint x: 371, endPoint y: 307, distance: 323.4
click at [371, 307] on div "PRODUTO: ROTATIVO GRAVADO FORMATO: 30 ” PERÍODO: 21 Á 30 DE AGOSTO FAIXA HORÁRI…" at bounding box center [411, 215] width 726 height 189
drag, startPoint x: 48, startPoint y: 273, endPoint x: 374, endPoint y: 305, distance: 327.9
click at [374, 305] on div "PRODUTO: ROTATIVO GRAVADO FORMATO: 30 ” PERÍODO: 21 Á 30 DE AGOSTO FAIXA HORÁRI…" at bounding box center [411, 215] width 726 height 189
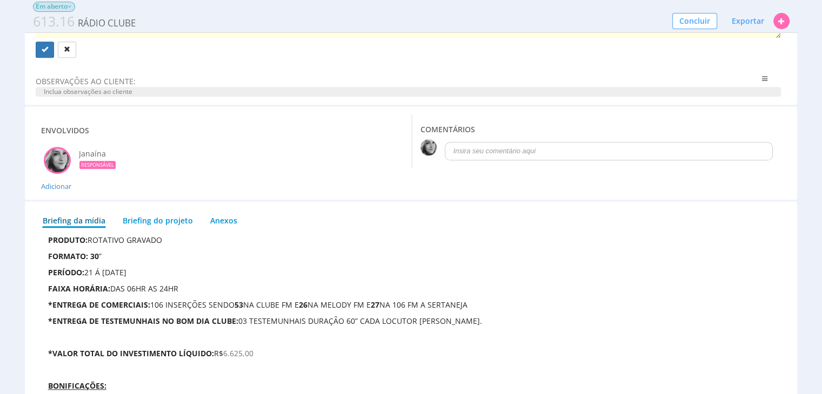
scroll to position [890, 0]
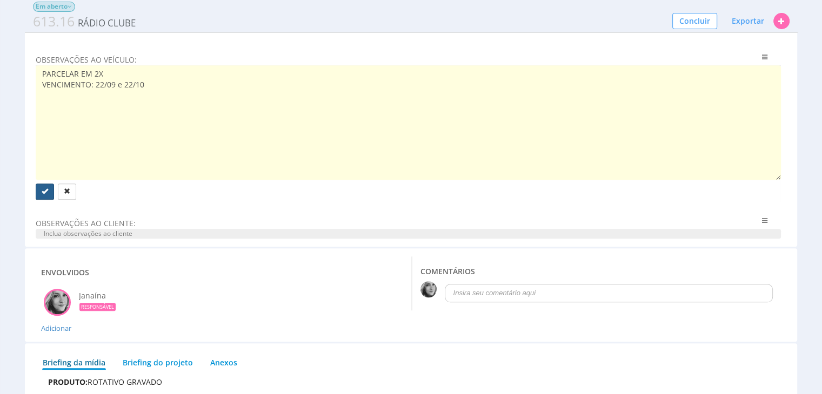
click at [48, 197] on button "submit" at bounding box center [45, 192] width 18 height 16
click at [42, 194] on icon "submit" at bounding box center [45, 191] width 6 height 6
drag, startPoint x: 142, startPoint y: 89, endPoint x: 96, endPoint y: 87, distance: 46.5
click at [96, 87] on textarea "PARCELAR EM 2X VENCIMENTO: 22/09 e 22/10" at bounding box center [409, 122] width 746 height 115
paste textarea "30/09 e 20/10"
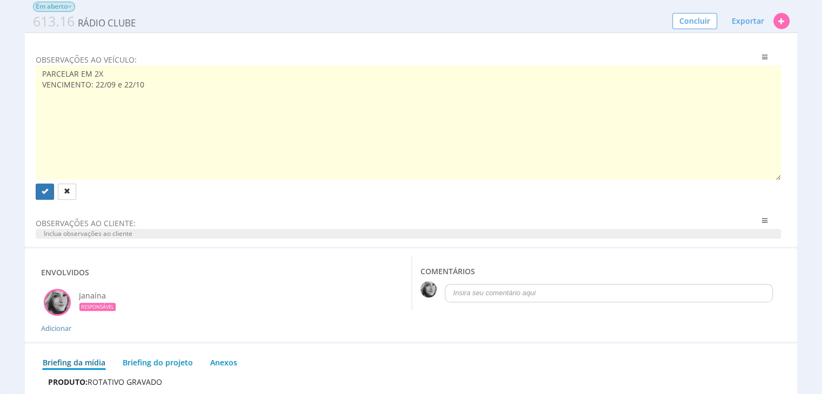
type textarea "PARCELAR EM 2X VENCIMENTO: 30/09 e 20/10"
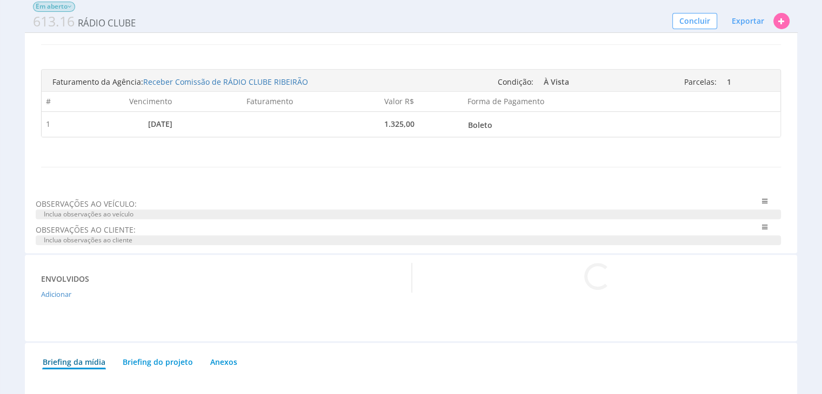
scroll to position [810, 0]
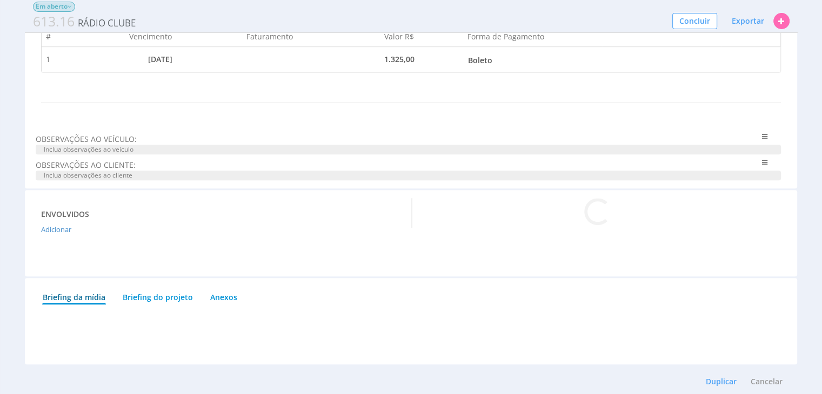
click at [128, 151] on span "Inclua observações ao veículo" at bounding box center [409, 150] width 746 height 10
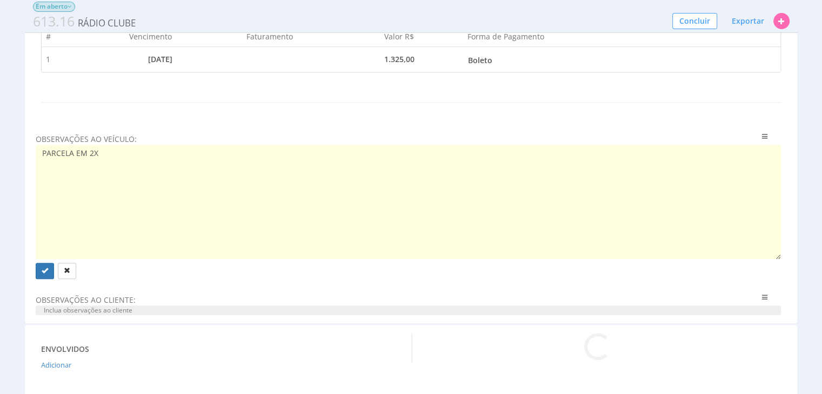
paste textarea "30/09 e 20/10"
click at [39, 171] on textarea "PARCELA EM 2X 30/09 e 20/10" at bounding box center [409, 202] width 746 height 115
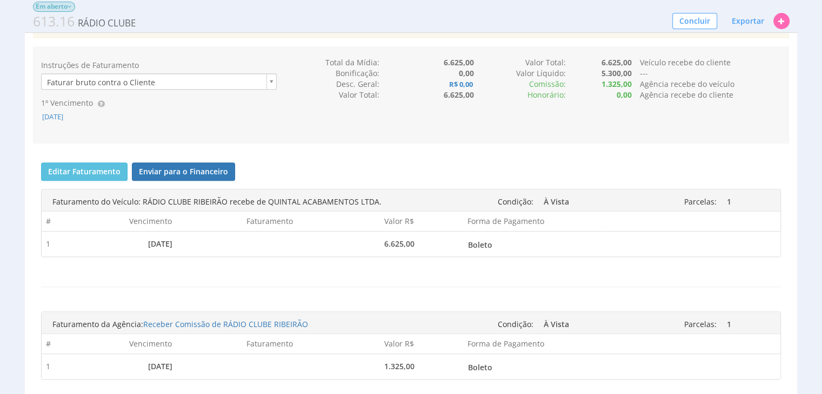
scroll to position [486, 0]
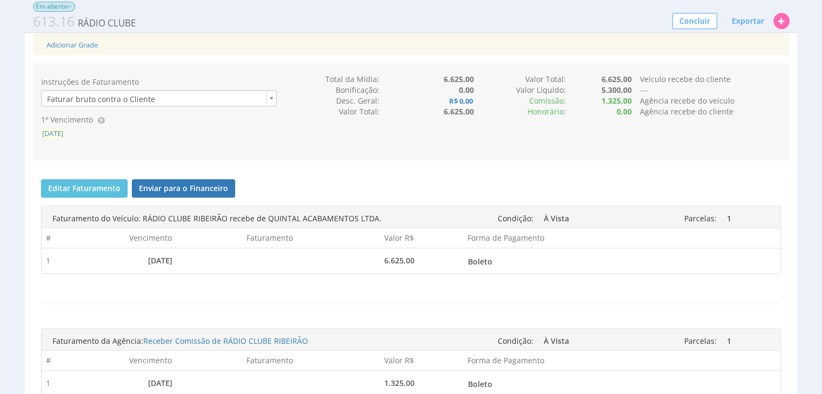
type textarea "PARCELA EM 2X Vencimento para 30/09 e 20/10"
click at [58, 138] on span "[DATE]" at bounding box center [52, 134] width 23 height 10
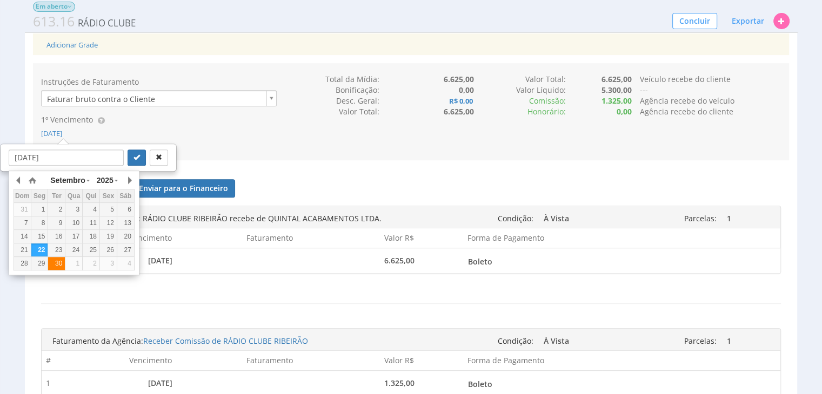
click at [57, 263] on div "30" at bounding box center [56, 263] width 17 height 9
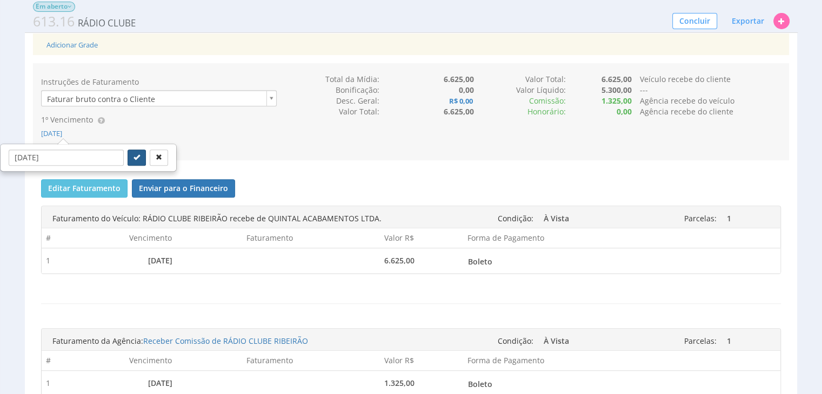
click at [133, 160] on icon "submit" at bounding box center [136, 157] width 6 height 6
type input "[DATE]"
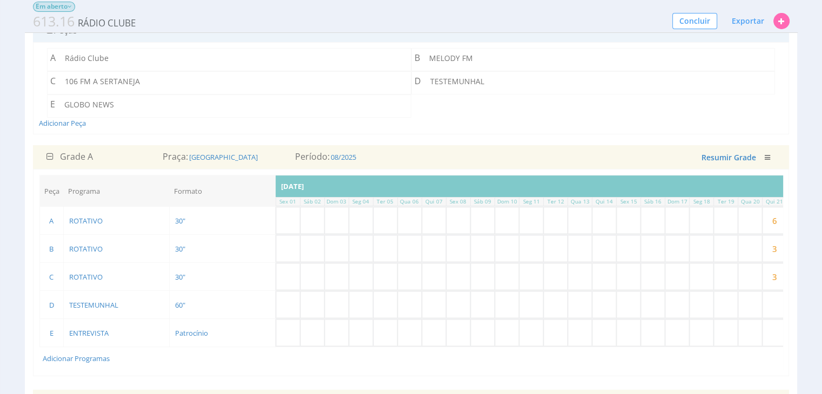
scroll to position [108, 0]
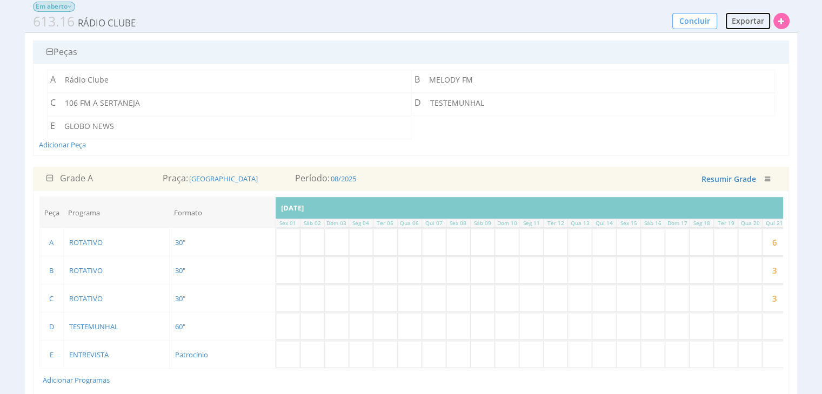
click at [739, 20] on span "Exportar" at bounding box center [748, 21] width 32 height 10
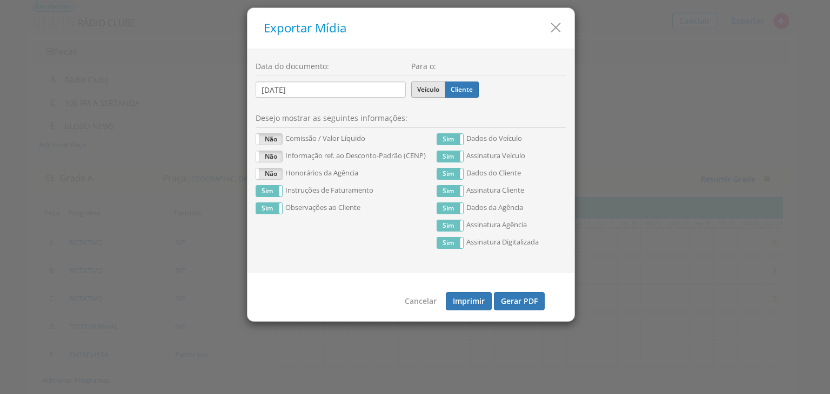
click at [436, 88] on label "Veículo" at bounding box center [428, 90] width 34 height 16
click at [0, 0] on input "Veículo" at bounding box center [0, 0] width 0 height 0
click at [268, 138] on label "Não" at bounding box center [269, 139] width 26 height 11
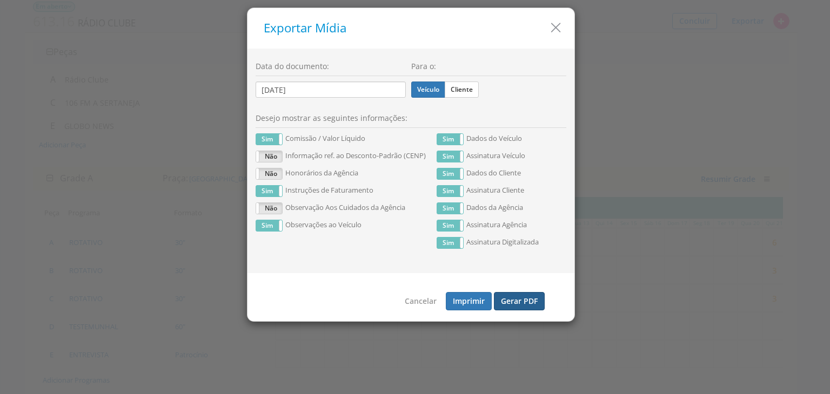
click at [520, 304] on button "Gerar PDF" at bounding box center [519, 301] width 51 height 18
click at [469, 88] on label "Cliente" at bounding box center [462, 90] width 34 height 16
click at [0, 0] on input "Cliente" at bounding box center [0, 0] width 0 height 0
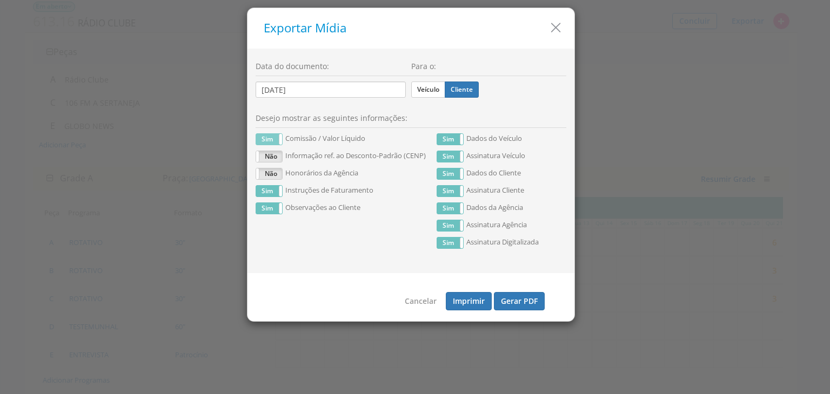
click at [263, 139] on label "Sim" at bounding box center [269, 139] width 26 height 11
click at [522, 302] on button "Gerar PDF" at bounding box center [519, 301] width 51 height 18
click at [555, 27] on icon "button" at bounding box center [556, 28] width 16 height 16
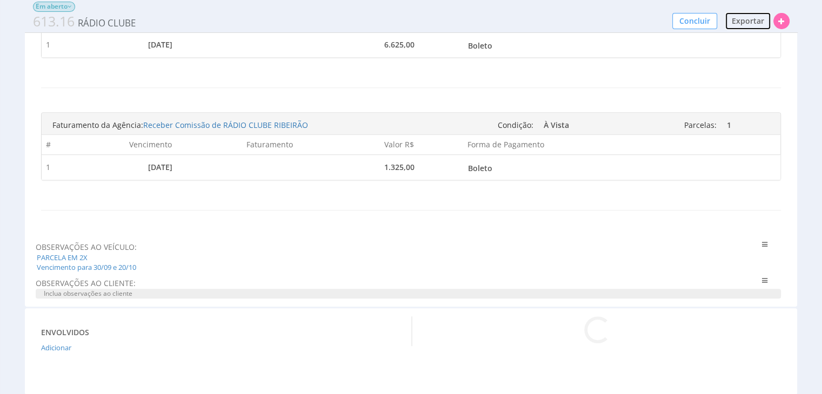
scroll to position [810, 0]
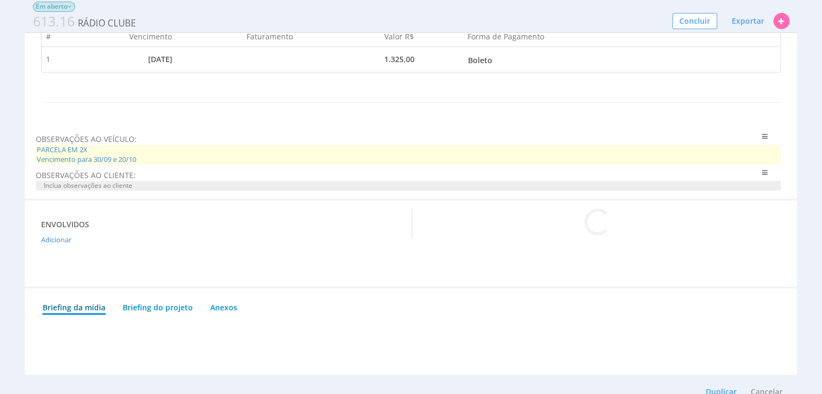
click at [137, 165] on span "PARCELA EM 2X Vencimento para 30/09 e 20/10" at bounding box center [409, 155] width 746 height 20
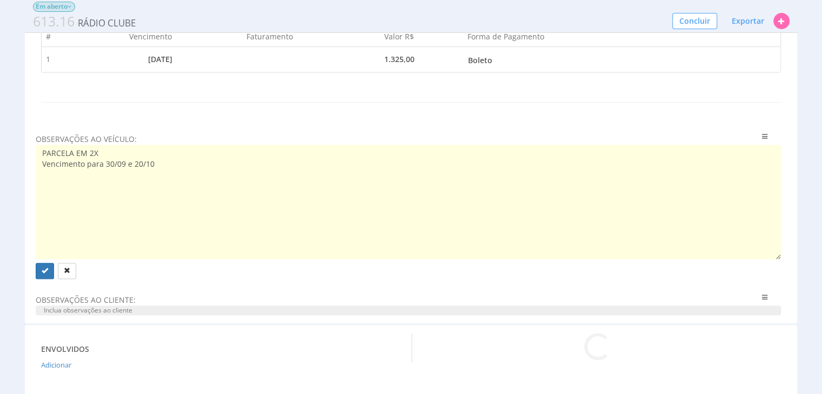
drag, startPoint x: 164, startPoint y: 166, endPoint x: 15, endPoint y: 151, distance: 149.9
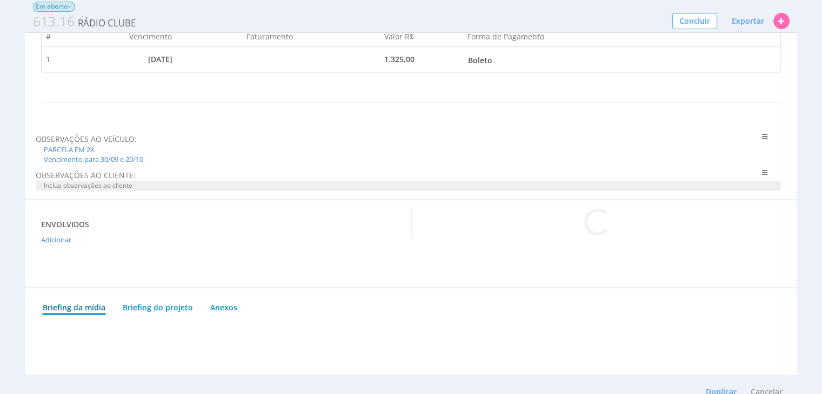
click at [89, 187] on span "Inclua observações ao cliente" at bounding box center [409, 186] width 746 height 10
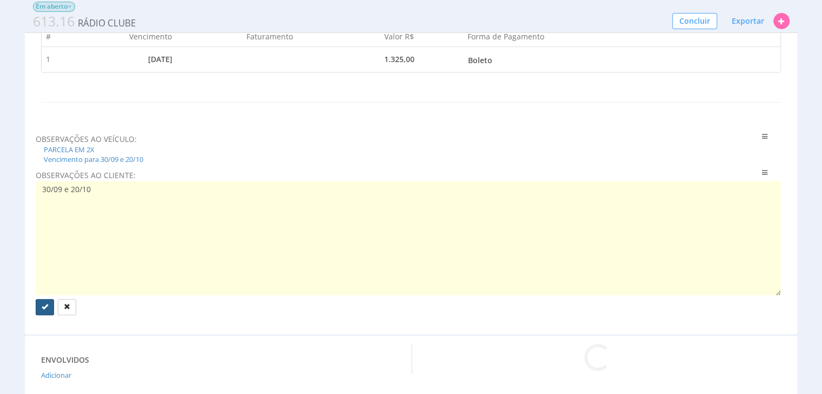
type textarea "30/09 e 20/10"
click at [45, 310] on icon "submit" at bounding box center [45, 307] width 6 height 6
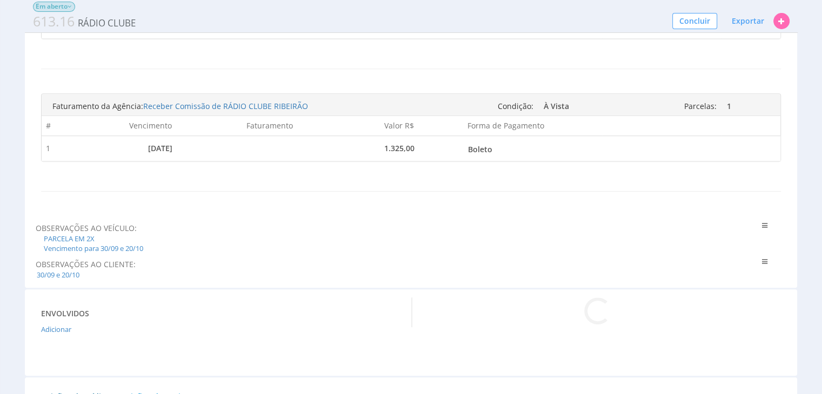
scroll to position [702, 0]
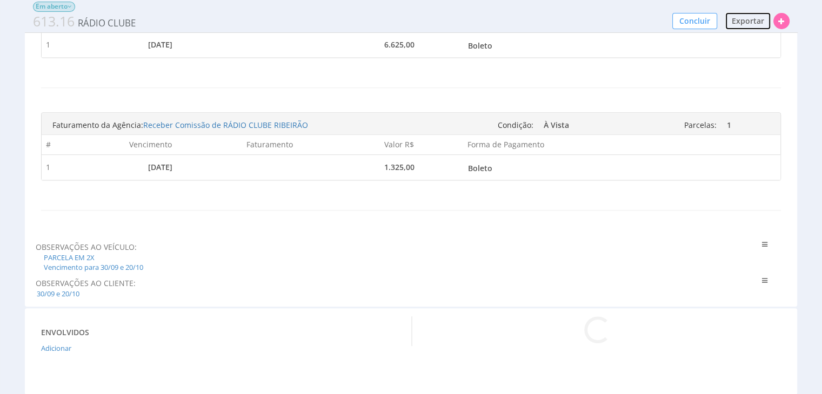
click at [750, 21] on span "Exportar" at bounding box center [748, 21] width 32 height 10
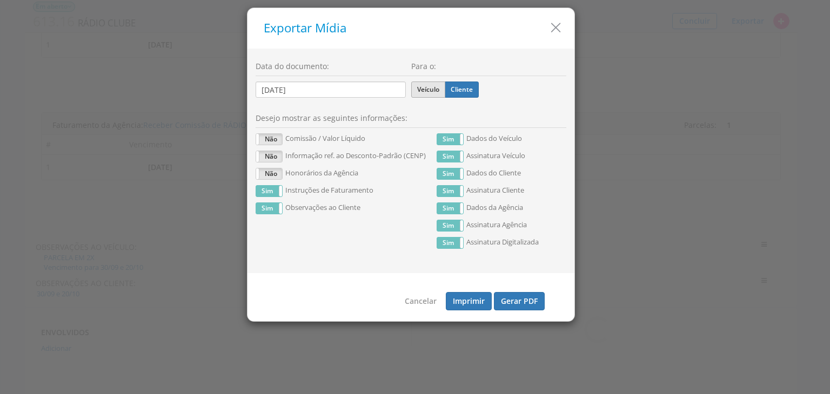
click at [426, 89] on label "Veículo" at bounding box center [428, 90] width 34 height 16
click at [0, 0] on input "Veículo" at bounding box center [0, 0] width 0 height 0
click at [270, 169] on label "Não" at bounding box center [269, 174] width 26 height 11
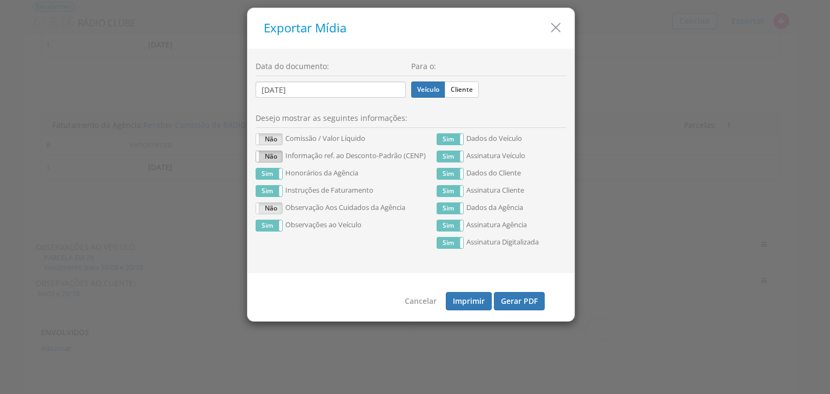
click at [272, 153] on label "Não" at bounding box center [269, 156] width 26 height 11
click at [270, 141] on label "Não" at bounding box center [269, 139] width 26 height 11
click at [270, 156] on label "Não" at bounding box center [269, 156] width 26 height 11
click at [261, 208] on label "Não" at bounding box center [269, 208] width 26 height 11
click at [519, 303] on button "Gerar PDF" at bounding box center [519, 301] width 51 height 18
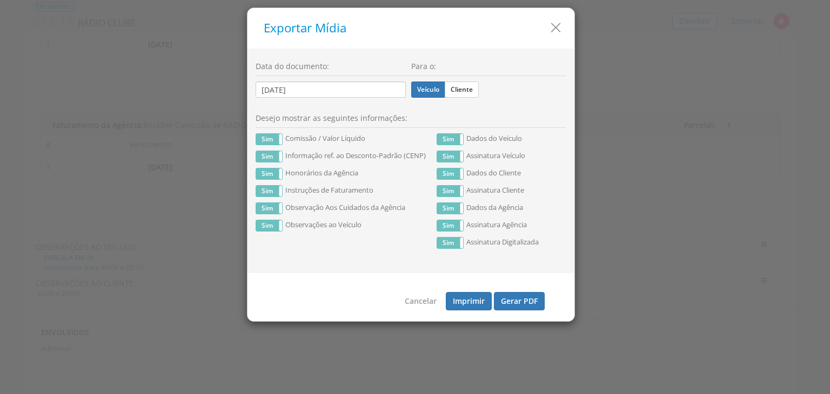
click at [484, 85] on div "Veículo Cliente" at bounding box center [489, 87] width 156 height 22
click at [469, 92] on label "Cliente" at bounding box center [462, 90] width 34 height 16
click at [0, 0] on input "Cliente" at bounding box center [0, 0] width 0 height 0
click at [261, 138] on label "Sim" at bounding box center [269, 139] width 26 height 11
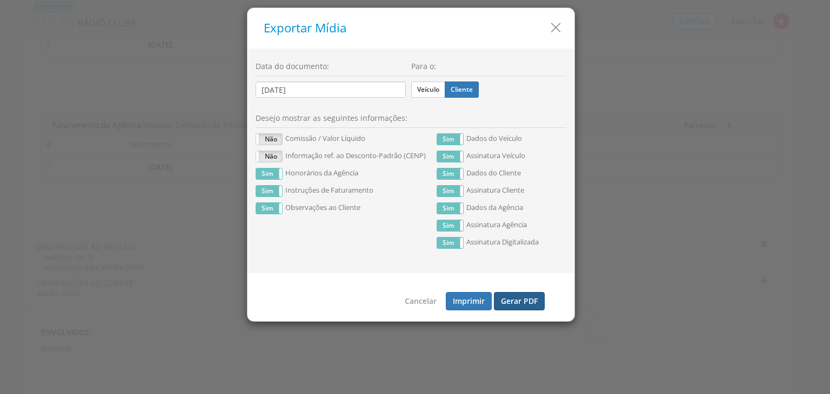
click at [525, 299] on button "Gerar PDF" at bounding box center [519, 301] width 51 height 18
click at [552, 26] on icon "button" at bounding box center [556, 28] width 16 height 16
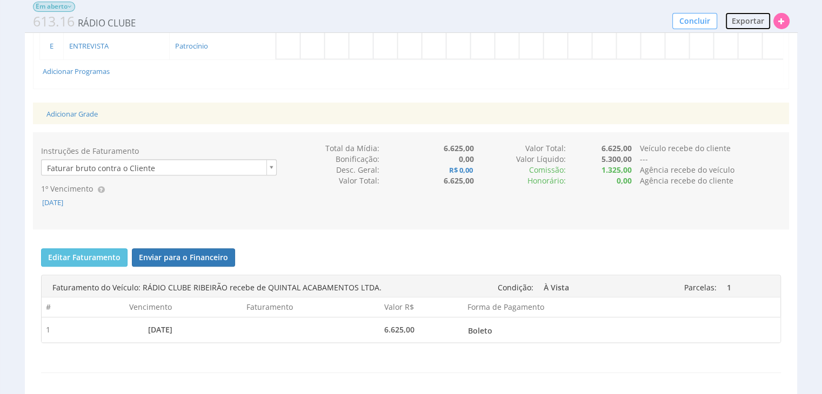
scroll to position [486, 0]
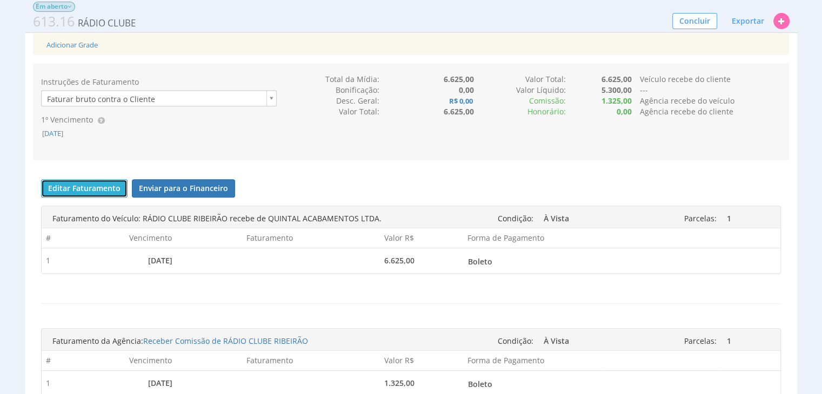
click at [86, 194] on button "Editar Faturamento" at bounding box center [84, 188] width 86 height 18
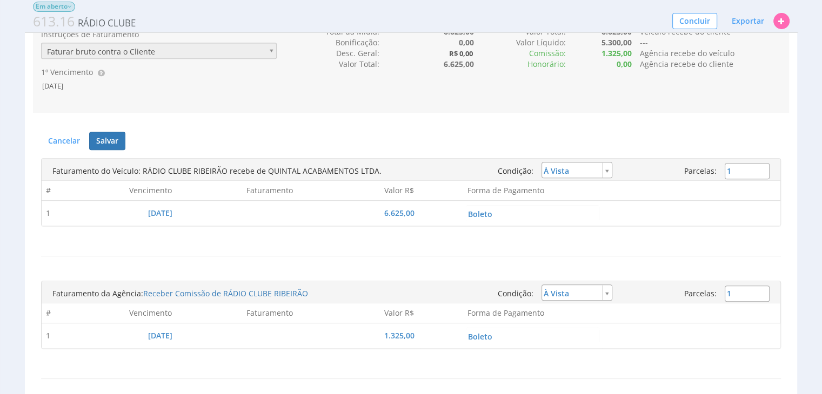
scroll to position [682, 0]
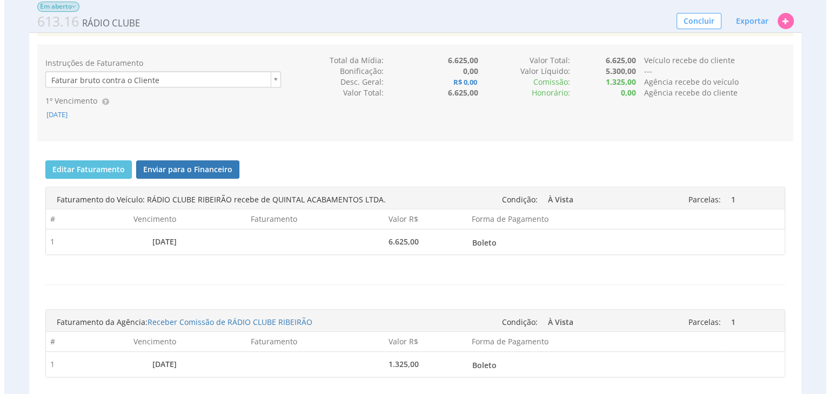
scroll to position [486, 0]
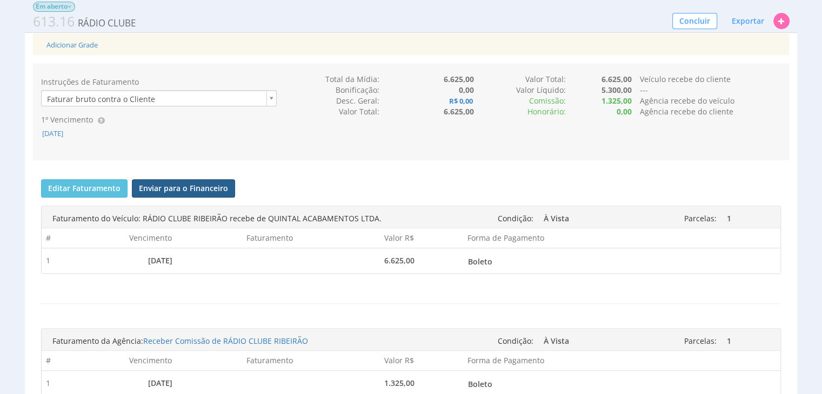
click at [186, 191] on button "Enviar para o Financeiro" at bounding box center [183, 188] width 103 height 18
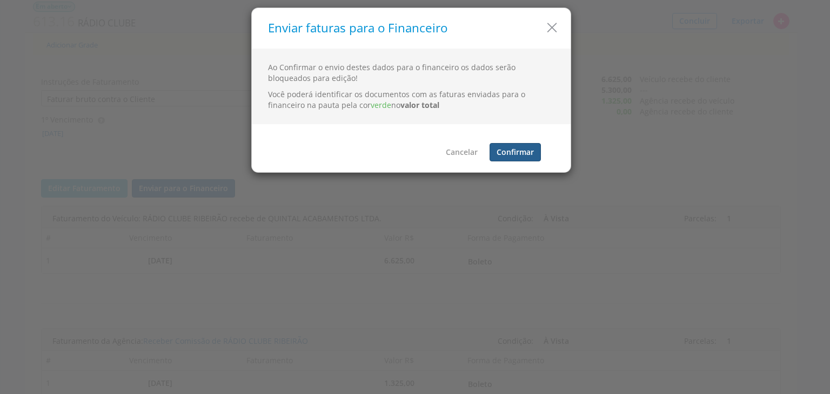
click at [523, 149] on button "Confirmar" at bounding box center [514, 152] width 51 height 18
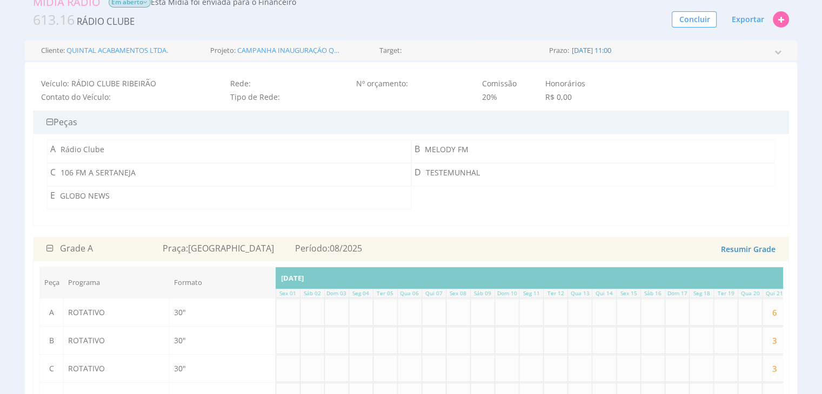
scroll to position [0, 0]
